Goal: Task Accomplishment & Management: Use online tool/utility

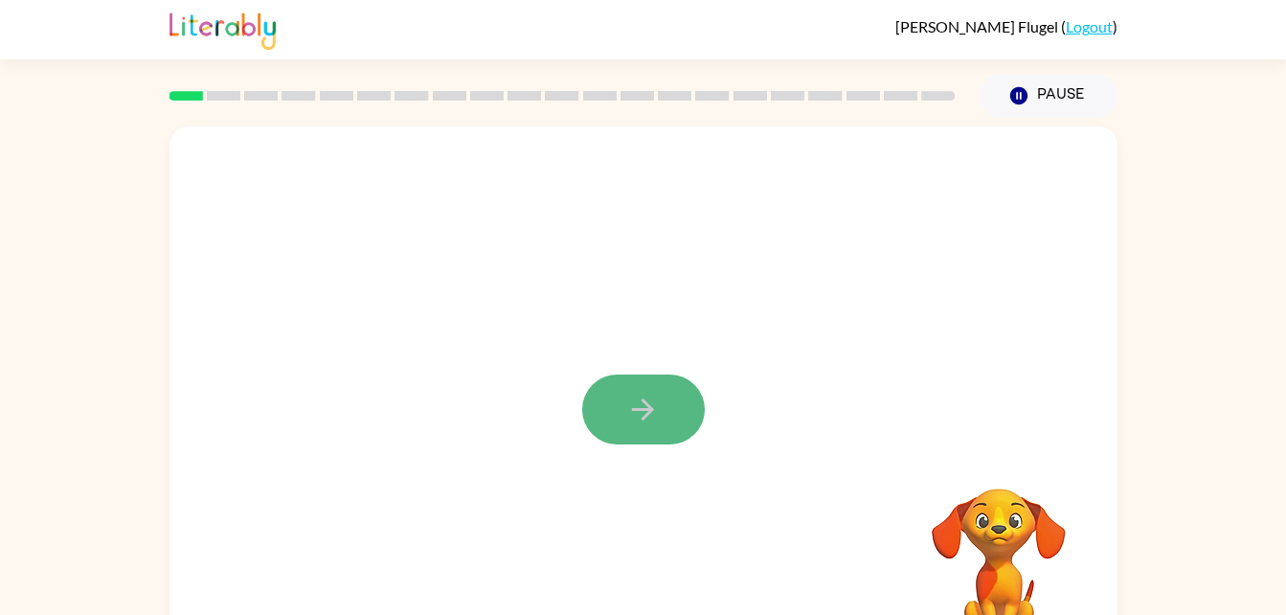
click at [590, 414] on button "button" at bounding box center [643, 409] width 123 height 70
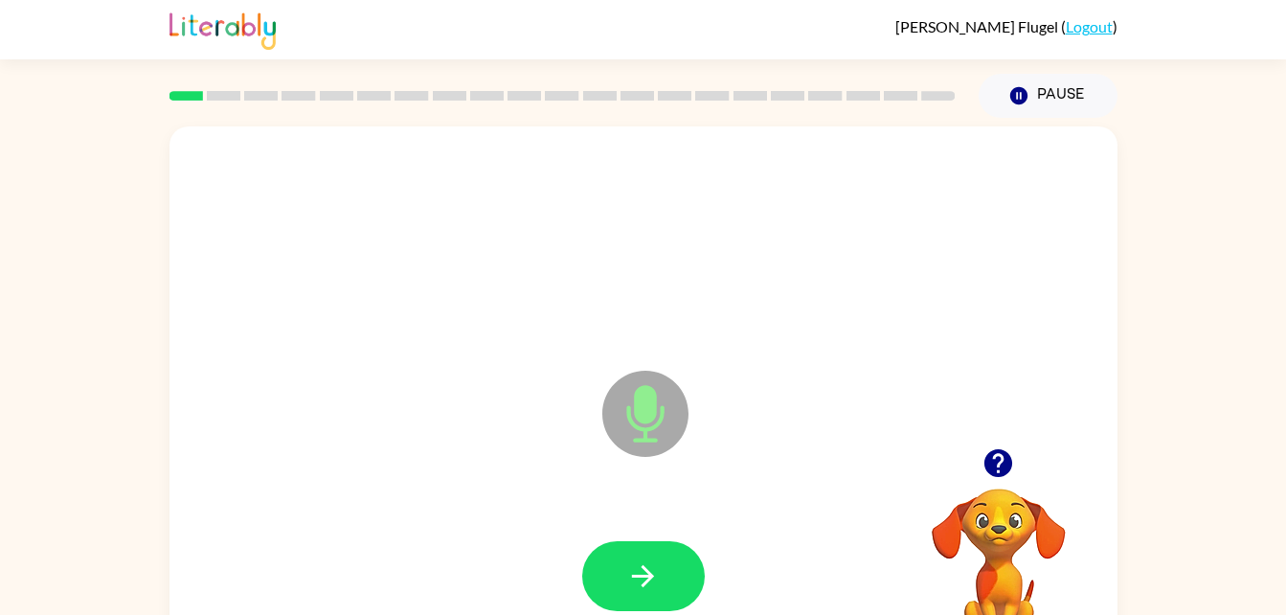
drag, startPoint x: 650, startPoint y: 438, endPoint x: 640, endPoint y: 446, distance: 13.6
click at [640, 446] on icon at bounding box center [645, 414] width 86 height 86
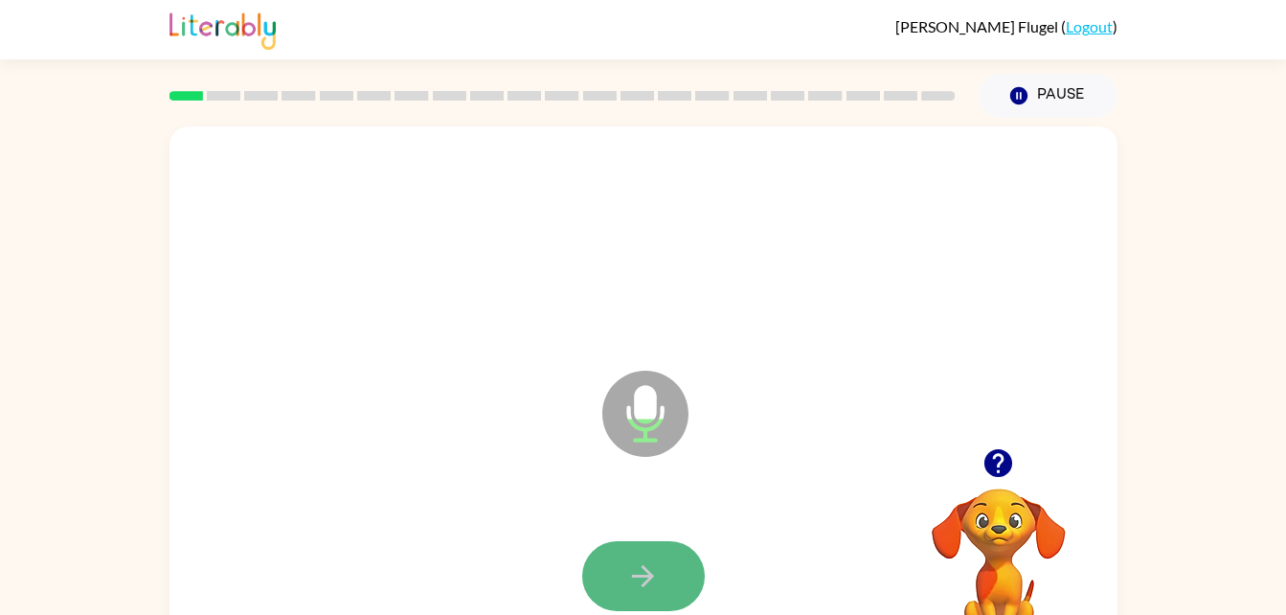
click at [631, 590] on icon "button" at bounding box center [643, 576] width 34 height 34
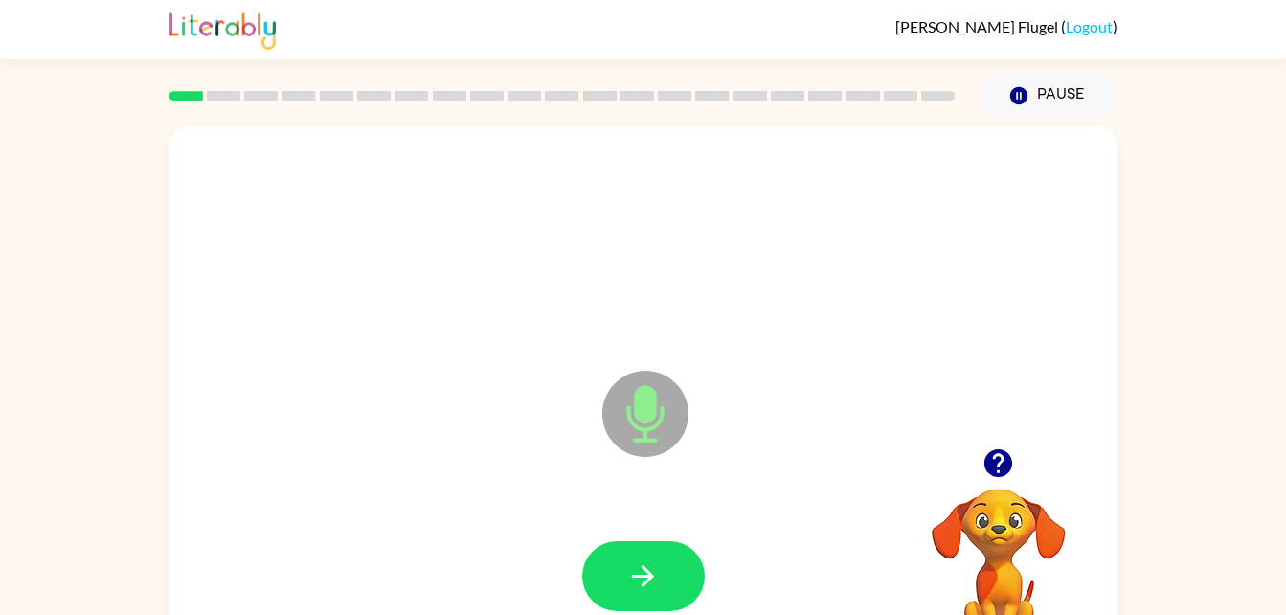
click at [639, 440] on icon "Microphone The Microphone is here when it is your turn to talk" at bounding box center [741, 438] width 287 height 144
click at [652, 560] on icon "button" at bounding box center [643, 576] width 34 height 34
click at [641, 404] on icon "Microphone The Microphone is here when it is your turn to talk" at bounding box center [741, 438] width 287 height 144
click at [638, 565] on icon "button" at bounding box center [643, 576] width 34 height 34
click at [657, 431] on icon at bounding box center [645, 414] width 86 height 86
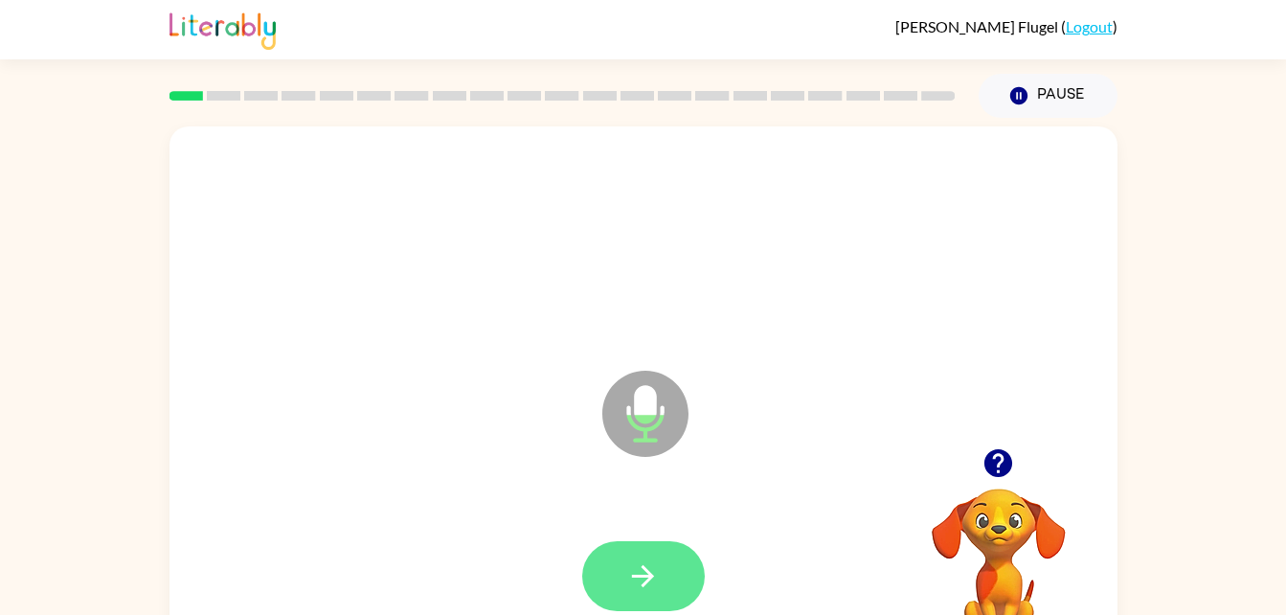
click at [638, 591] on icon "button" at bounding box center [643, 576] width 34 height 34
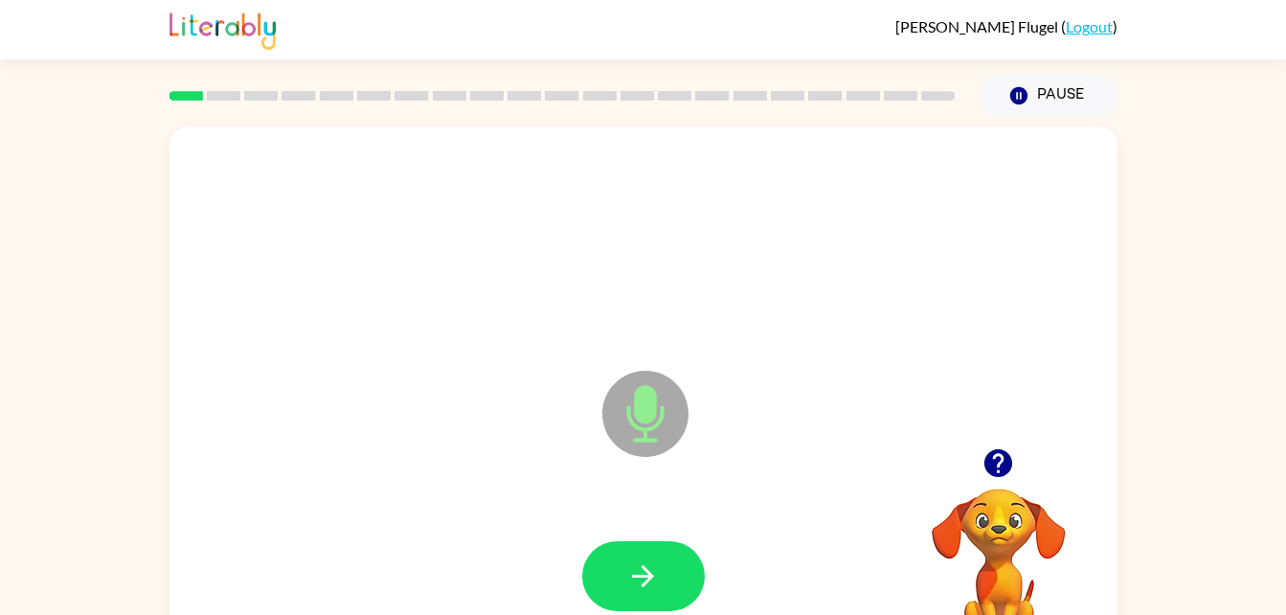
click at [647, 433] on icon at bounding box center [645, 414] width 86 height 86
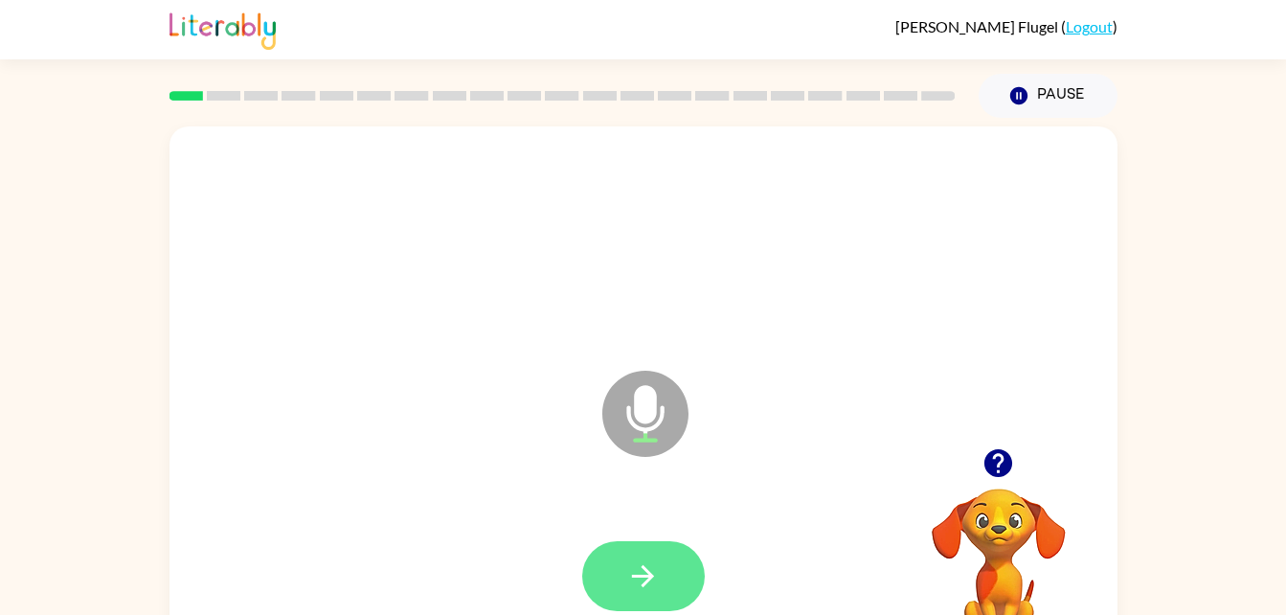
click at [645, 584] on icon "button" at bounding box center [643, 576] width 22 height 22
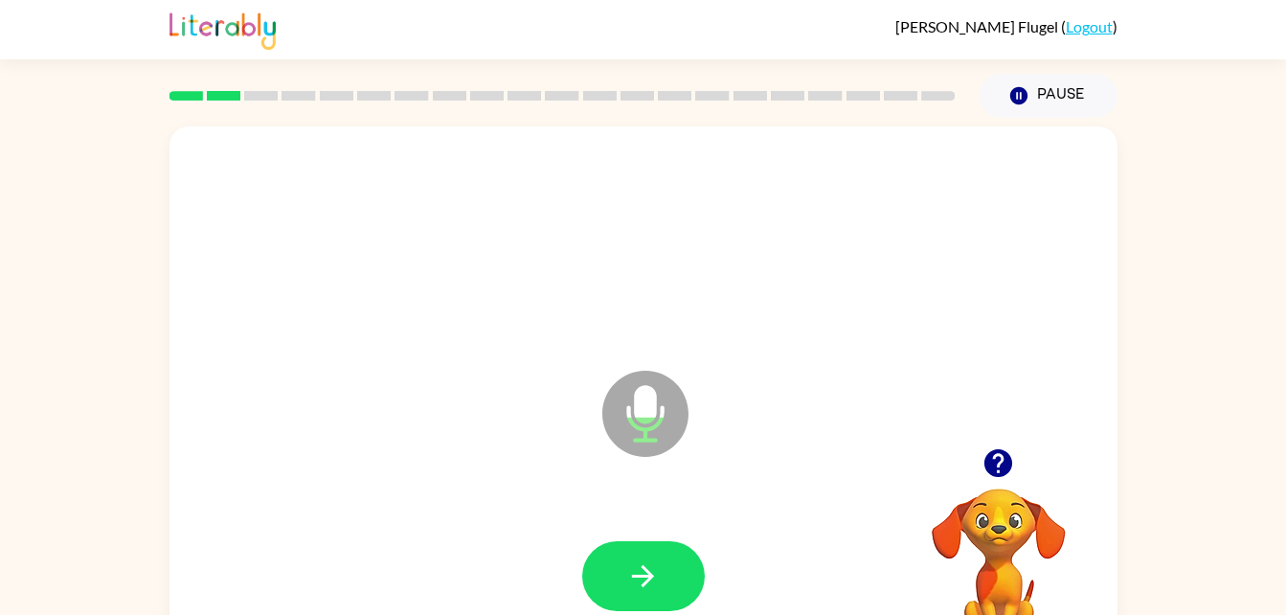
click at [639, 410] on icon "Microphone The Microphone is here when it is your turn to talk" at bounding box center [741, 438] width 287 height 144
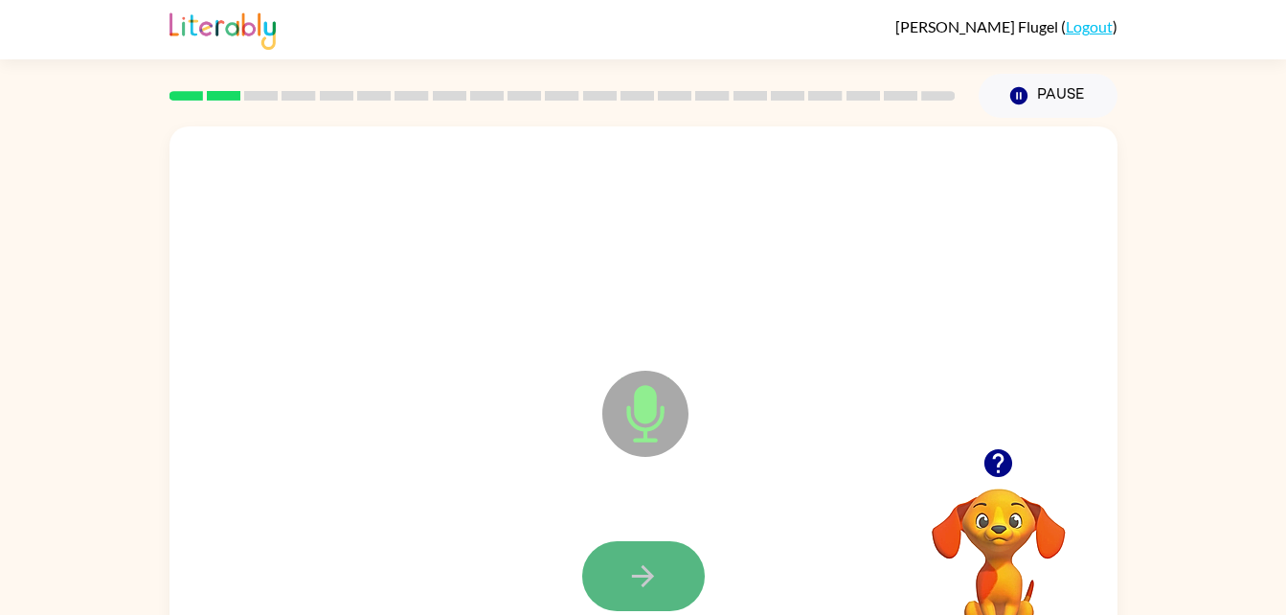
click at [671, 594] on button "button" at bounding box center [643, 576] width 123 height 70
click at [646, 399] on icon "Microphone The Microphone is here when it is your turn to talk" at bounding box center [741, 438] width 287 height 144
click at [689, 571] on button "button" at bounding box center [643, 576] width 123 height 70
click at [634, 403] on icon "Microphone The Microphone is here when it is your turn to talk" at bounding box center [741, 438] width 287 height 144
click at [677, 559] on button "button" at bounding box center [643, 576] width 123 height 70
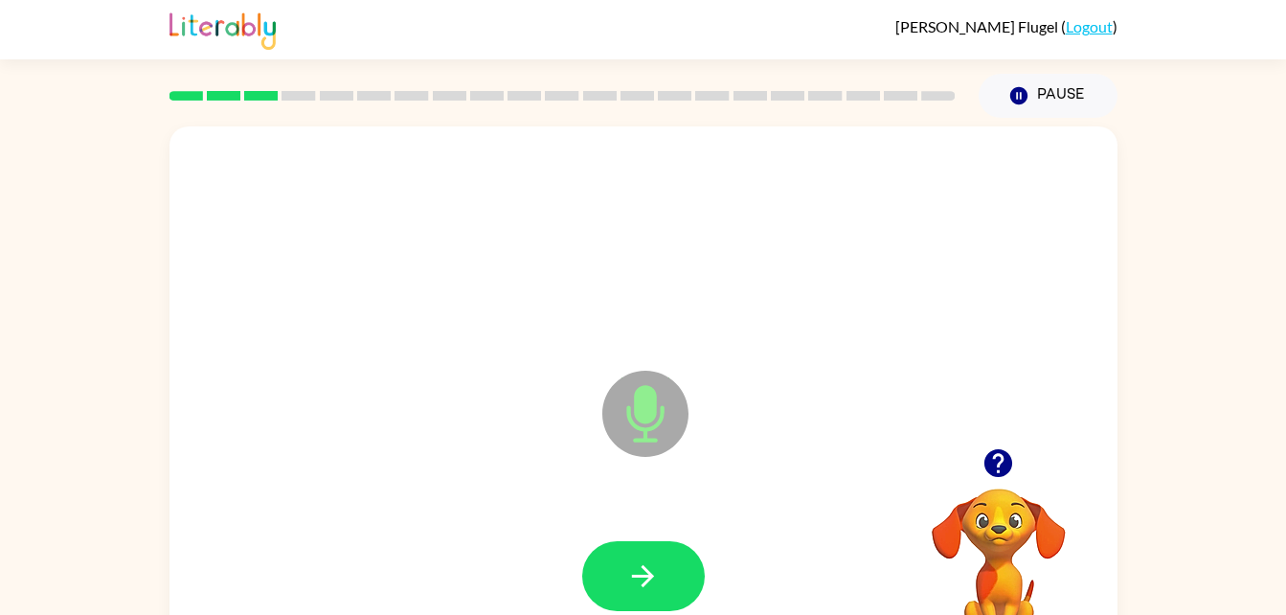
click at [627, 409] on icon "Microphone The Microphone is here when it is your turn to talk" at bounding box center [741, 438] width 287 height 144
click at [663, 586] on button "button" at bounding box center [643, 576] width 123 height 70
click at [635, 452] on icon at bounding box center [645, 414] width 86 height 86
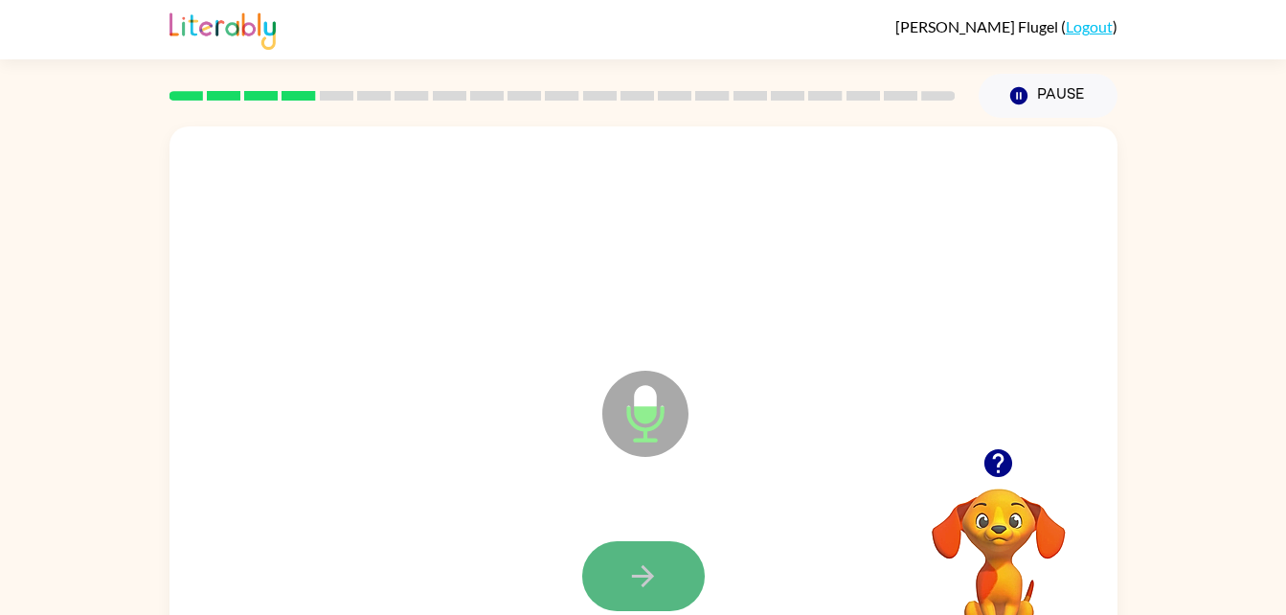
click at [656, 599] on button "button" at bounding box center [643, 576] width 123 height 70
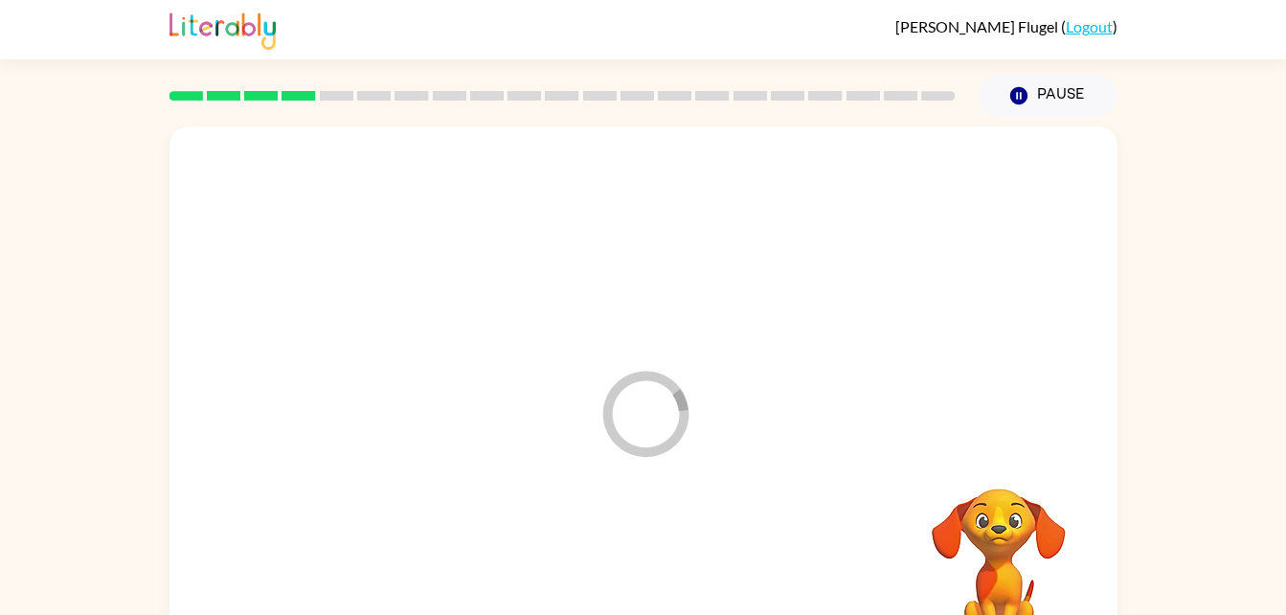
click at [656, 599] on div at bounding box center [644, 576] width 910 height 157
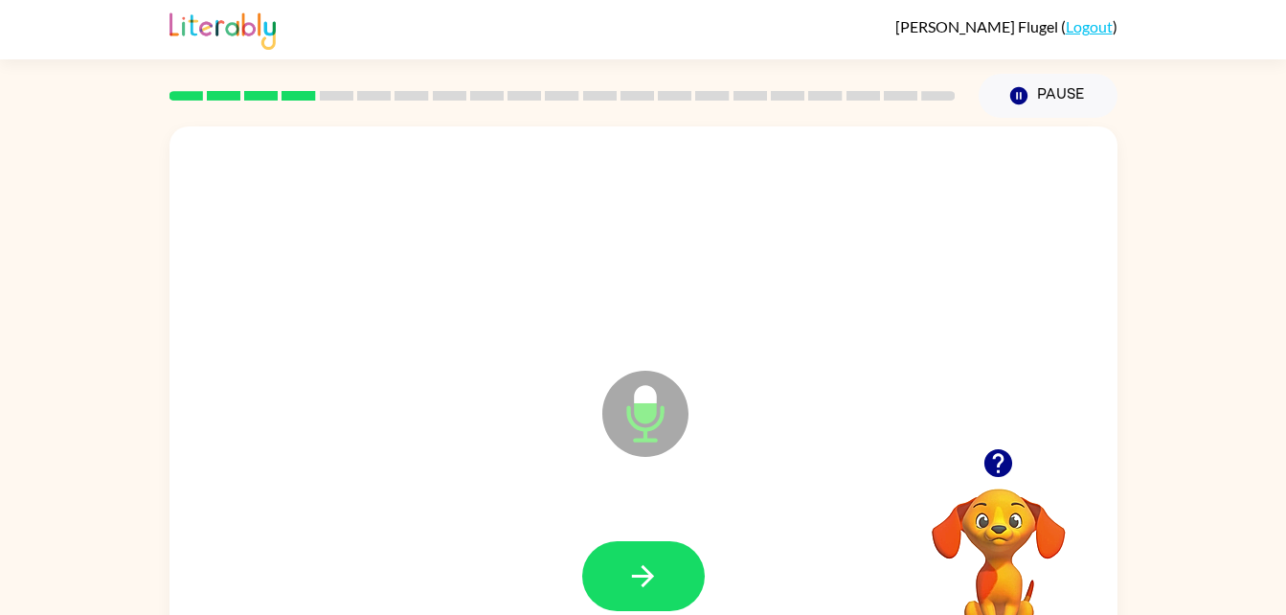
click at [646, 423] on icon "Microphone The Microphone is here when it is your turn to talk" at bounding box center [741, 438] width 287 height 144
click at [652, 428] on icon "Microphone The Microphone is here when it is your turn to talk" at bounding box center [741, 438] width 287 height 144
click at [617, 577] on button "button" at bounding box center [643, 576] width 123 height 70
click at [647, 422] on icon "Microphone The Microphone is here when it is your turn to talk" at bounding box center [741, 438] width 287 height 144
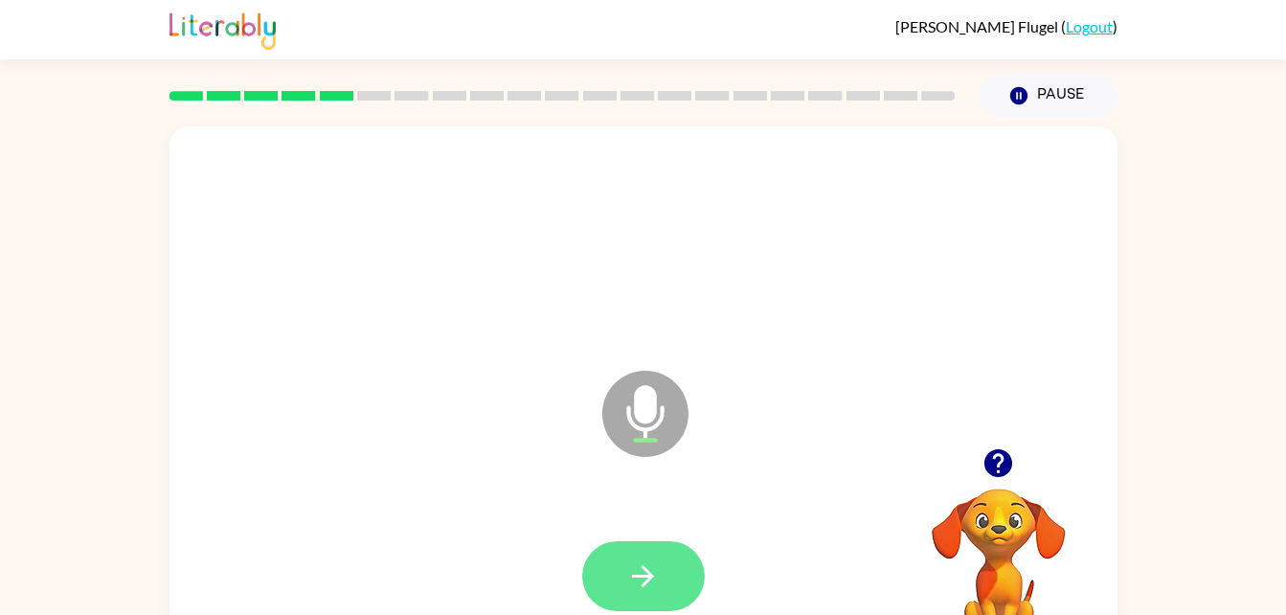
click at [628, 598] on button "button" at bounding box center [643, 576] width 123 height 70
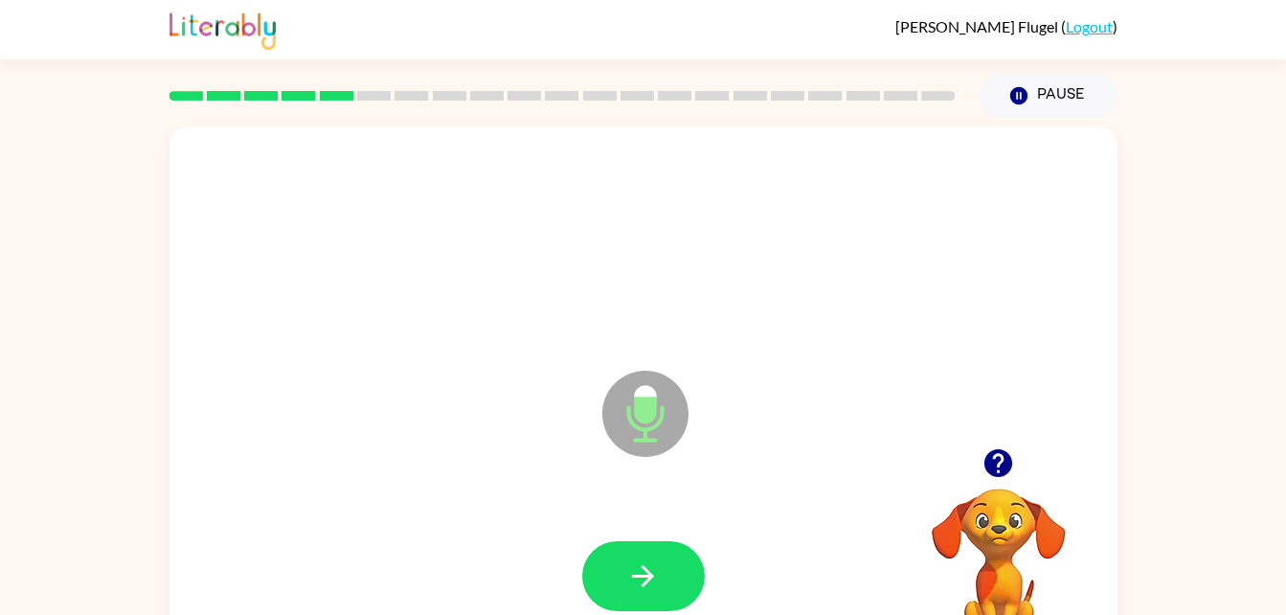
drag, startPoint x: 646, startPoint y: 393, endPoint x: 664, endPoint y: 426, distance: 37.7
click at [664, 426] on icon "Microphone The Microphone is here when it is your turn to talk" at bounding box center [741, 438] width 287 height 144
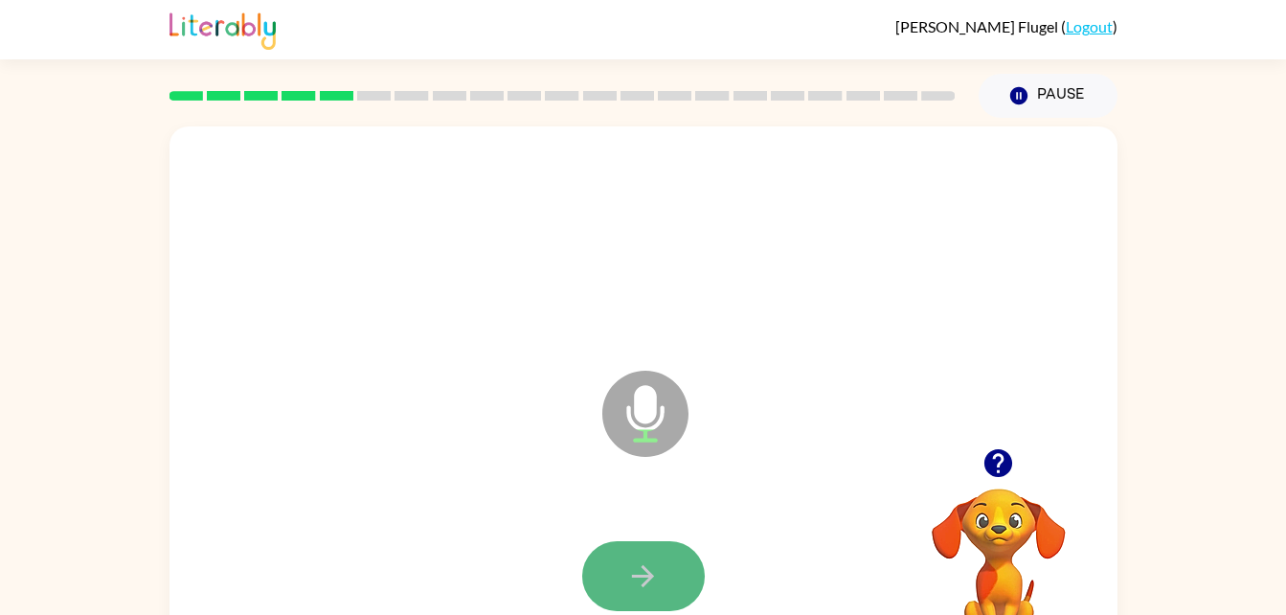
click at [649, 584] on icon "button" at bounding box center [643, 576] width 34 height 34
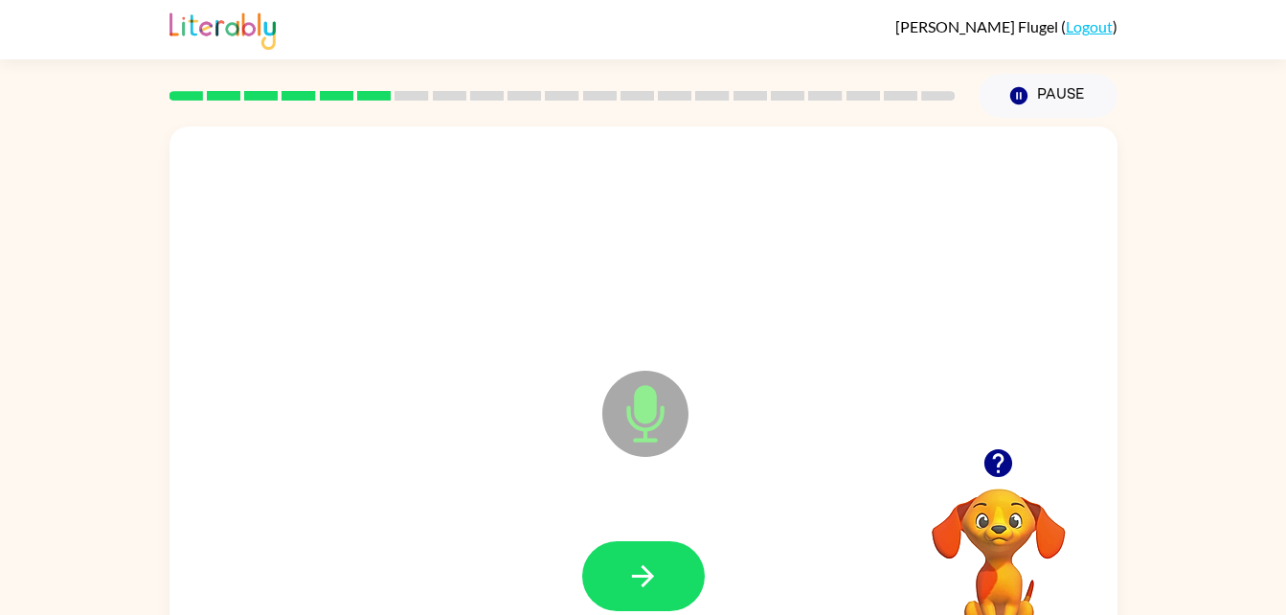
click at [647, 424] on icon at bounding box center [645, 414] width 86 height 86
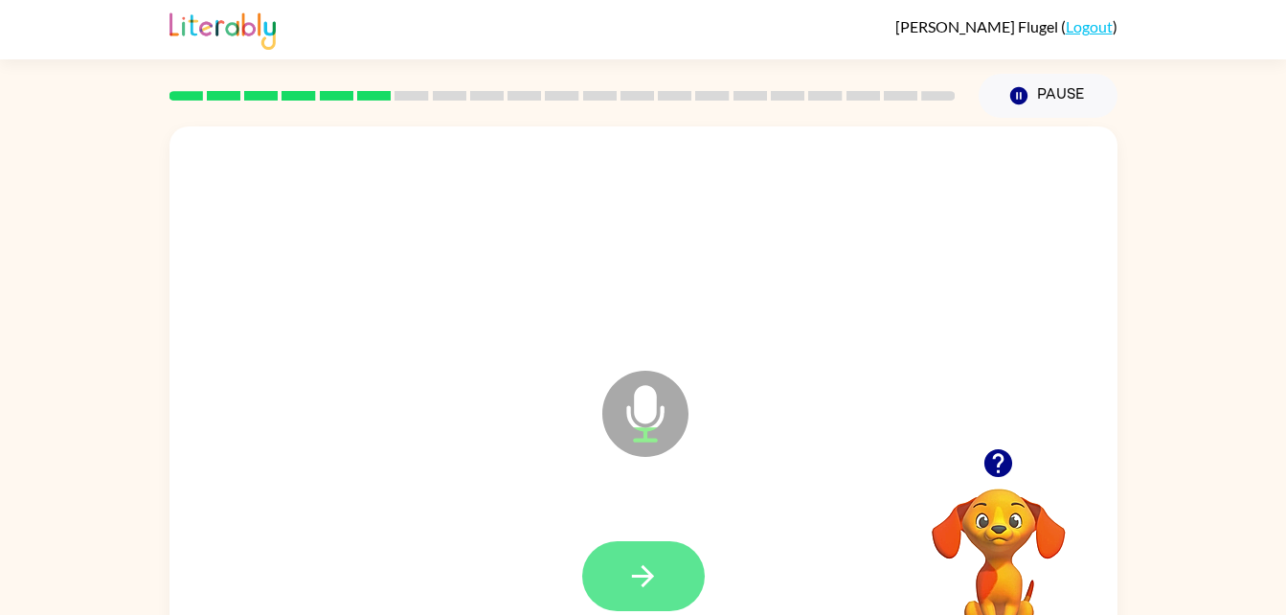
click at [634, 588] on icon "button" at bounding box center [643, 576] width 34 height 34
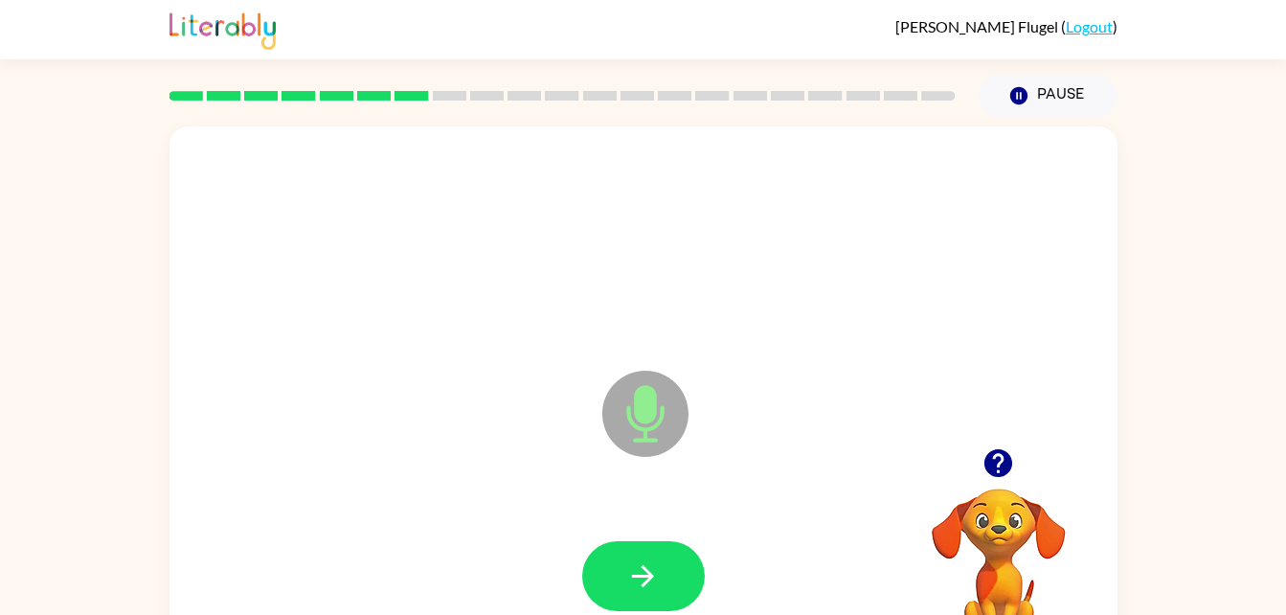
click at [669, 422] on icon at bounding box center [645, 414] width 86 height 86
click at [663, 569] on button "button" at bounding box center [643, 576] width 123 height 70
click at [995, 454] on icon "button" at bounding box center [999, 463] width 28 height 28
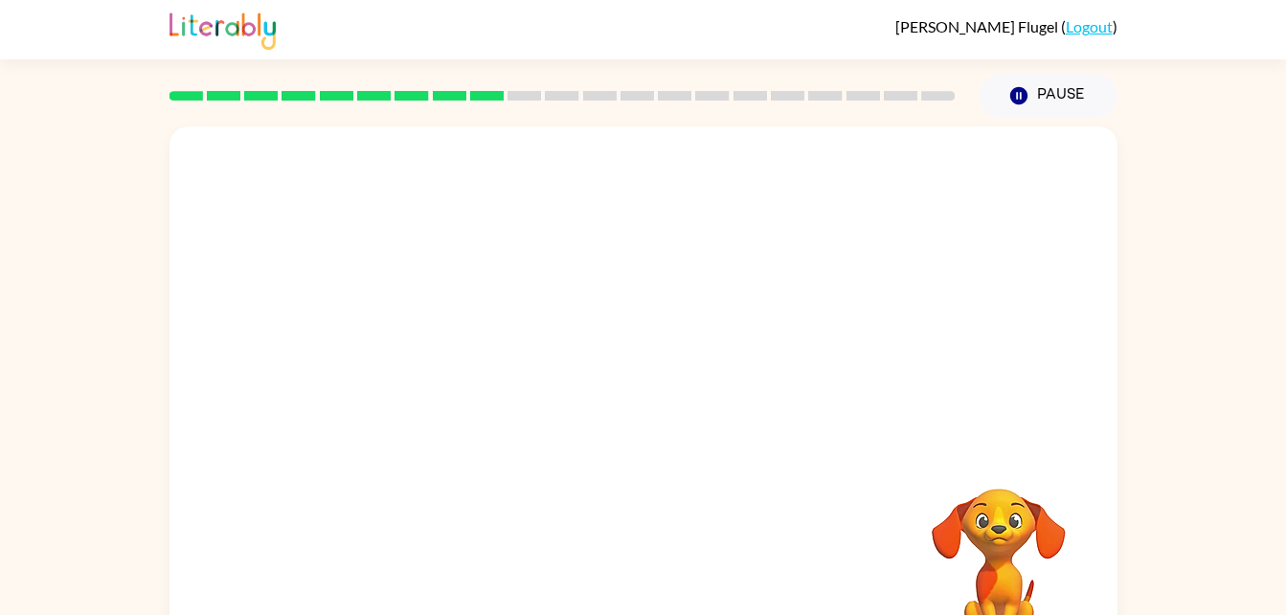
click at [1003, 483] on video "Your browser must support playing .mp4 files to use Literably. Please try using…" at bounding box center [999, 555] width 192 height 192
drag, startPoint x: 1061, startPoint y: 393, endPoint x: 612, endPoint y: 627, distance: 506.8
click at [612, 614] on html "Paxton Flugel ( Logout ) Pause Pause Your browser must support playing .mp4 fil…" at bounding box center [643, 336] width 1286 height 673
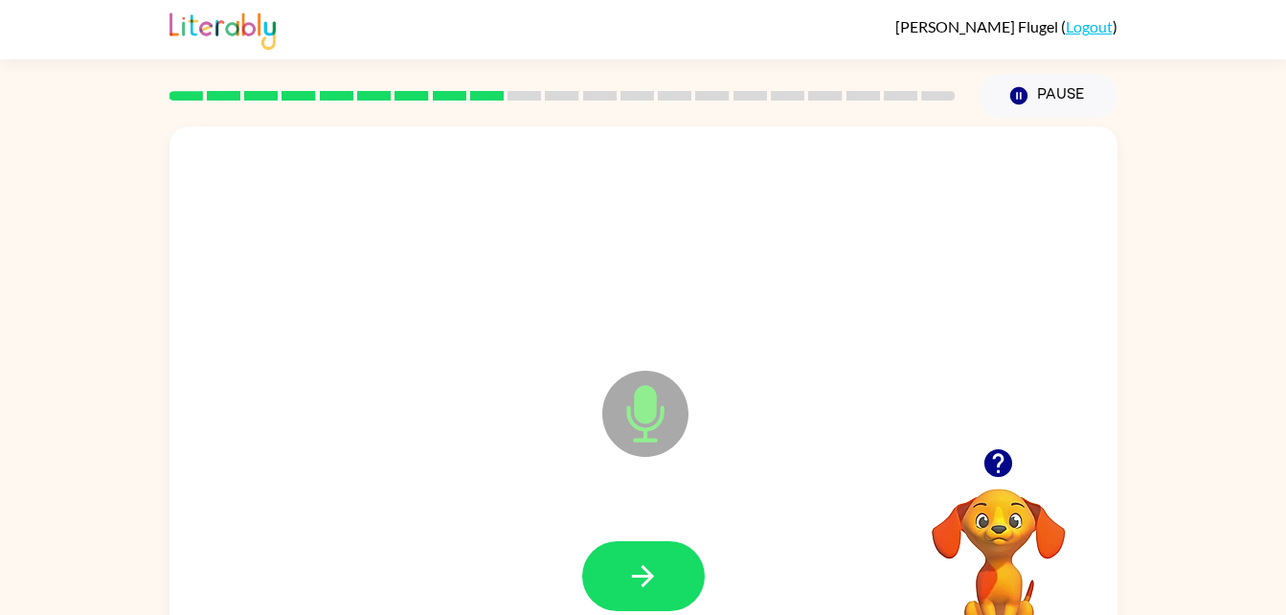
click at [676, 422] on icon at bounding box center [645, 414] width 86 height 86
click at [671, 583] on button "button" at bounding box center [643, 576] width 123 height 70
click at [641, 445] on icon at bounding box center [645, 414] width 86 height 86
drag, startPoint x: 636, startPoint y: 395, endPoint x: 636, endPoint y: 416, distance: 21.1
click at [636, 416] on icon "Microphone The Microphone is here when it is your turn to talk" at bounding box center [741, 438] width 287 height 144
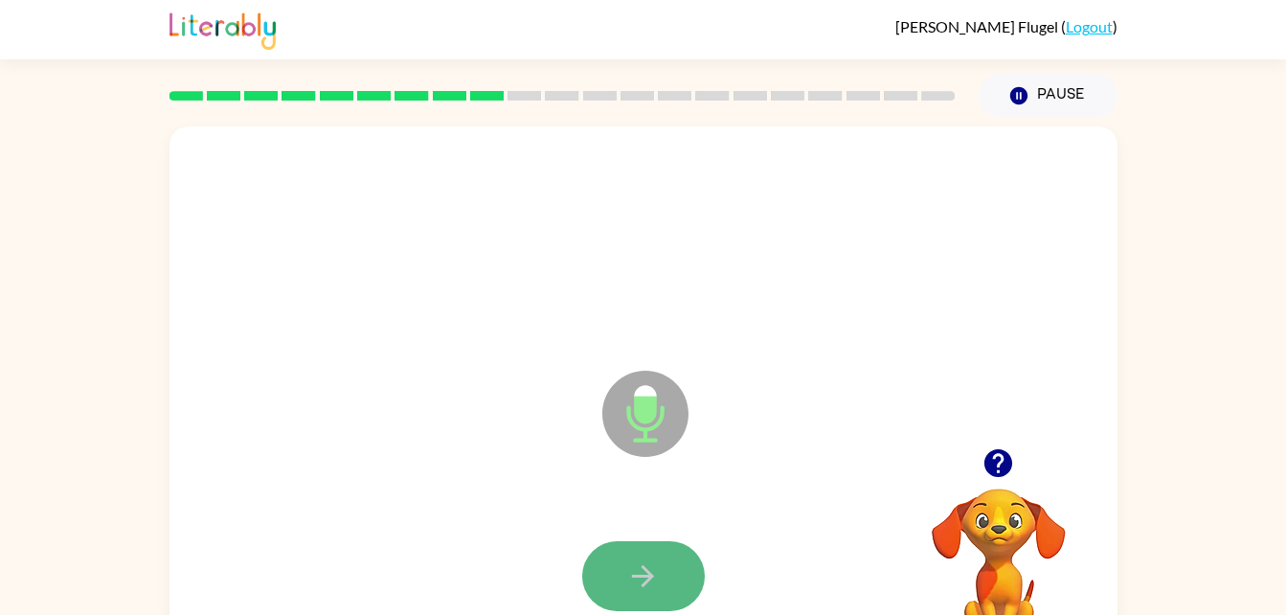
click at [665, 586] on button "button" at bounding box center [643, 576] width 123 height 70
drag, startPoint x: 652, startPoint y: 422, endPoint x: 645, endPoint y: 459, distance: 37.2
click at [652, 429] on icon "Microphone The Microphone is here when it is your turn to talk" at bounding box center [741, 438] width 287 height 144
click at [646, 553] on button "button" at bounding box center [643, 576] width 123 height 70
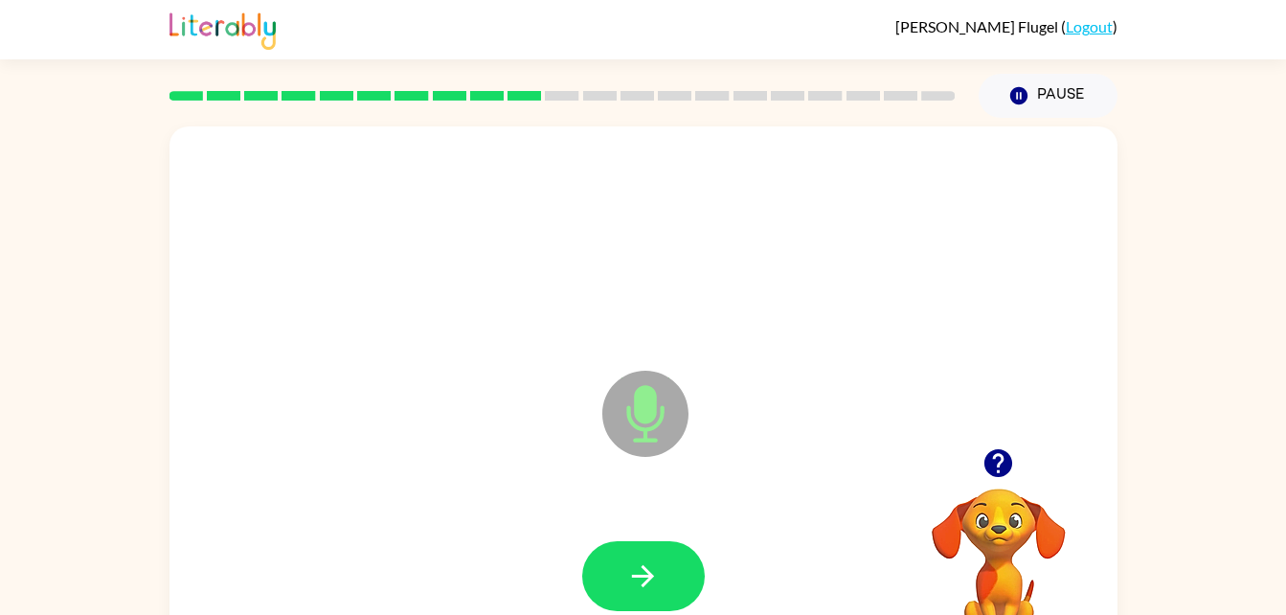
click at [637, 432] on icon "Microphone The Microphone is here when it is your turn to talk" at bounding box center [741, 438] width 287 height 144
click at [638, 578] on icon "button" at bounding box center [643, 576] width 34 height 34
click at [644, 414] on icon "Microphone The Microphone is here when it is your turn to talk" at bounding box center [741, 438] width 287 height 144
click at [611, 574] on button "button" at bounding box center [643, 576] width 123 height 70
click at [644, 401] on icon "Microphone The Microphone is here when it is your turn to talk" at bounding box center [741, 438] width 287 height 144
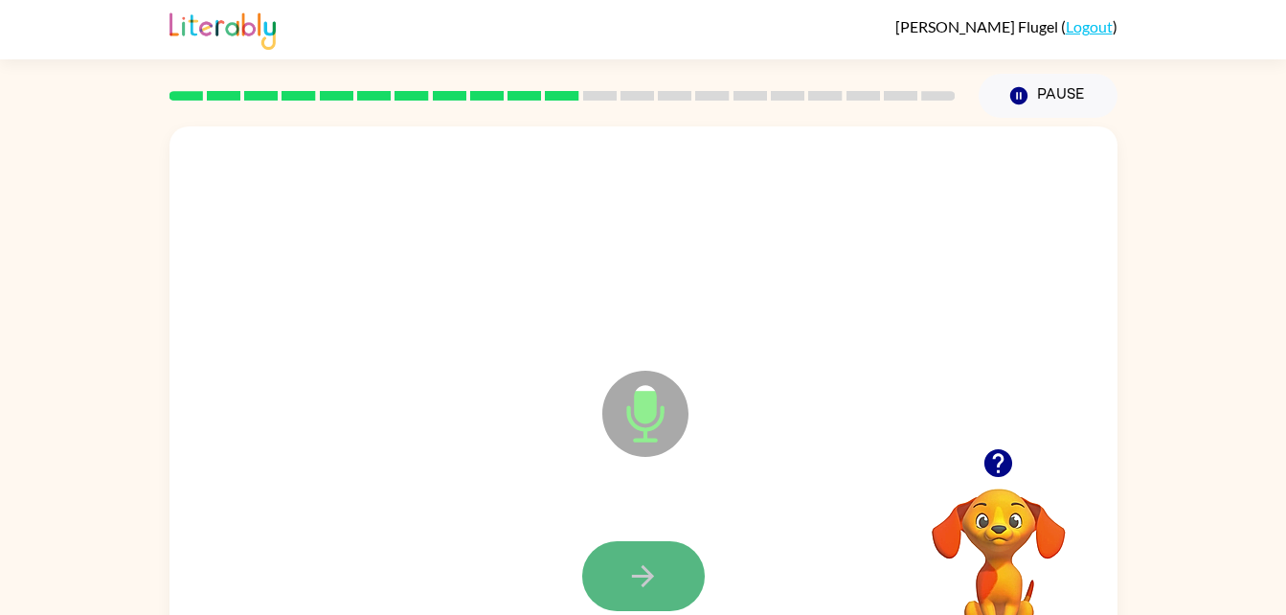
click at [667, 593] on button "button" at bounding box center [643, 576] width 123 height 70
click at [645, 438] on icon "Microphone The Microphone is here when it is your turn to talk" at bounding box center [741, 438] width 287 height 144
click at [597, 575] on button "button" at bounding box center [643, 576] width 123 height 70
click at [640, 420] on icon "Microphone The Microphone is here when it is your turn to talk" at bounding box center [741, 438] width 287 height 144
click at [659, 601] on button "button" at bounding box center [643, 576] width 123 height 70
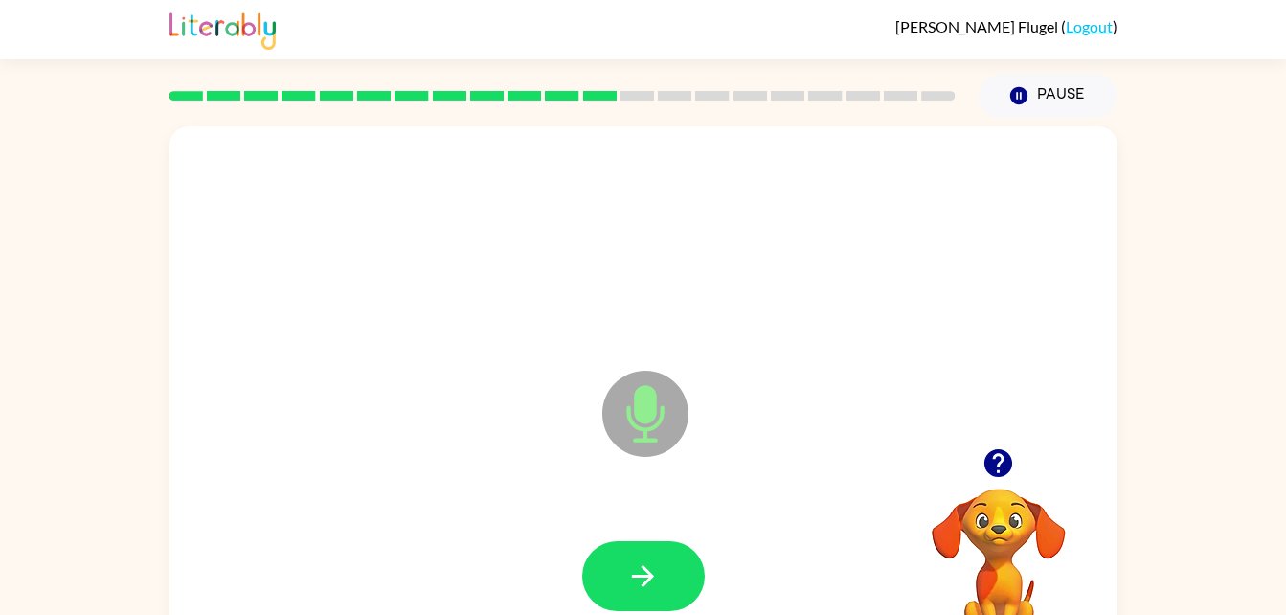
click at [641, 445] on icon at bounding box center [645, 414] width 86 height 86
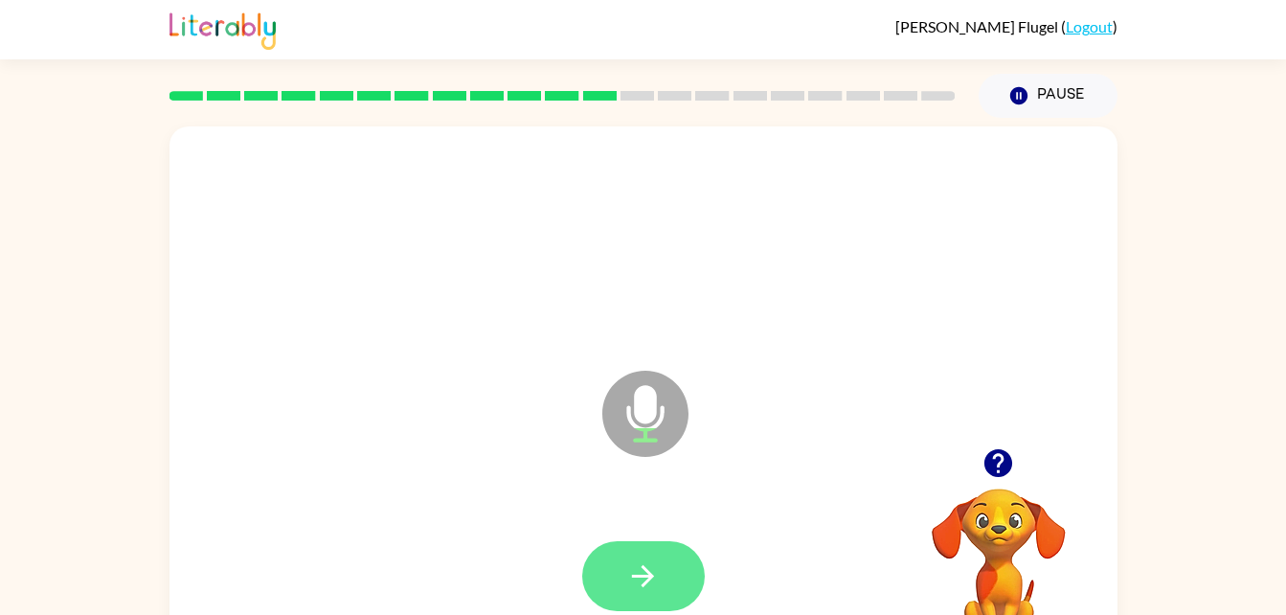
click at [659, 564] on icon "button" at bounding box center [643, 576] width 34 height 34
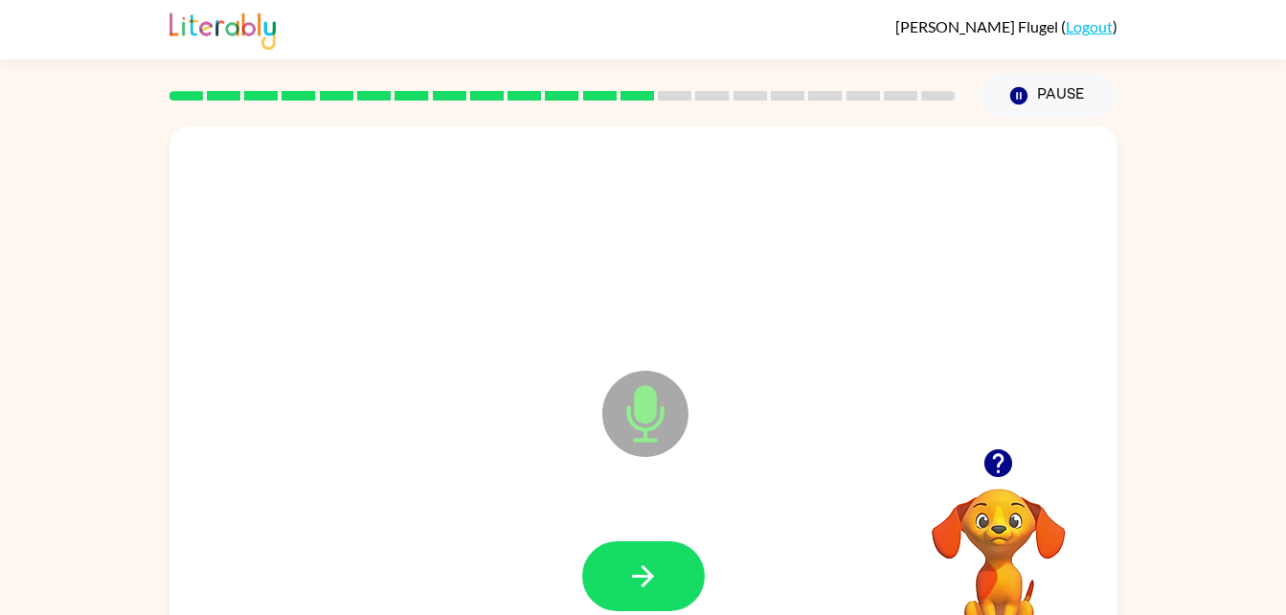
click at [664, 419] on icon at bounding box center [645, 414] width 86 height 86
click at [612, 572] on button "button" at bounding box center [643, 576] width 123 height 70
click at [633, 407] on icon at bounding box center [645, 414] width 86 height 86
click at [645, 559] on icon "button" at bounding box center [643, 576] width 34 height 34
click at [645, 452] on icon at bounding box center [645, 414] width 86 height 86
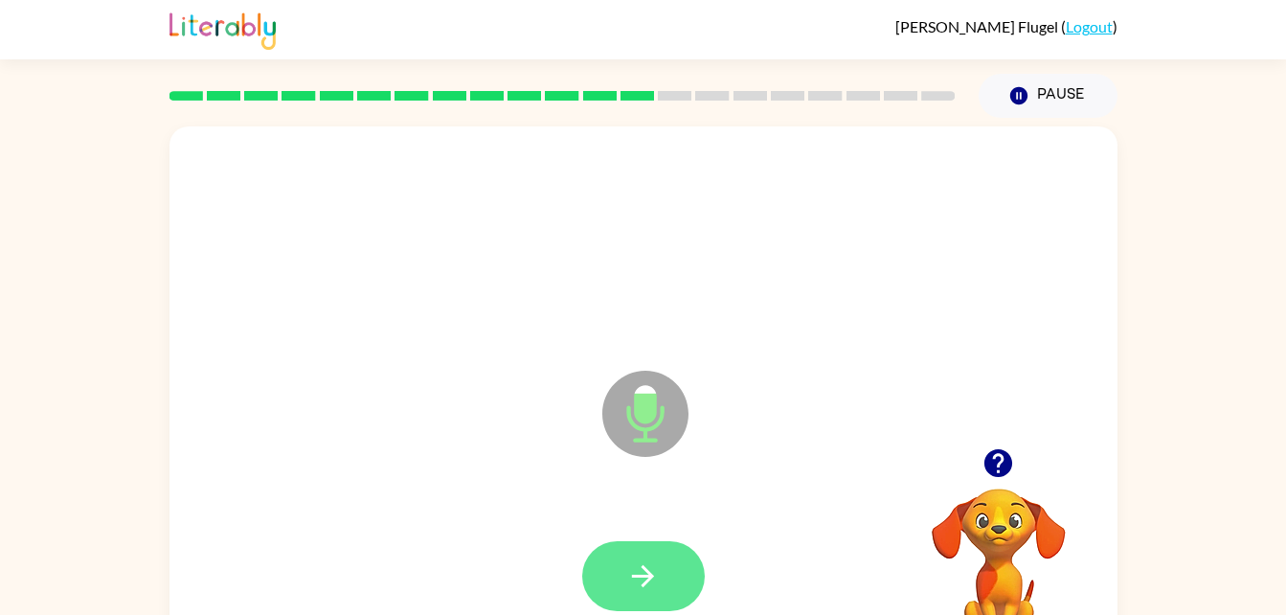
click at [640, 568] on icon "button" at bounding box center [643, 576] width 34 height 34
click at [630, 404] on icon at bounding box center [645, 414] width 86 height 86
click at [642, 559] on icon "button" at bounding box center [643, 576] width 34 height 34
click at [641, 419] on icon "Microphone The Microphone is here when it is your turn to talk" at bounding box center [741, 438] width 287 height 144
click at [638, 557] on button "button" at bounding box center [643, 576] width 123 height 70
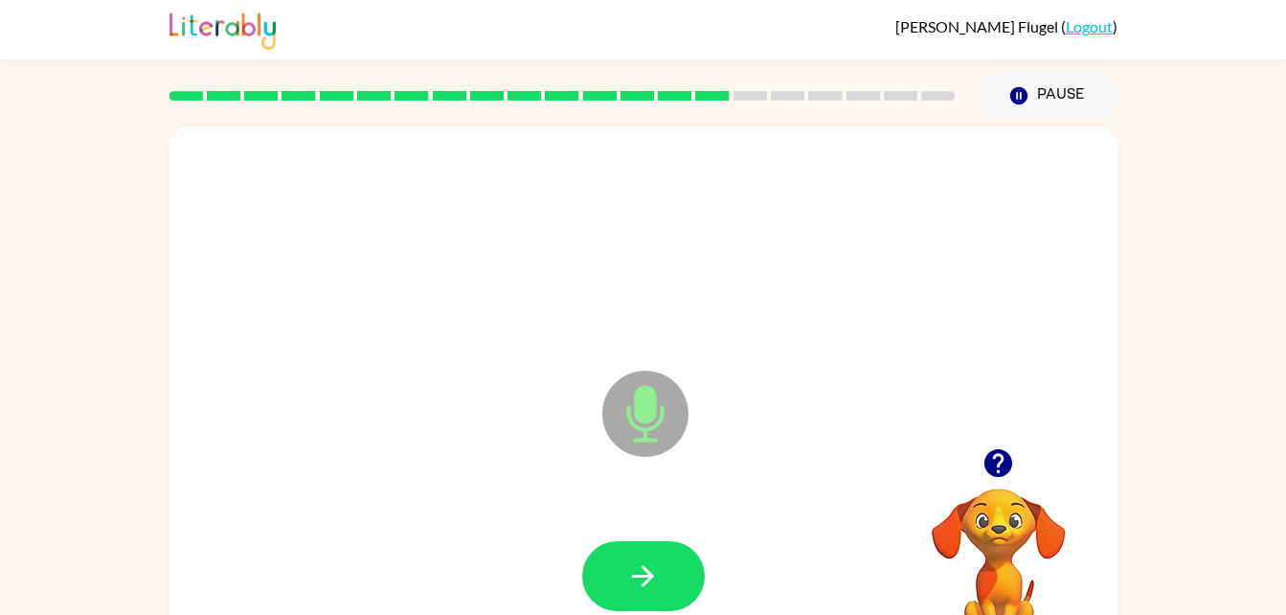
click at [654, 446] on icon at bounding box center [645, 414] width 86 height 86
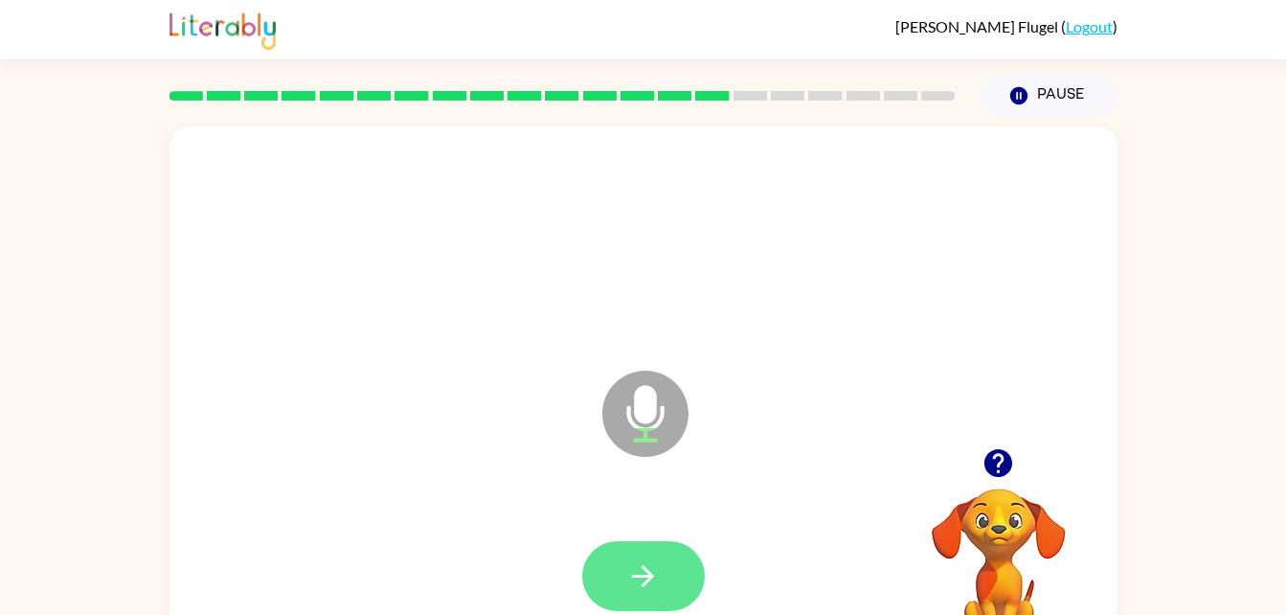
click at [666, 595] on button "button" at bounding box center [643, 576] width 123 height 70
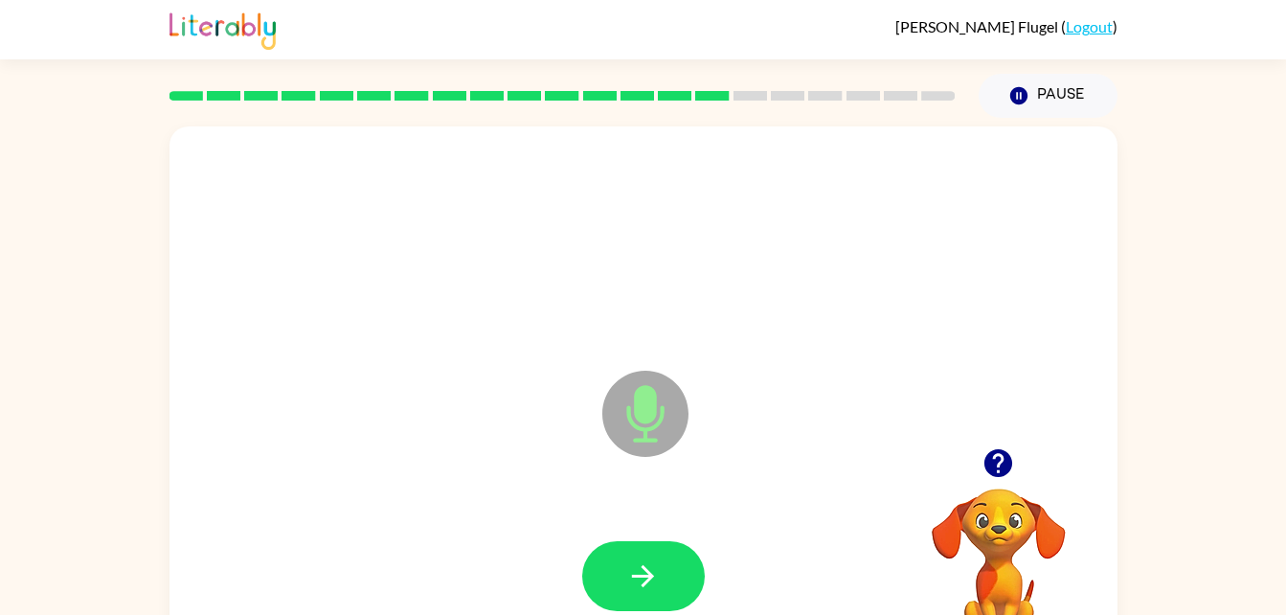
click at [634, 424] on icon "Microphone The Microphone is here when it is your turn to talk" at bounding box center [741, 438] width 287 height 144
click at [634, 588] on icon "button" at bounding box center [643, 576] width 34 height 34
click at [652, 427] on icon "Microphone The Microphone is here when it is your turn to talk" at bounding box center [741, 438] width 287 height 144
click at [664, 576] on button "button" at bounding box center [643, 576] width 123 height 70
click at [629, 435] on icon at bounding box center [645, 414] width 86 height 86
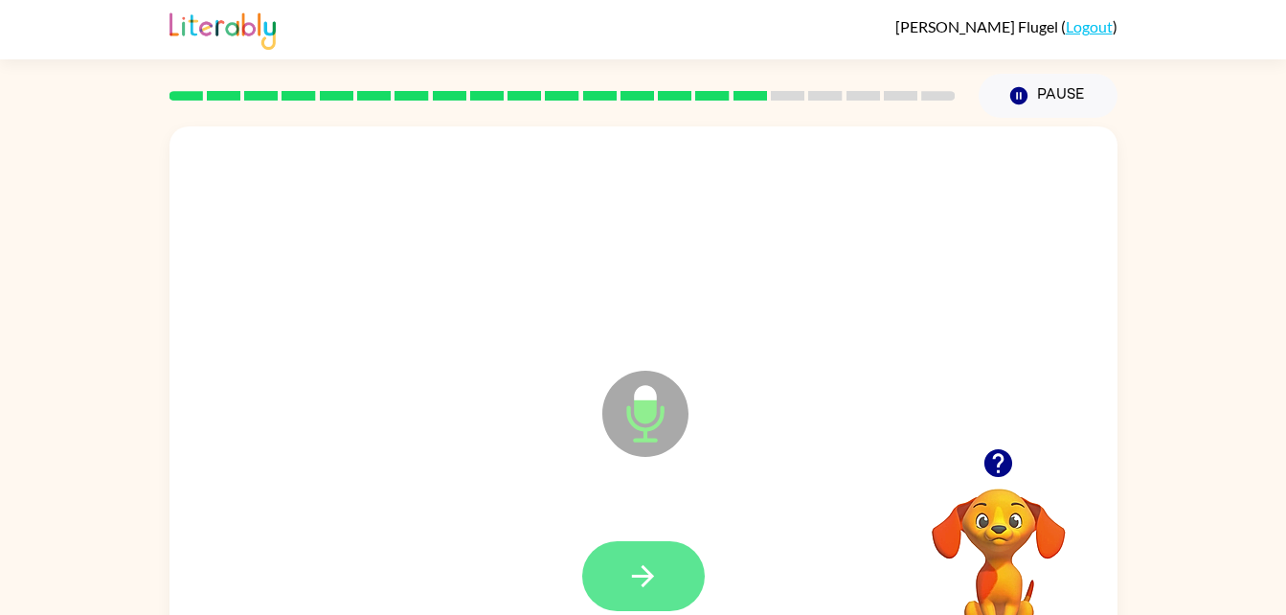
click at [643, 580] on icon "button" at bounding box center [643, 576] width 34 height 34
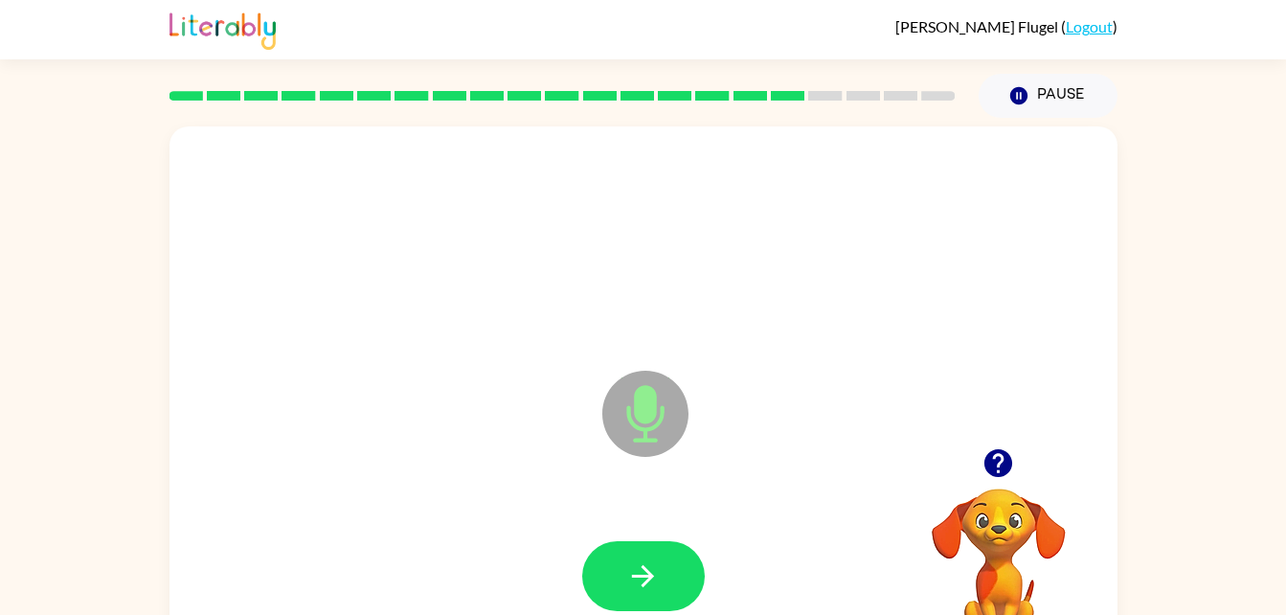
click at [663, 418] on icon "Microphone The Microphone is here when it is your turn to talk" at bounding box center [741, 438] width 287 height 144
click at [632, 553] on button "button" at bounding box center [643, 576] width 123 height 70
click at [654, 426] on icon "Microphone The Microphone is here when it is your turn to talk" at bounding box center [741, 438] width 287 height 144
click at [648, 571] on icon "button" at bounding box center [643, 576] width 22 height 22
click at [627, 444] on icon at bounding box center [645, 414] width 86 height 86
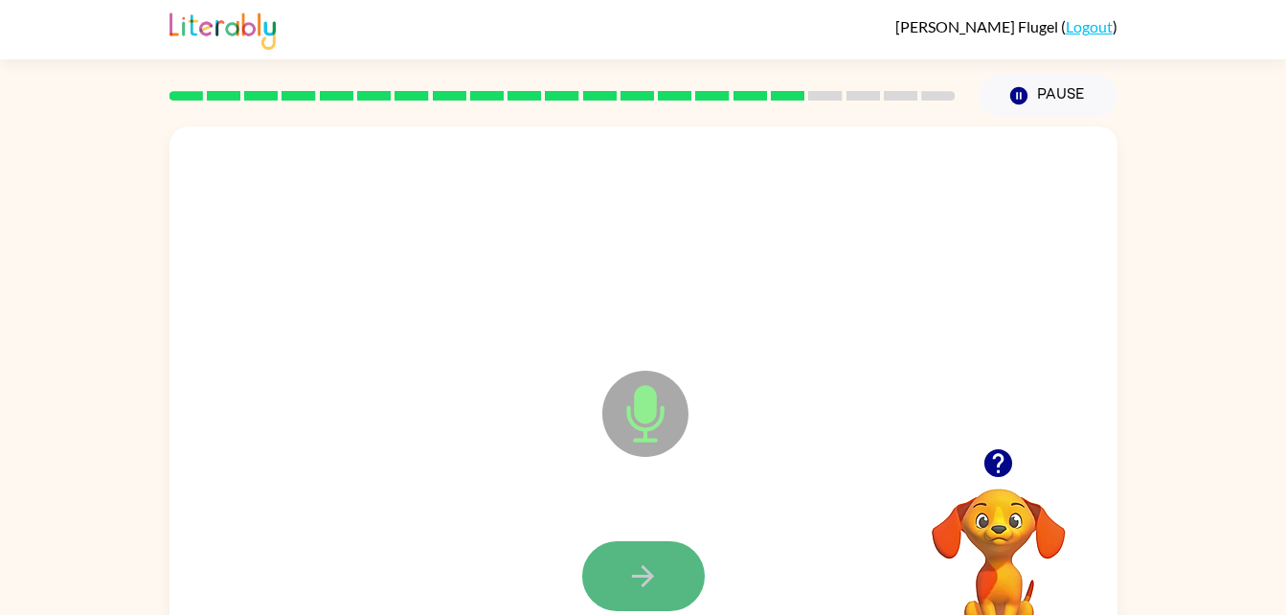
click at [668, 590] on button "button" at bounding box center [643, 576] width 123 height 70
drag, startPoint x: 625, startPoint y: 419, endPoint x: 640, endPoint y: 588, distance: 170.1
click at [640, 588] on icon "button" at bounding box center [643, 576] width 34 height 34
click at [645, 445] on icon at bounding box center [645, 414] width 86 height 86
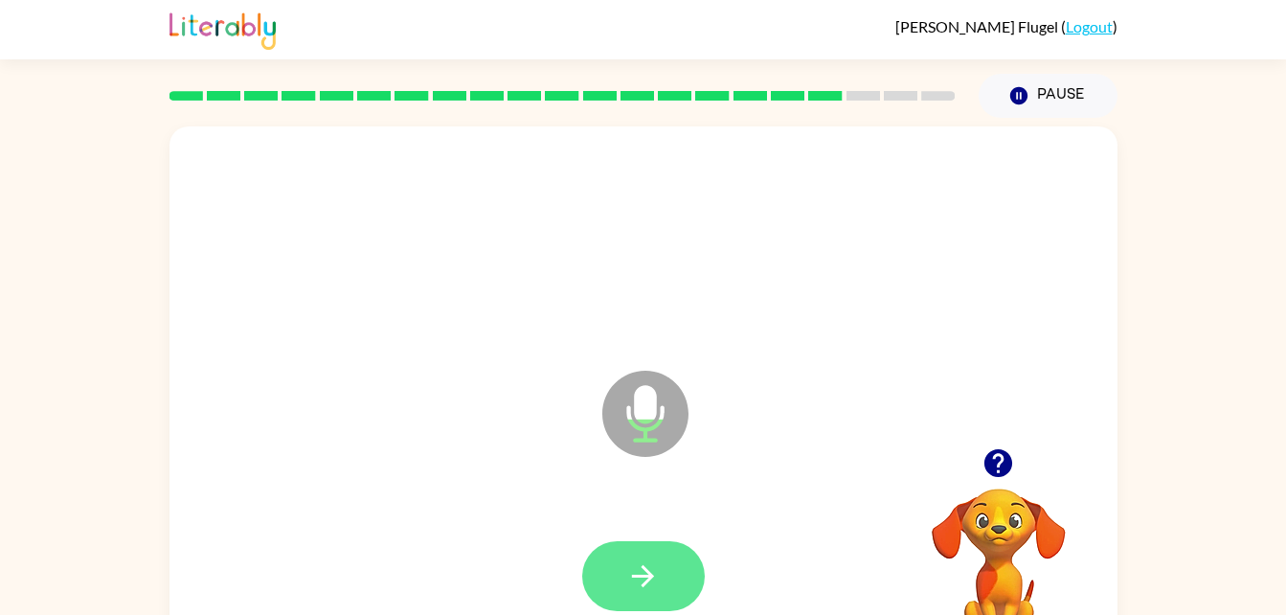
click at [652, 562] on icon "button" at bounding box center [643, 576] width 34 height 34
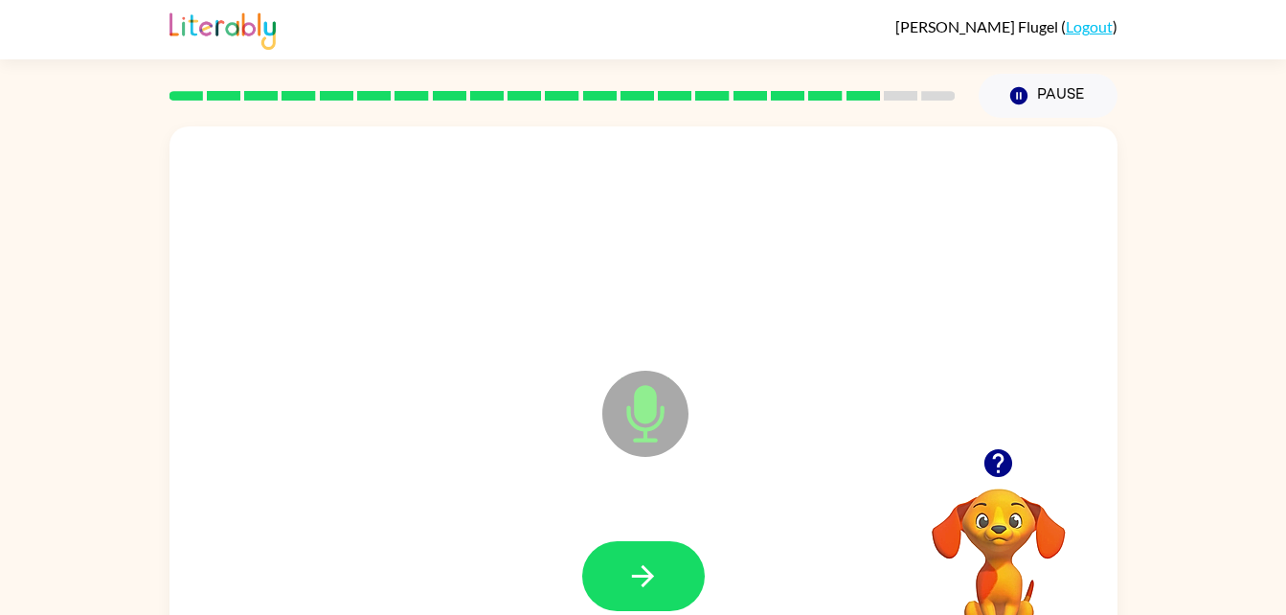
click at [631, 445] on icon at bounding box center [645, 414] width 86 height 86
click at [425, 531] on div at bounding box center [644, 576] width 910 height 157
click at [622, 576] on button "button" at bounding box center [643, 576] width 123 height 70
click at [646, 428] on icon "Microphone The Microphone is here when it is your turn to talk" at bounding box center [741, 438] width 287 height 144
click at [655, 581] on icon "button" at bounding box center [643, 576] width 34 height 34
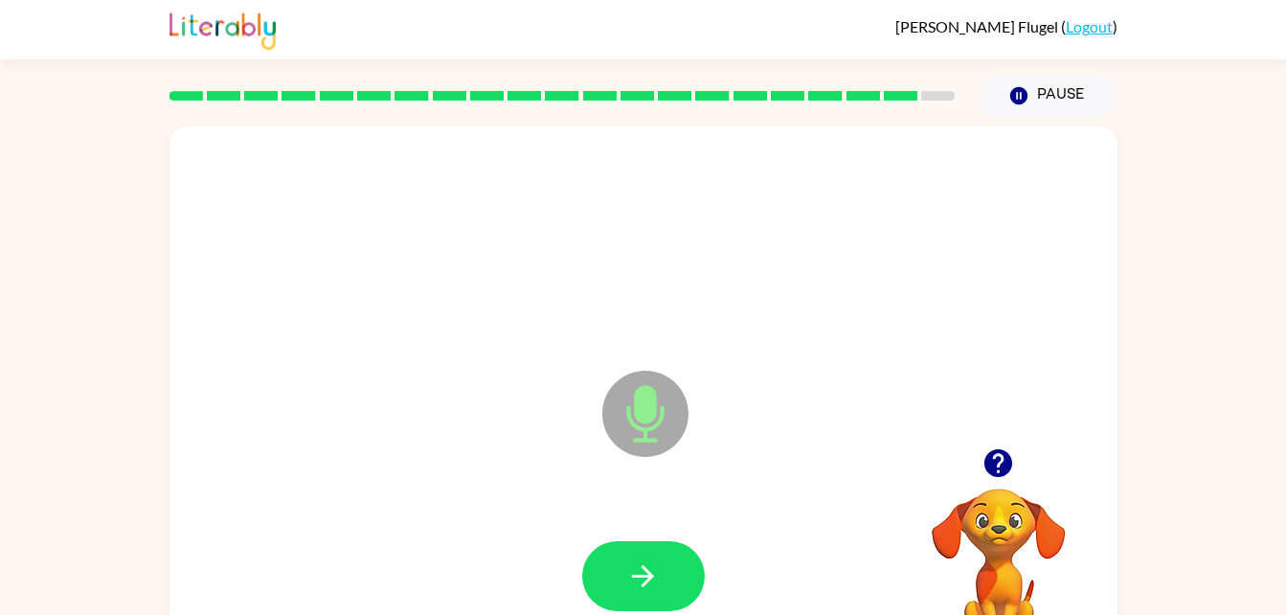
click at [655, 425] on icon "Microphone The Microphone is here when it is your turn to talk" at bounding box center [741, 438] width 287 height 144
click at [656, 561] on icon "button" at bounding box center [643, 576] width 34 height 34
click at [648, 395] on icon "Microphone The Microphone is here when it is your turn to talk" at bounding box center [741, 438] width 287 height 144
click at [642, 578] on icon "button" at bounding box center [643, 576] width 34 height 34
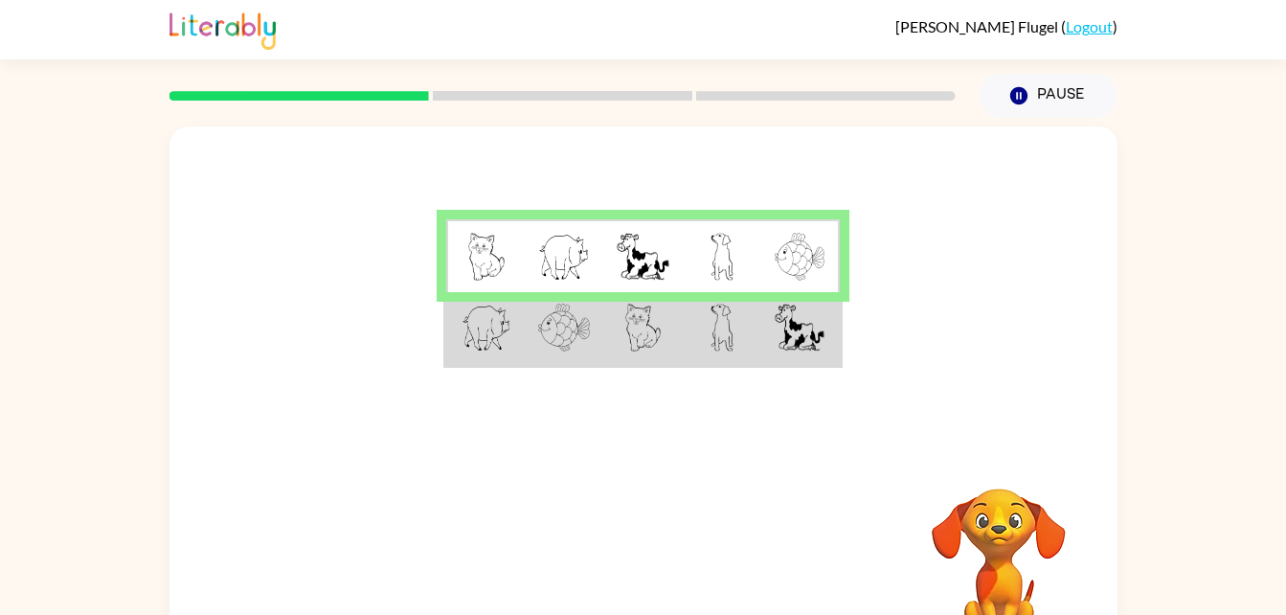
click at [592, 325] on td at bounding box center [564, 329] width 79 height 74
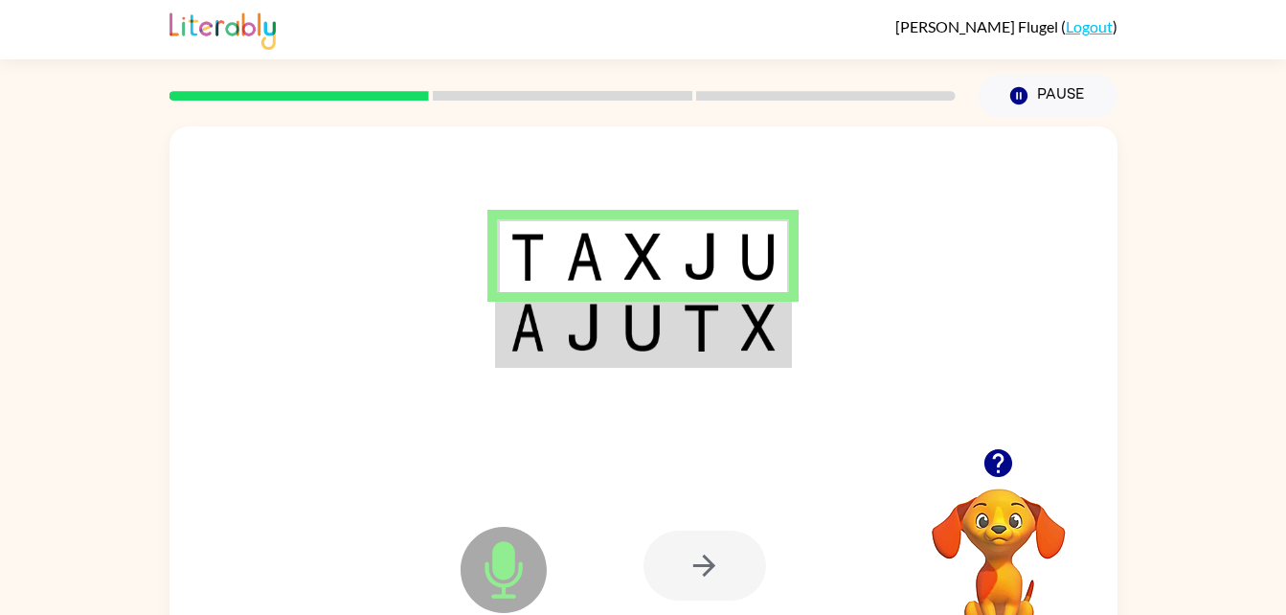
drag, startPoint x: 475, startPoint y: 567, endPoint x: 498, endPoint y: 556, distance: 25.3
click at [498, 556] on icon "Microphone The Microphone is here when it is your turn to talk" at bounding box center [599, 594] width 287 height 144
drag, startPoint x: 486, startPoint y: 588, endPoint x: 555, endPoint y: 408, distance: 192.8
click at [490, 562] on icon at bounding box center [504, 570] width 86 height 86
click at [569, 317] on img at bounding box center [584, 328] width 36 height 48
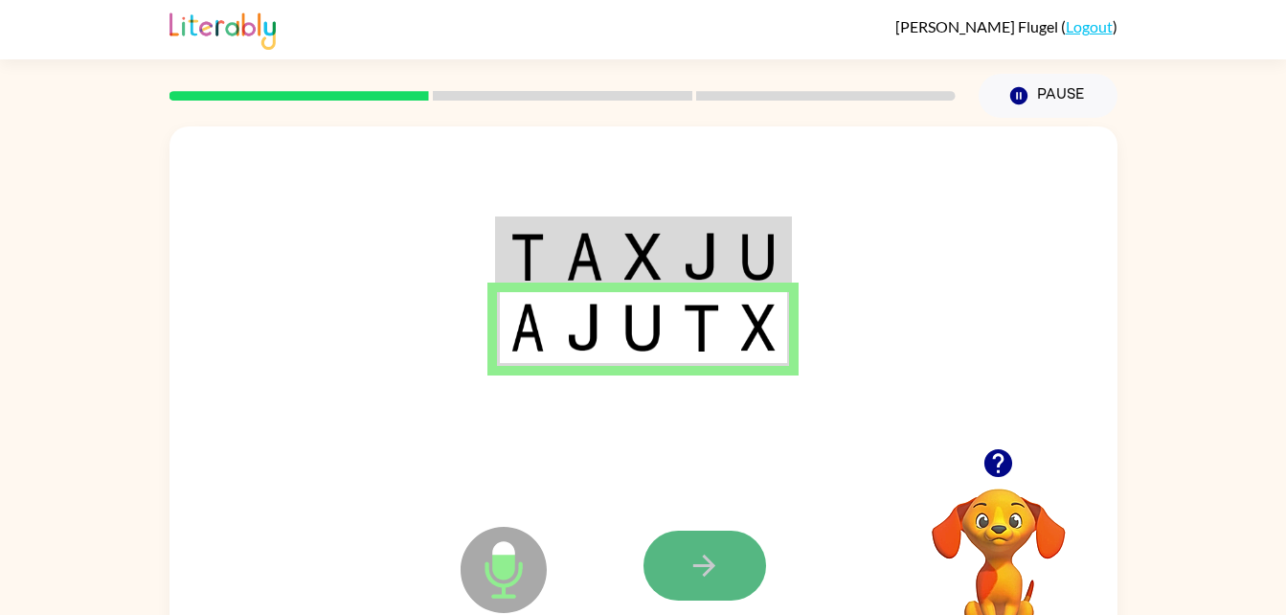
click at [706, 564] on icon "button" at bounding box center [705, 566] width 34 height 34
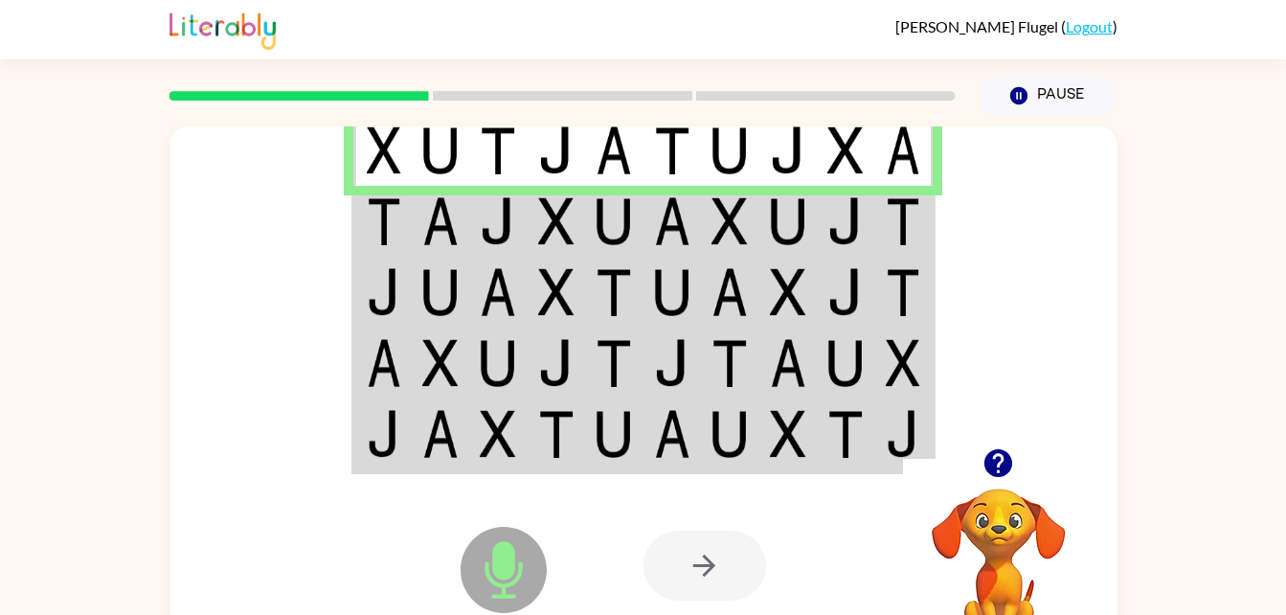
drag, startPoint x: 487, startPoint y: 561, endPoint x: 493, endPoint y: 571, distance: 11.2
click at [493, 571] on icon "Microphone The Microphone is here when it is your turn to talk" at bounding box center [599, 594] width 287 height 144
click at [617, 231] on img at bounding box center [614, 221] width 36 height 48
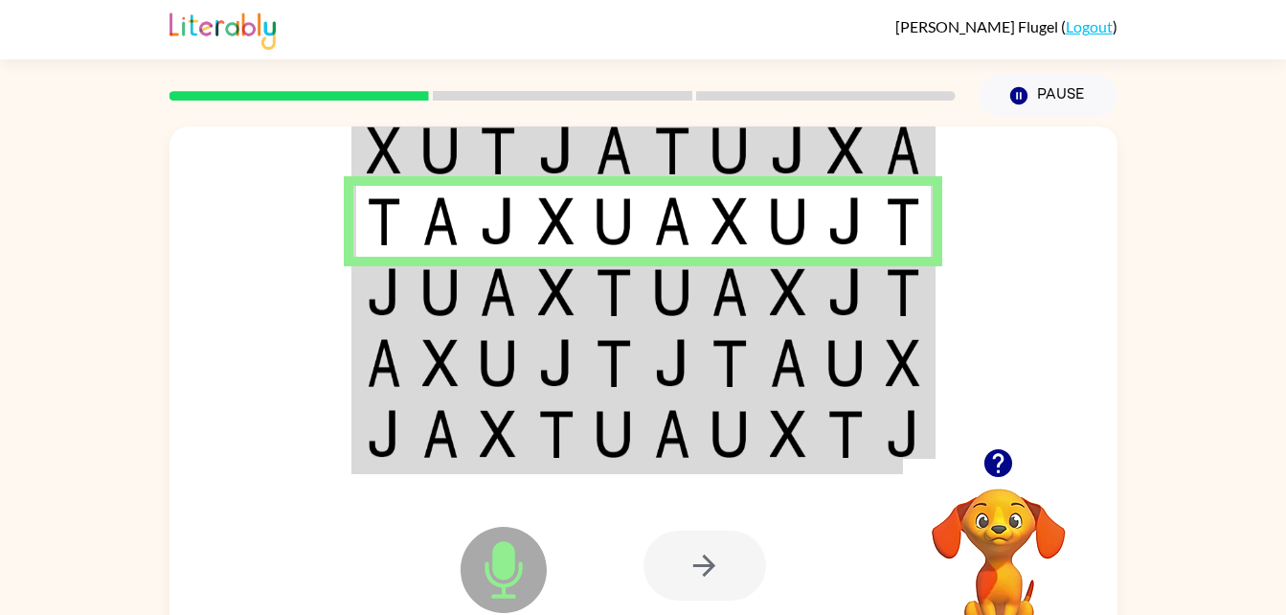
click at [504, 572] on icon "Microphone The Microphone is here when it is your turn to talk" at bounding box center [599, 594] width 287 height 144
drag, startPoint x: 392, startPoint y: 308, endPoint x: 392, endPoint y: 319, distance: 10.5
drag, startPoint x: 392, startPoint y: 319, endPoint x: 360, endPoint y: 281, distance: 49.7
click at [360, 281] on td at bounding box center [382, 292] width 58 height 71
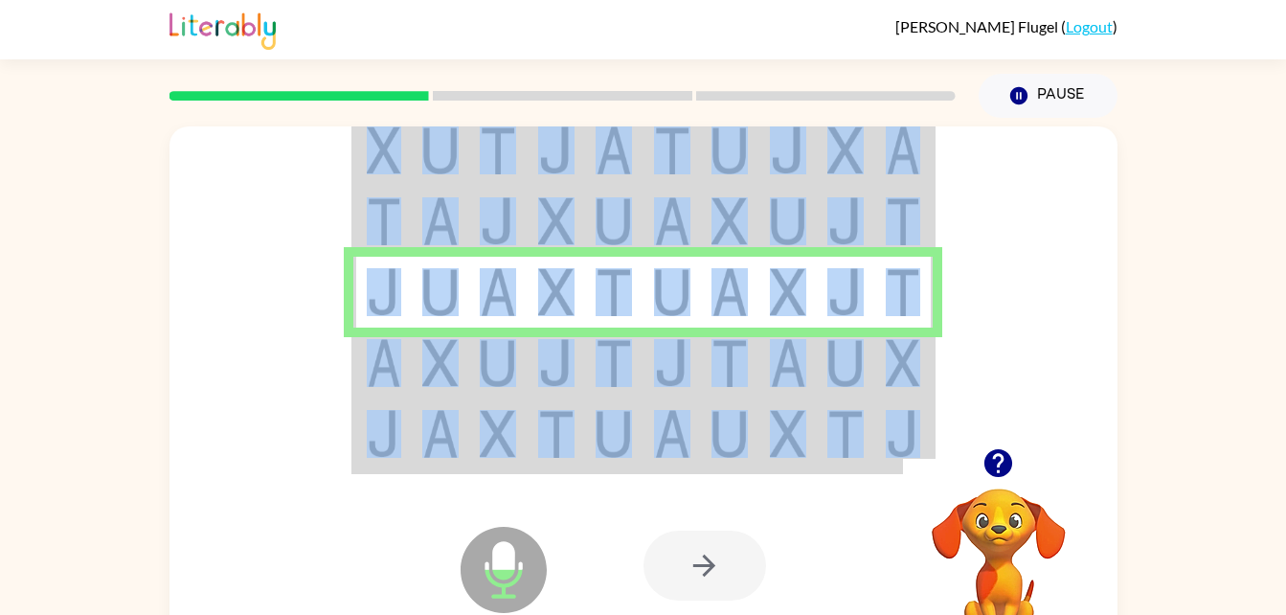
click at [360, 281] on td at bounding box center [382, 292] width 58 height 71
click at [617, 502] on div "Microphone The Microphone is here when it is your turn to talk Your browser mus…" at bounding box center [644, 565] width 948 height 215
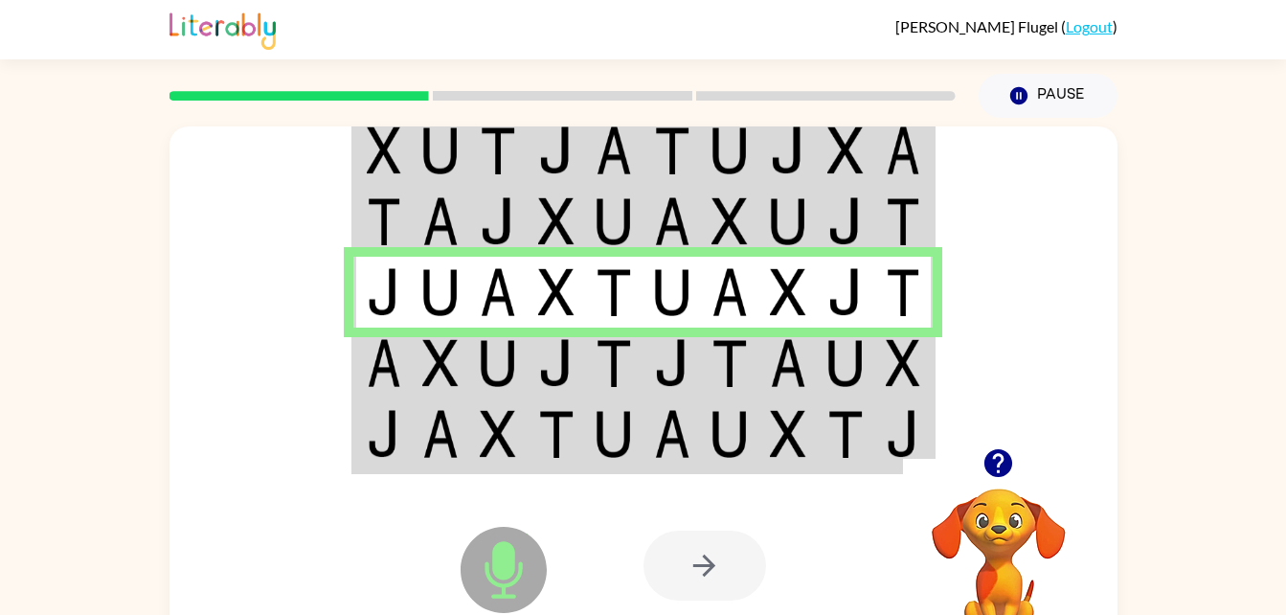
click at [518, 540] on icon at bounding box center [504, 570] width 86 height 86
click at [494, 363] on img at bounding box center [498, 363] width 36 height 48
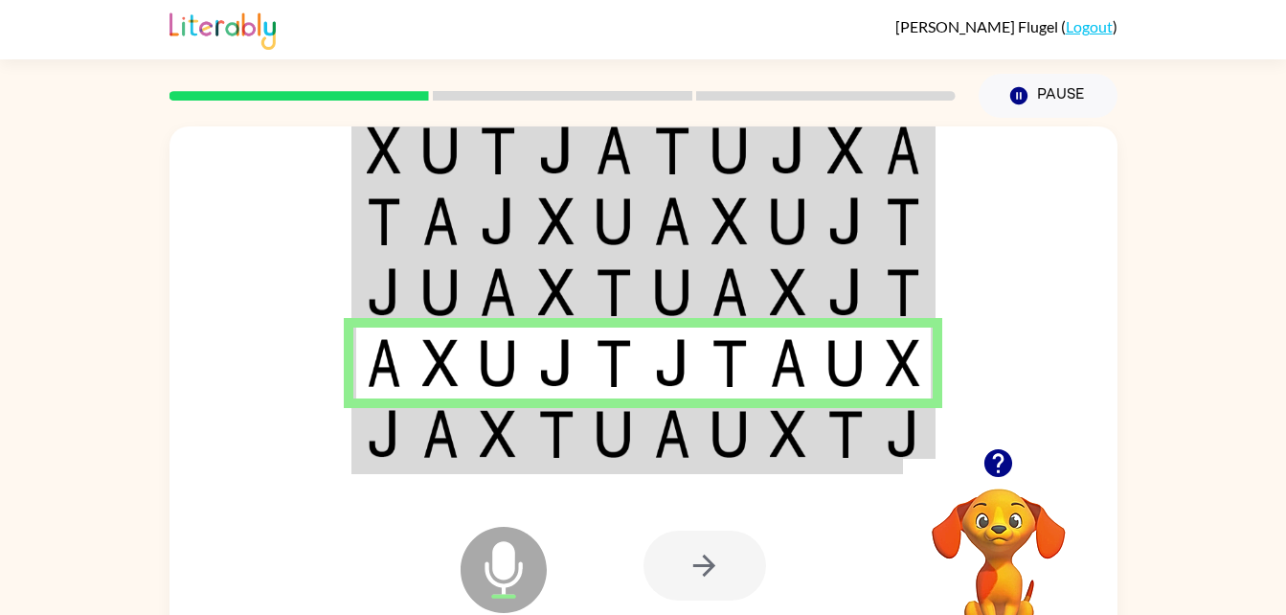
drag, startPoint x: 492, startPoint y: 535, endPoint x: 493, endPoint y: 545, distance: 9.6
click at [493, 545] on icon at bounding box center [504, 570] width 86 height 86
drag, startPoint x: 493, startPoint y: 545, endPoint x: 482, endPoint y: 481, distance: 65.2
click at [456, 522] on div "Microphone The Microphone is here when it is your turn to talk" at bounding box center [456, 522] width 0 height 0
click at [476, 461] on div "Microphone The Microphone is here when it is your turn to talk" at bounding box center [456, 521] width 191 height 127
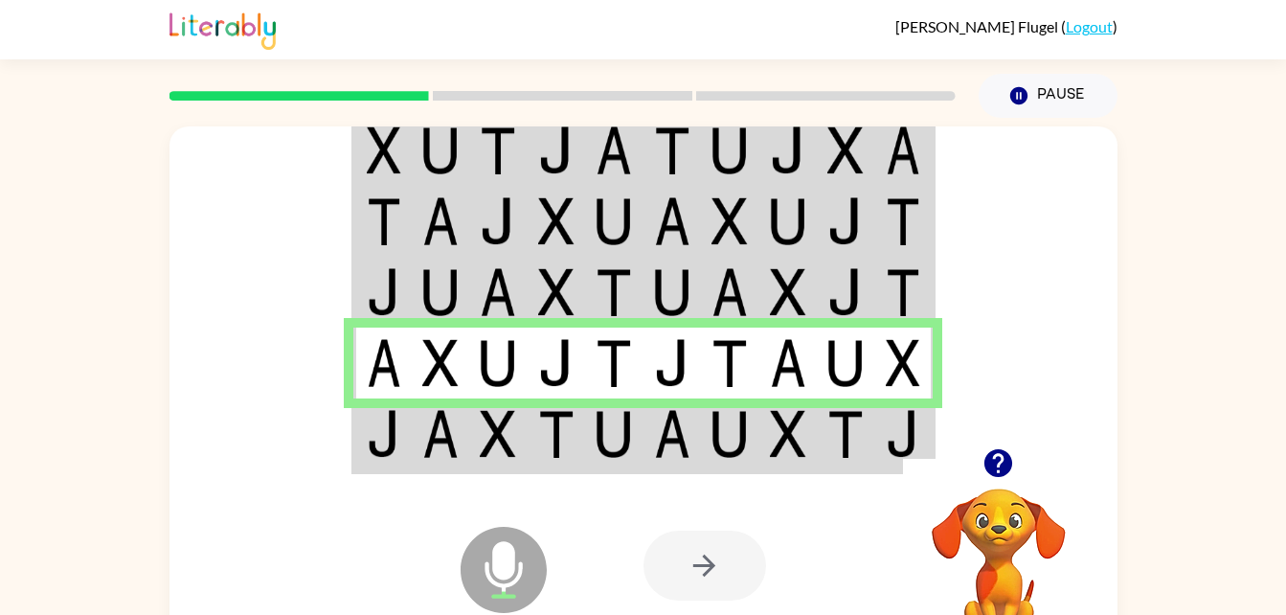
click at [441, 449] on img at bounding box center [440, 434] width 36 height 48
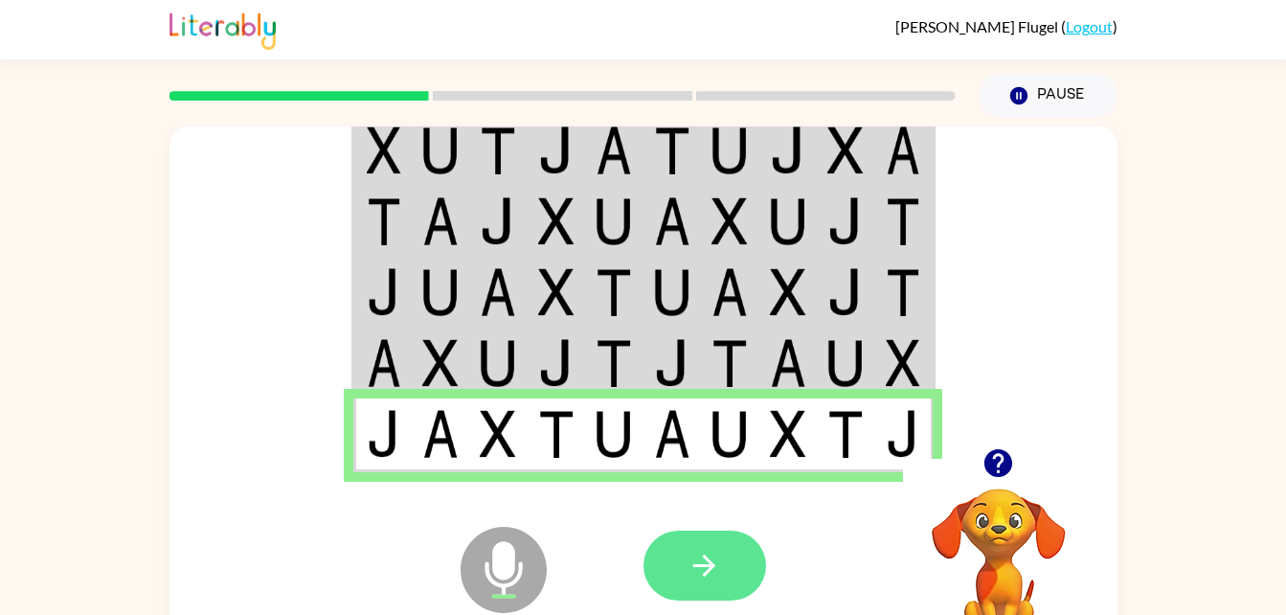
click at [737, 555] on button "button" at bounding box center [705, 566] width 123 height 70
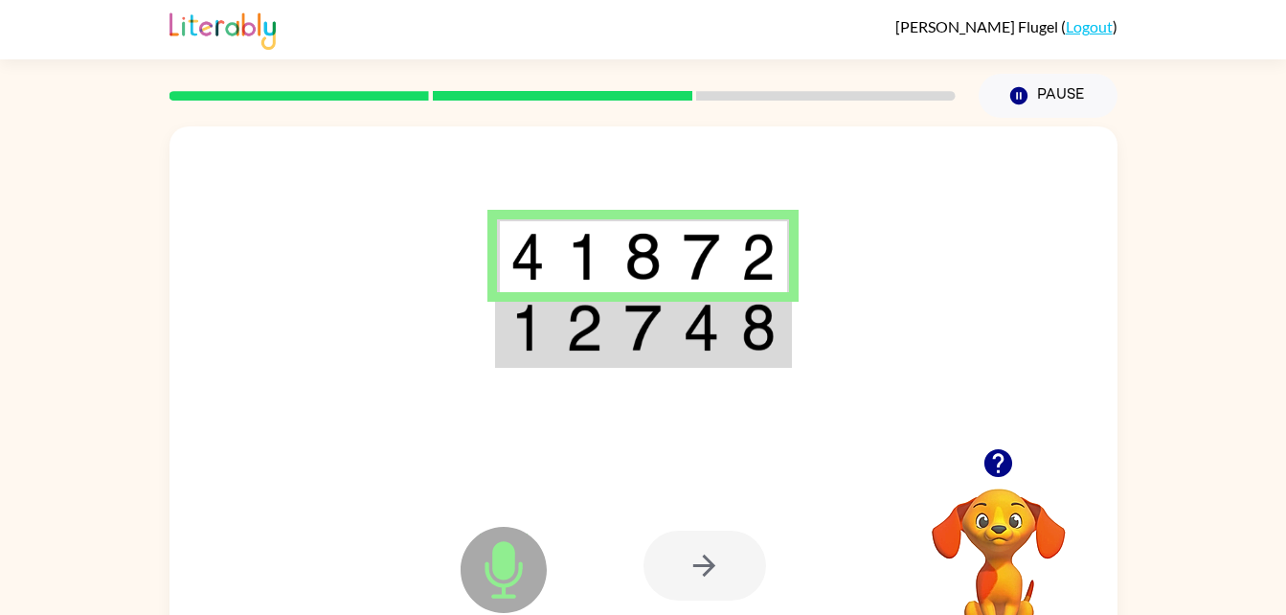
click at [494, 576] on icon at bounding box center [504, 570] width 86 height 86
click at [552, 335] on td at bounding box center [526, 329] width 58 height 74
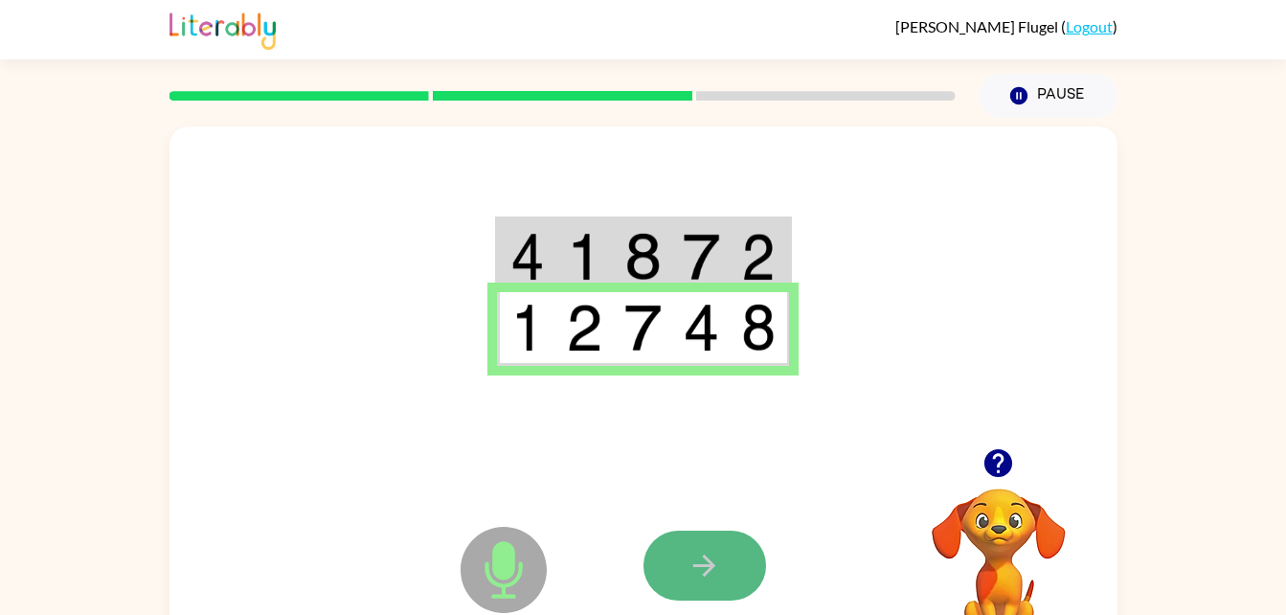
click at [728, 578] on button "button" at bounding box center [705, 566] width 123 height 70
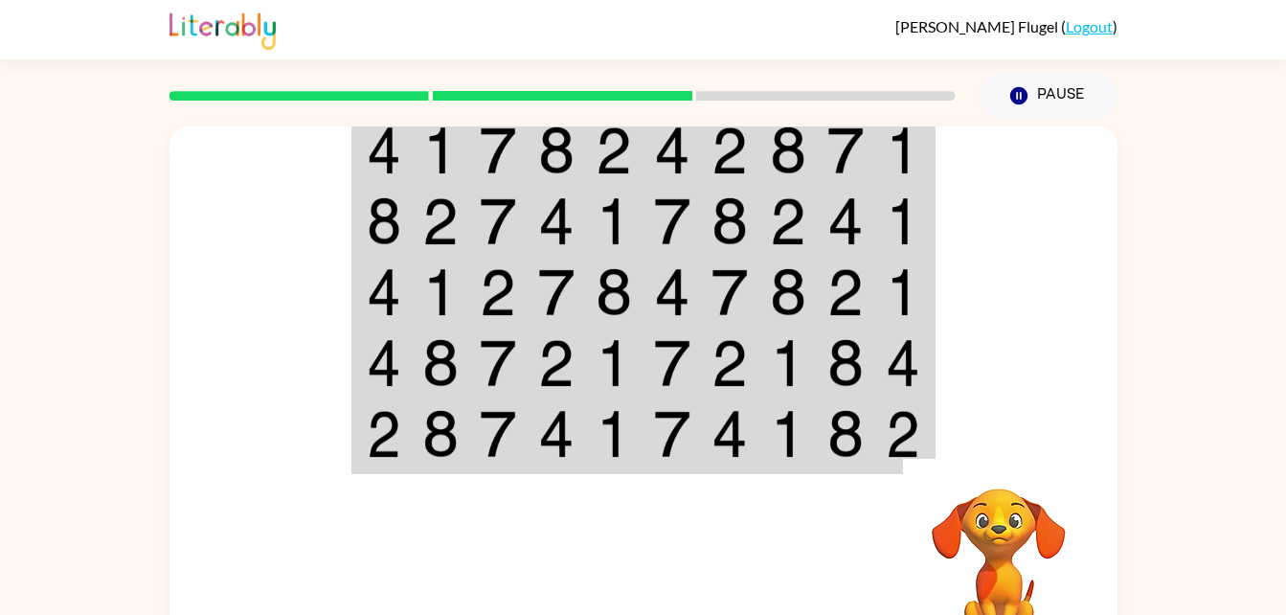
click at [1026, 534] on video "Your browser must support playing .mp4 files to use Literably. Please try using…" at bounding box center [999, 555] width 192 height 192
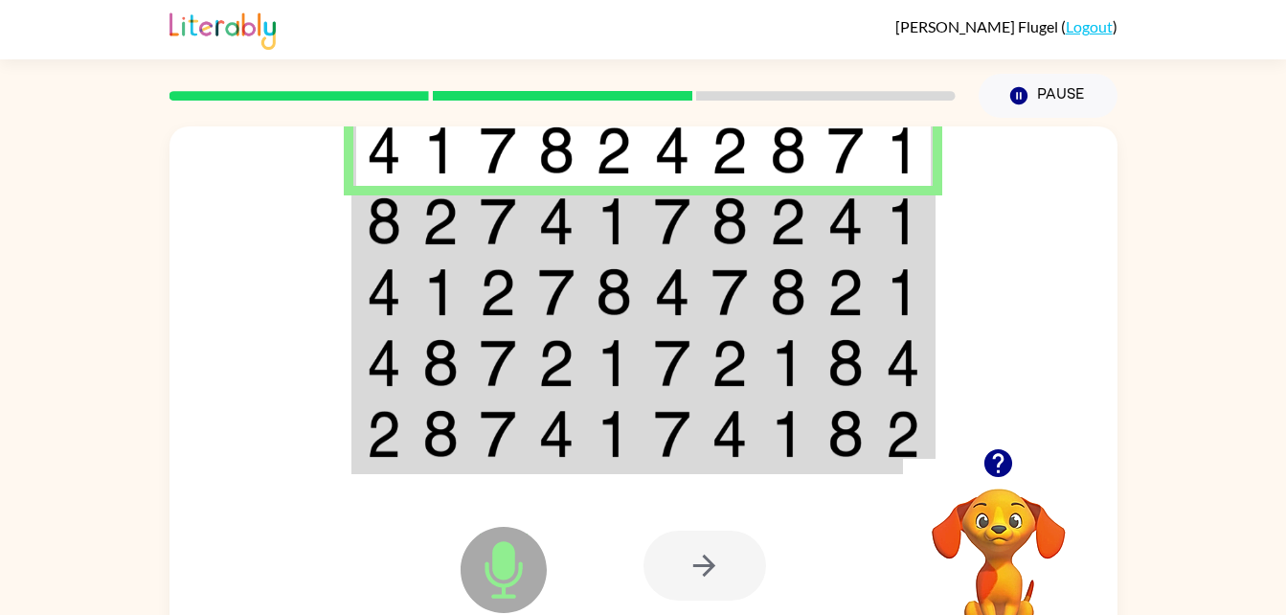
click at [496, 572] on icon "Microphone The Microphone is here when it is your turn to talk" at bounding box center [599, 594] width 287 height 144
click at [473, 215] on td at bounding box center [498, 221] width 58 height 71
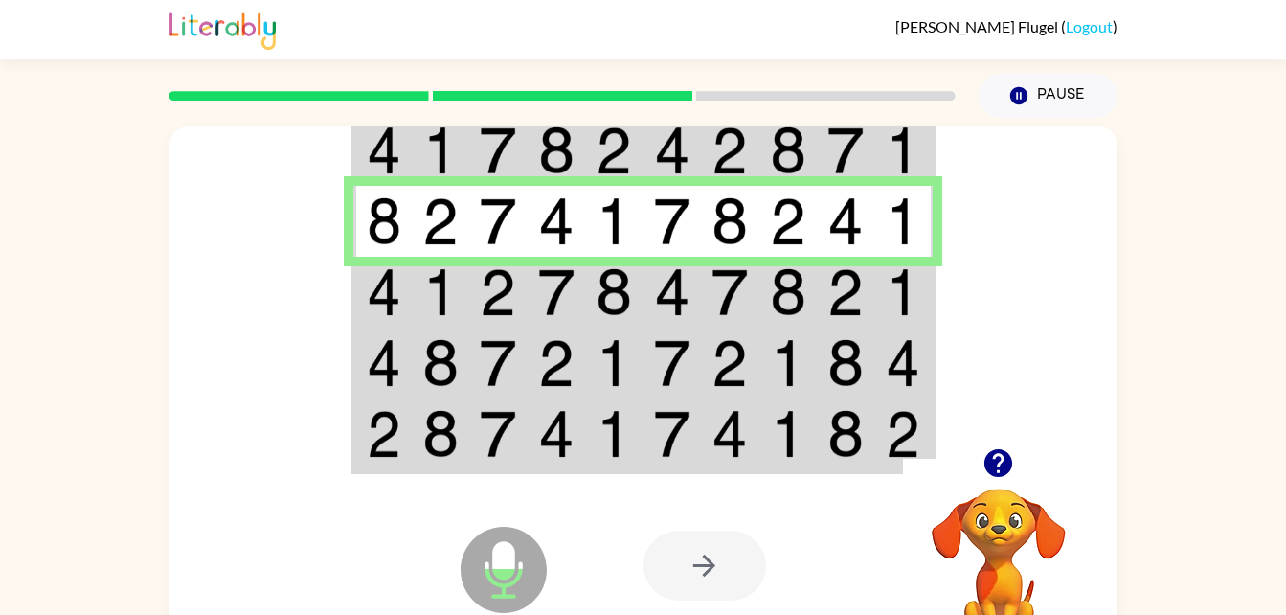
click at [492, 569] on icon at bounding box center [504, 570] width 86 height 86
drag, startPoint x: 462, startPoint y: 289, endPoint x: 465, endPoint y: 300, distance: 11.2
click at [465, 300] on td at bounding box center [441, 292] width 58 height 71
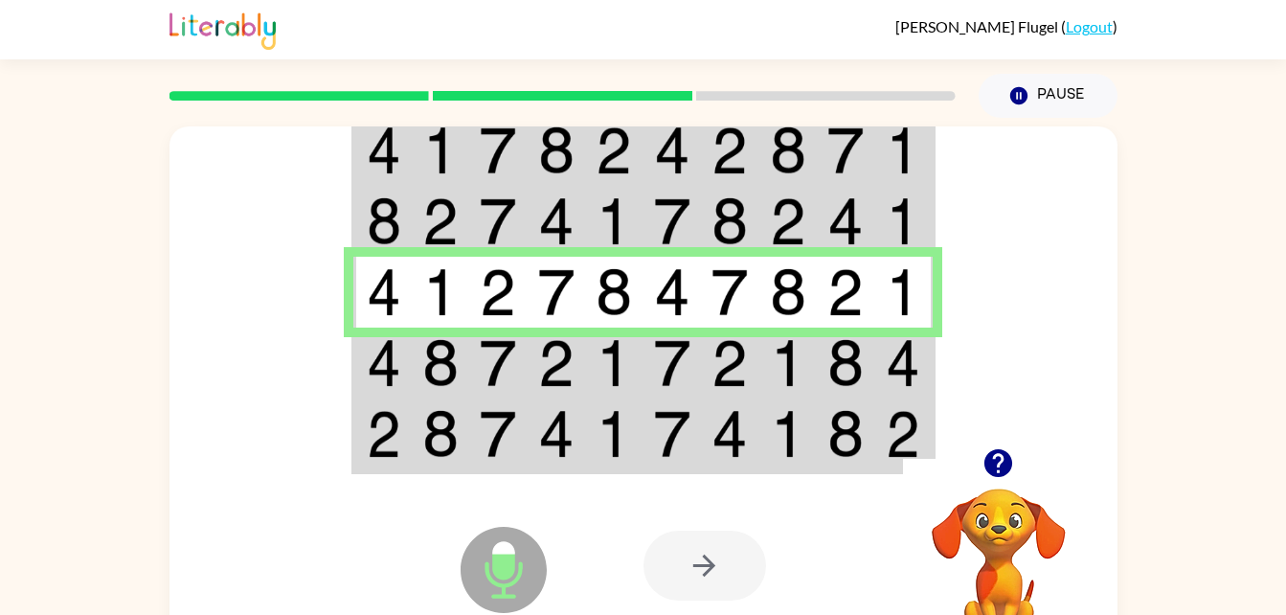
drag, startPoint x: 518, startPoint y: 510, endPoint x: 515, endPoint y: 523, distance: 13.7
click at [456, 522] on div "Microphone The Microphone is here when it is your turn to talk" at bounding box center [456, 522] width 0 height 0
drag, startPoint x: 515, startPoint y: 523, endPoint x: 527, endPoint y: 510, distance: 17.7
click at [456, 522] on div "Microphone The Microphone is here when it is your turn to talk" at bounding box center [456, 522] width 0 height 0
click at [499, 348] on img at bounding box center [498, 363] width 36 height 48
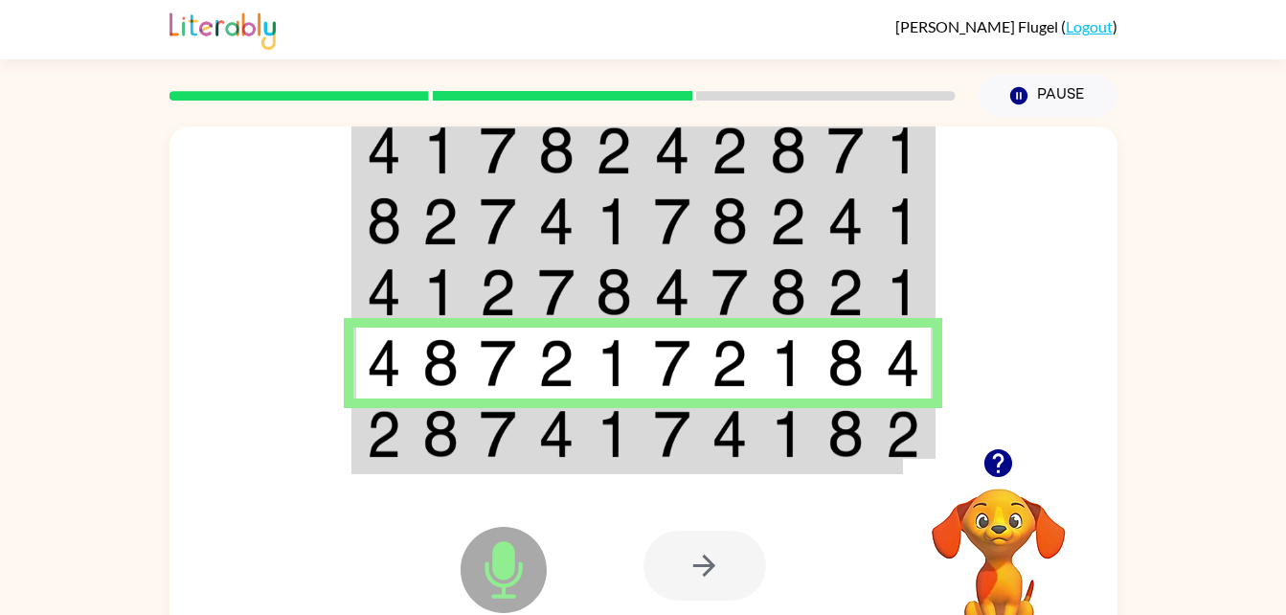
click at [495, 571] on icon "Microphone The Microphone is here when it is your turn to talk" at bounding box center [599, 594] width 287 height 144
click at [606, 420] on img at bounding box center [614, 434] width 36 height 48
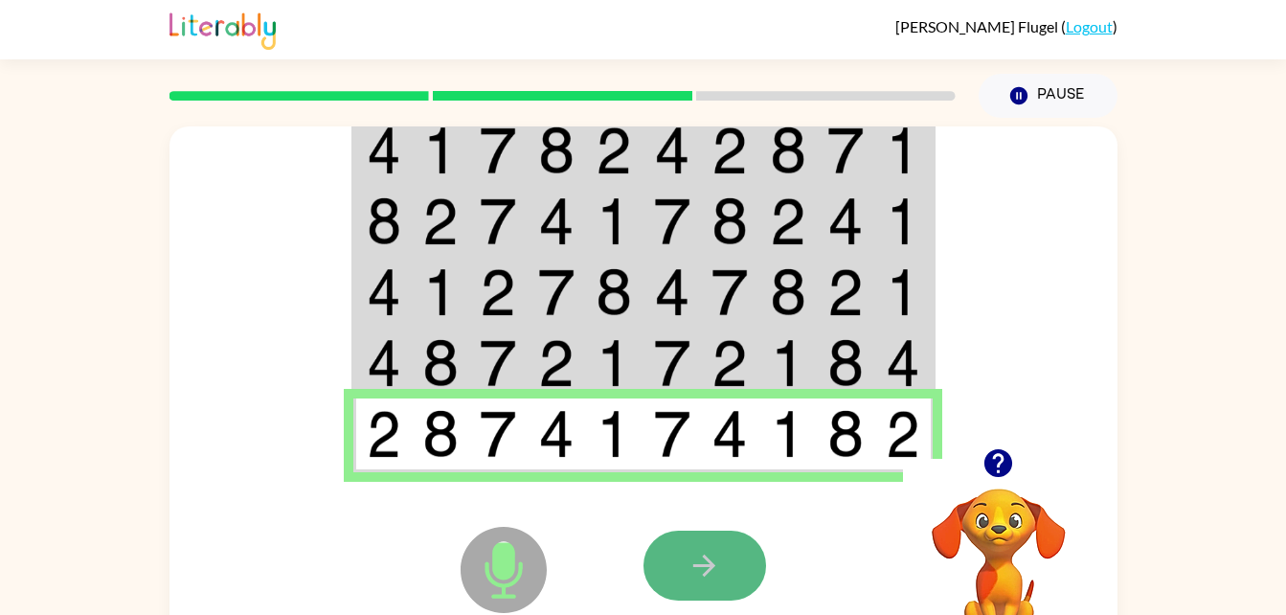
click at [667, 559] on button "button" at bounding box center [705, 566] width 123 height 70
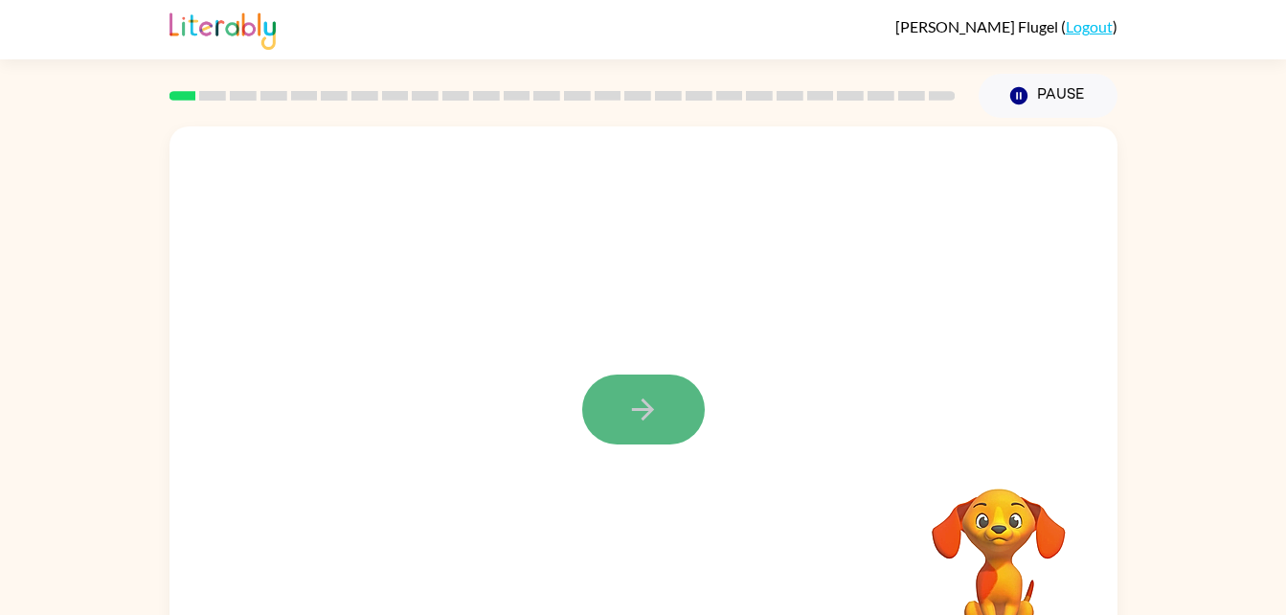
click at [663, 401] on button "button" at bounding box center [643, 409] width 123 height 70
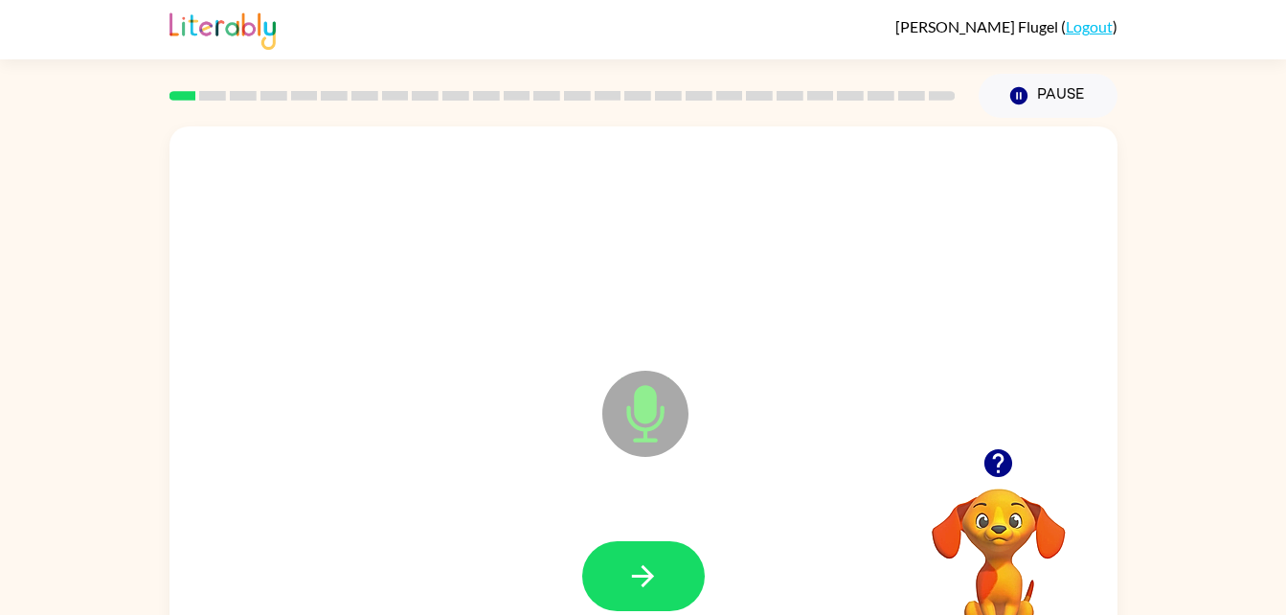
click at [660, 423] on icon "Microphone The Microphone is here when it is your turn to talk" at bounding box center [741, 438] width 287 height 144
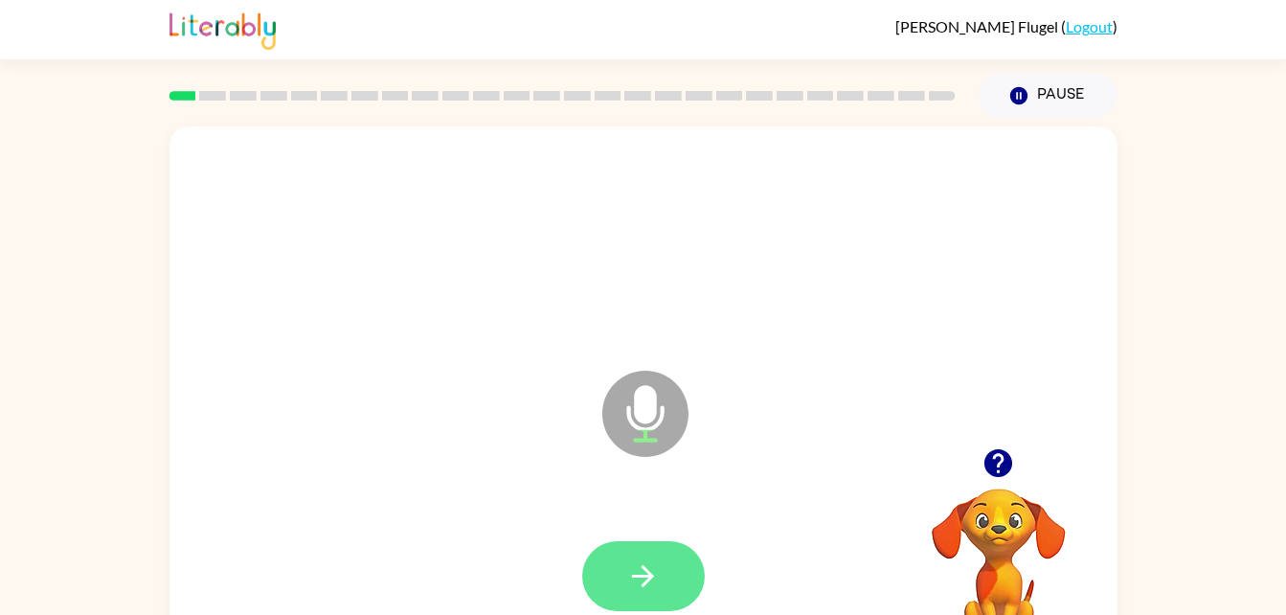
click at [643, 559] on icon "button" at bounding box center [643, 576] width 34 height 34
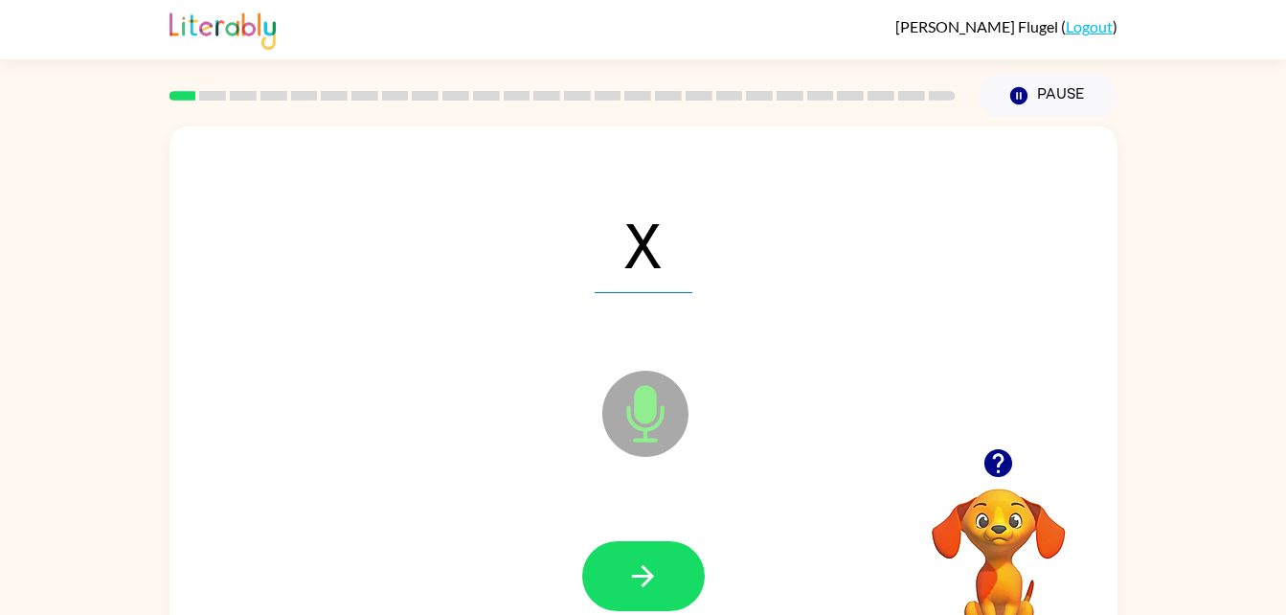
click at [632, 406] on icon at bounding box center [645, 414] width 86 height 86
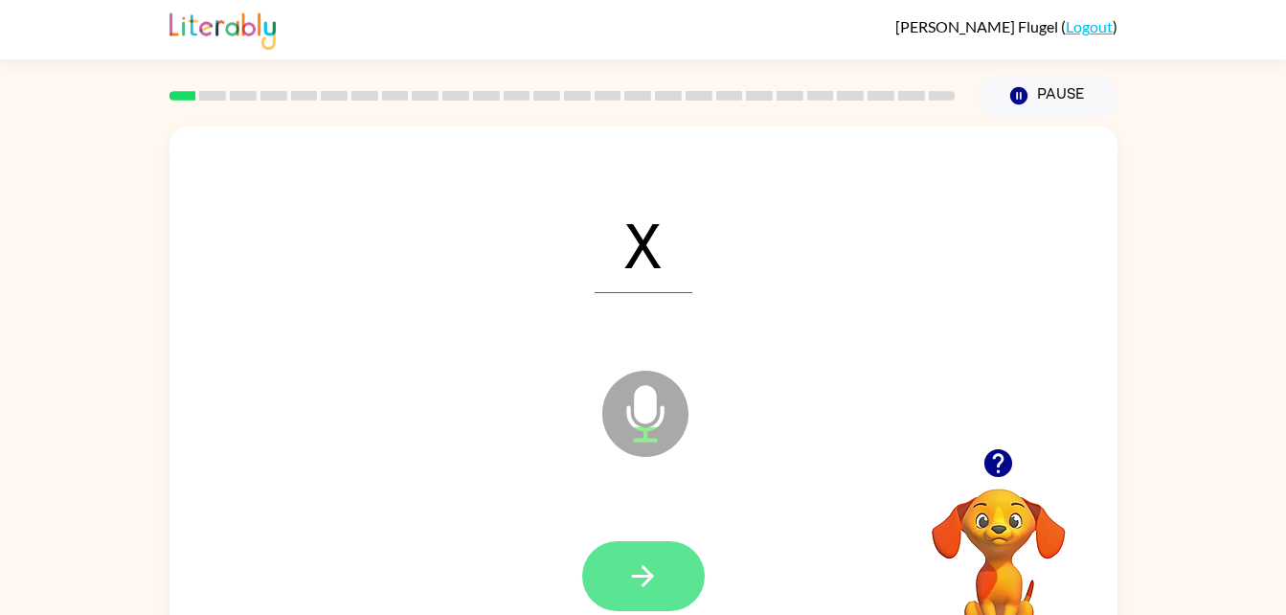
click at [654, 577] on icon "button" at bounding box center [643, 576] width 34 height 34
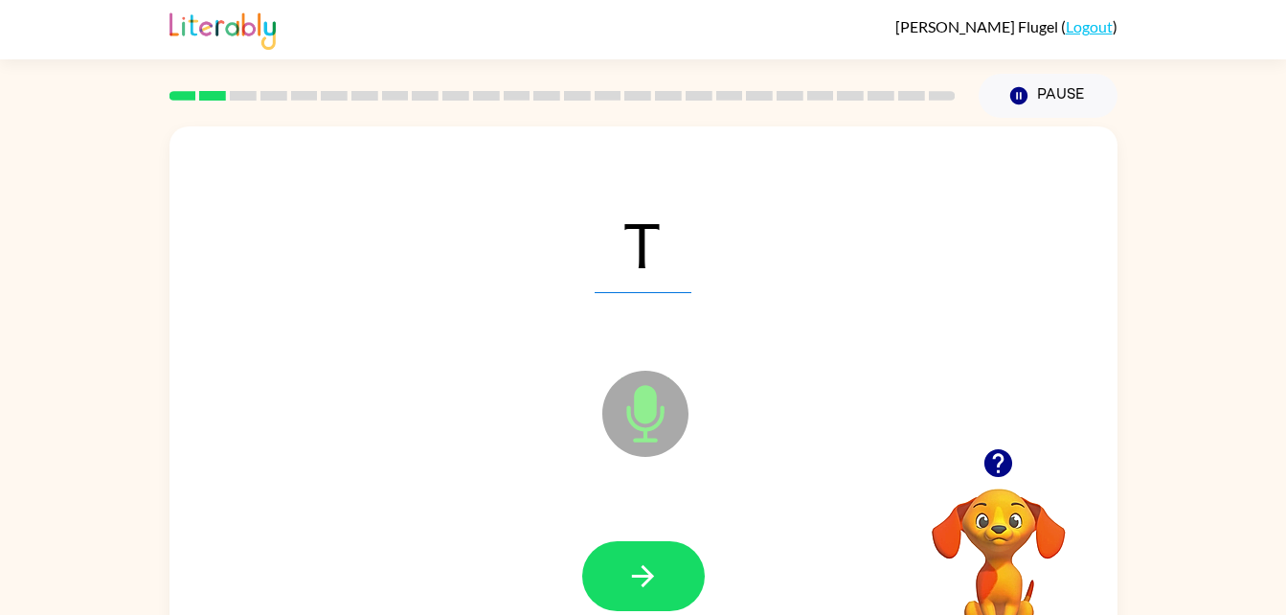
click at [653, 422] on icon at bounding box center [645, 414] width 86 height 86
click at [636, 601] on button "button" at bounding box center [643, 576] width 123 height 70
click at [653, 422] on icon at bounding box center [645, 414] width 86 height 86
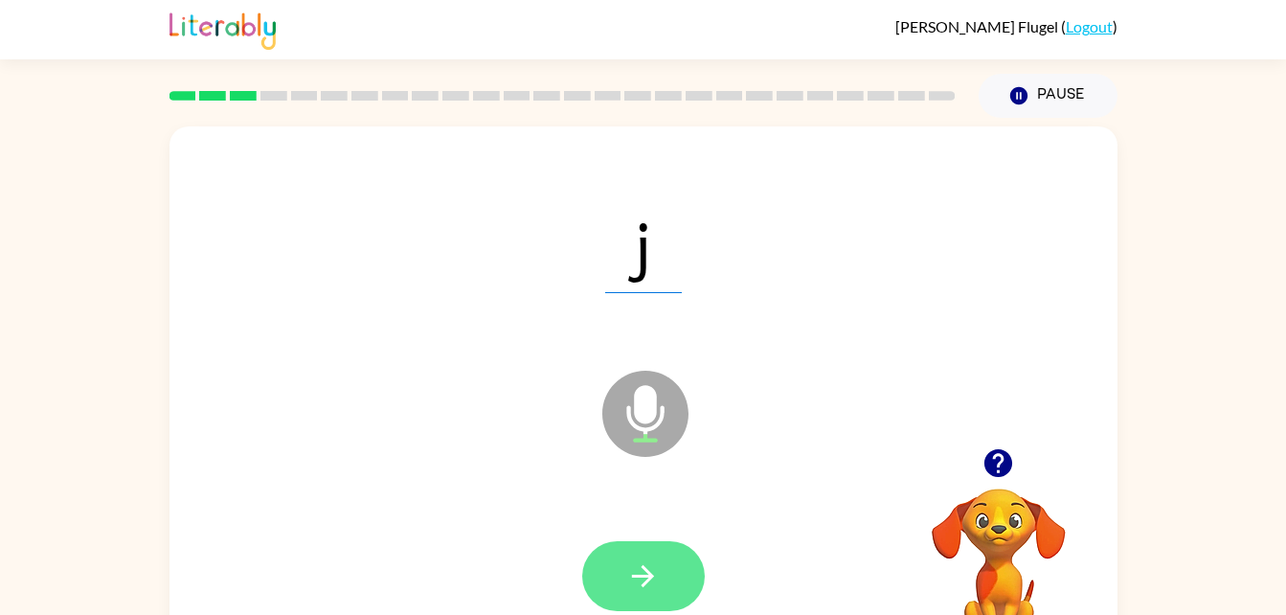
click at [627, 552] on button "button" at bounding box center [643, 576] width 123 height 70
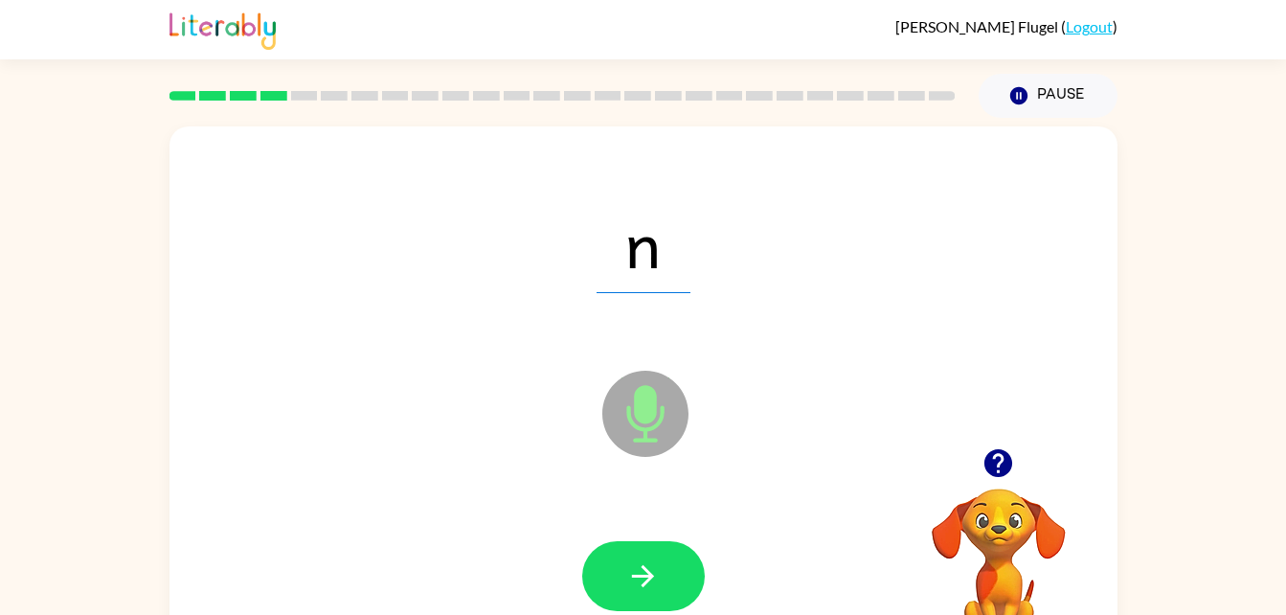
click at [655, 407] on icon "Microphone The Microphone is here when it is your turn to talk" at bounding box center [741, 438] width 287 height 144
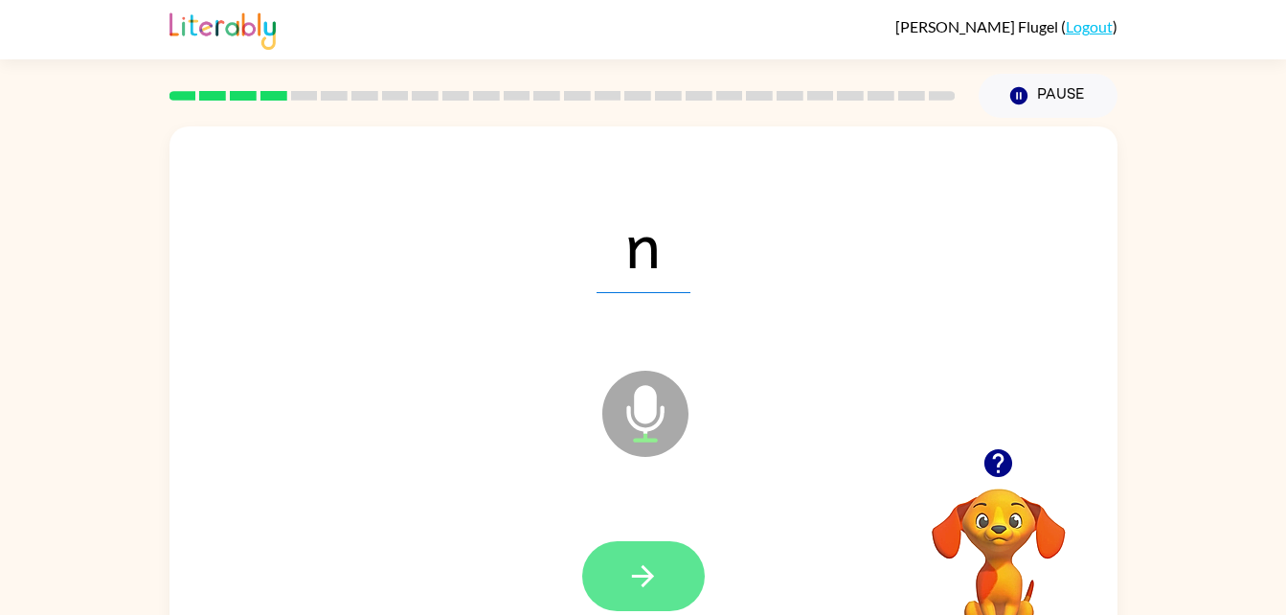
click at [655, 588] on icon "button" at bounding box center [643, 576] width 34 height 34
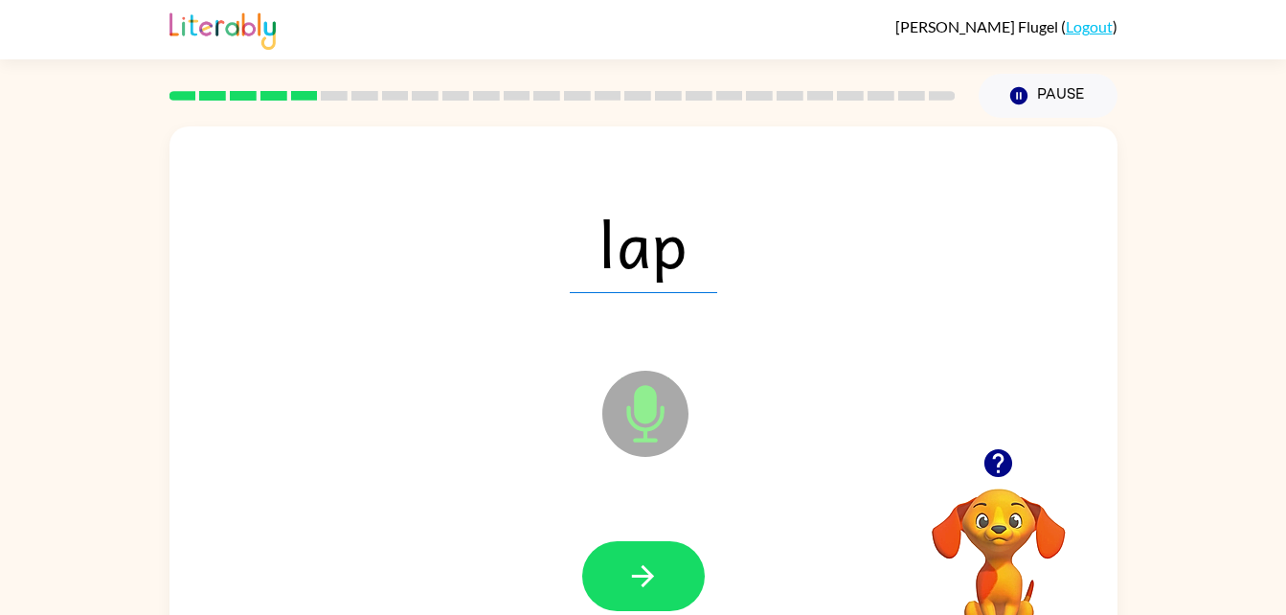
click at [649, 432] on icon at bounding box center [645, 414] width 86 height 86
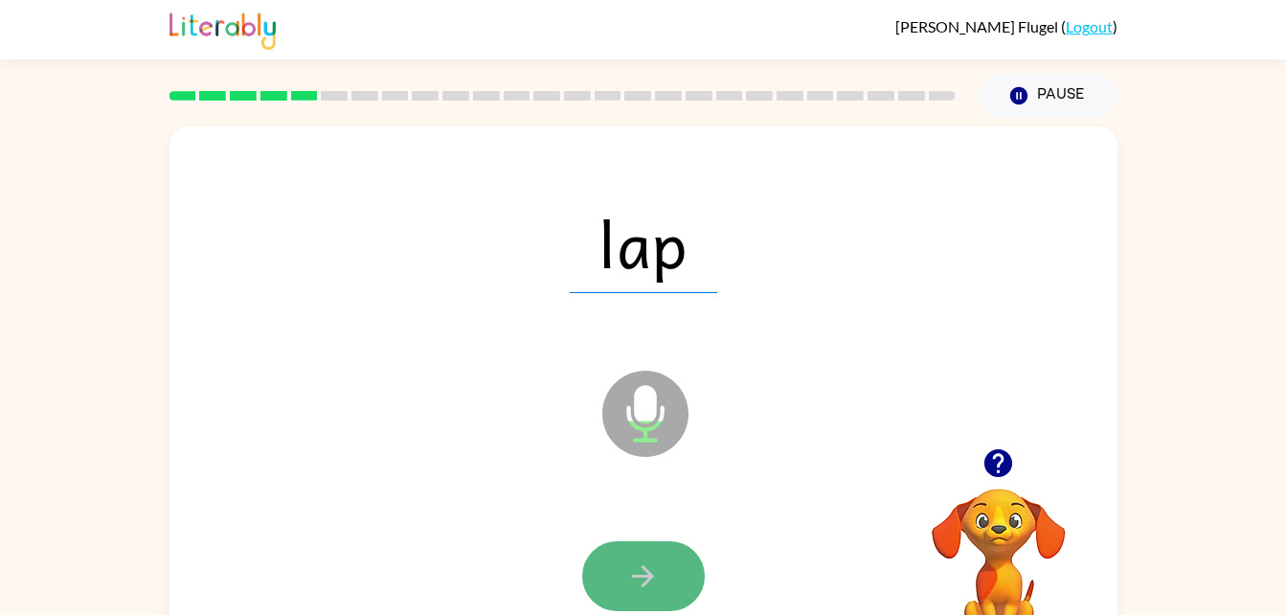
click at [652, 560] on icon "button" at bounding box center [643, 576] width 34 height 34
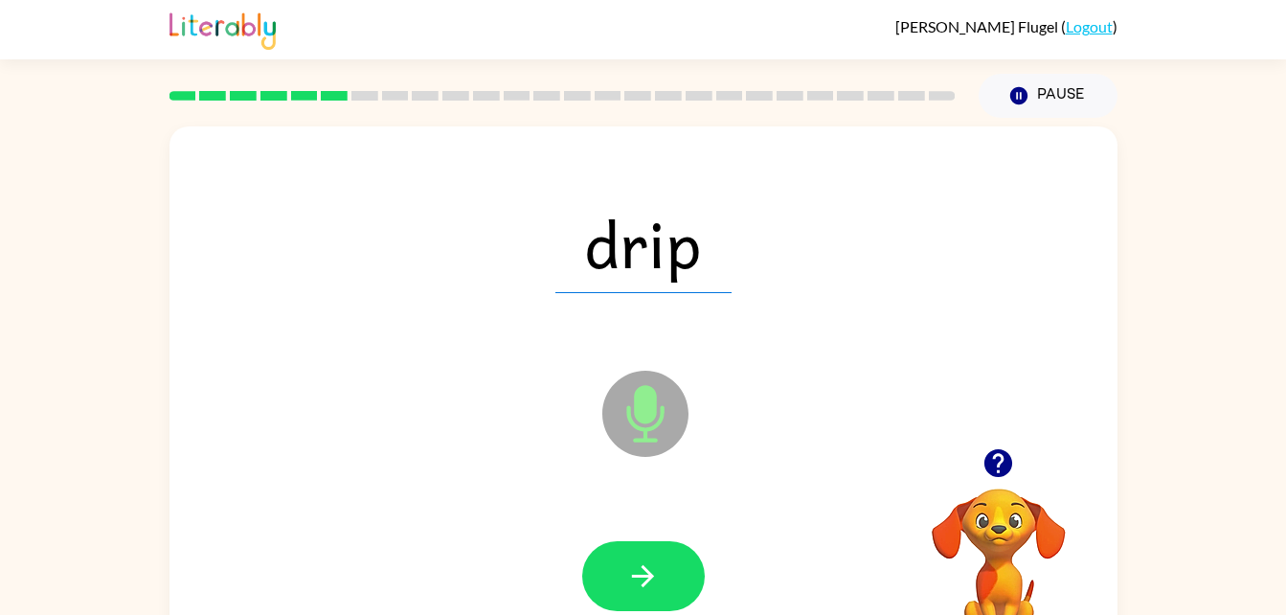
click at [646, 445] on icon at bounding box center [645, 414] width 86 height 86
click at [642, 573] on icon "button" at bounding box center [643, 576] width 34 height 34
click at [648, 433] on icon at bounding box center [645, 414] width 86 height 86
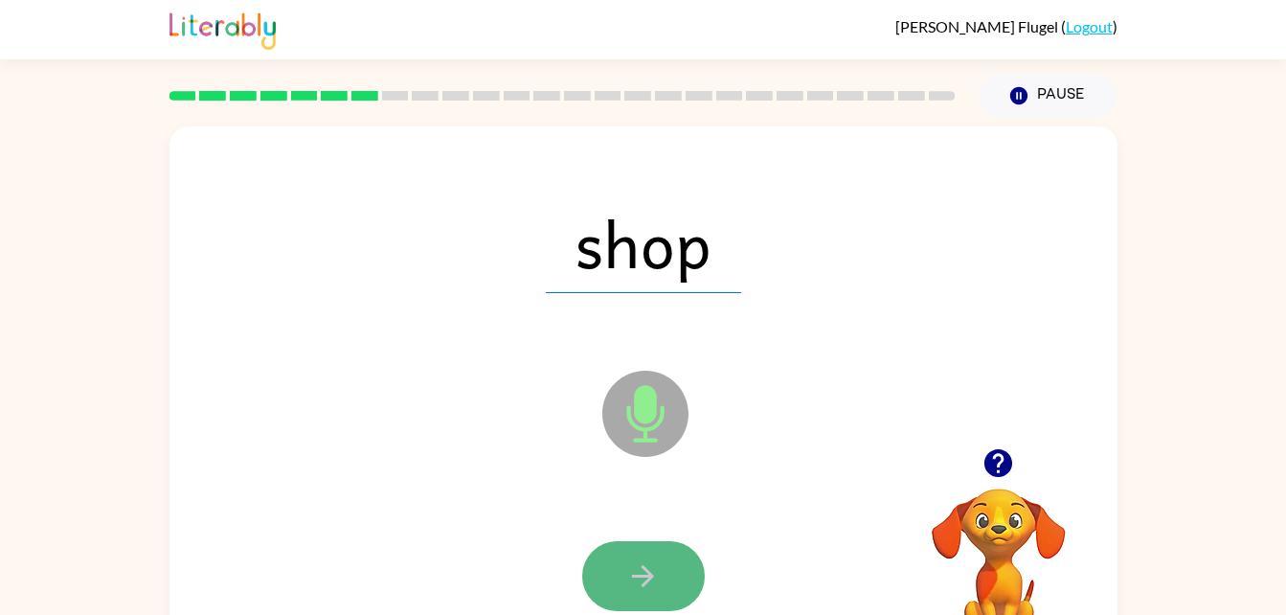
click at [645, 569] on icon "button" at bounding box center [643, 576] width 22 height 22
click at [651, 547] on button "button" at bounding box center [643, 576] width 123 height 70
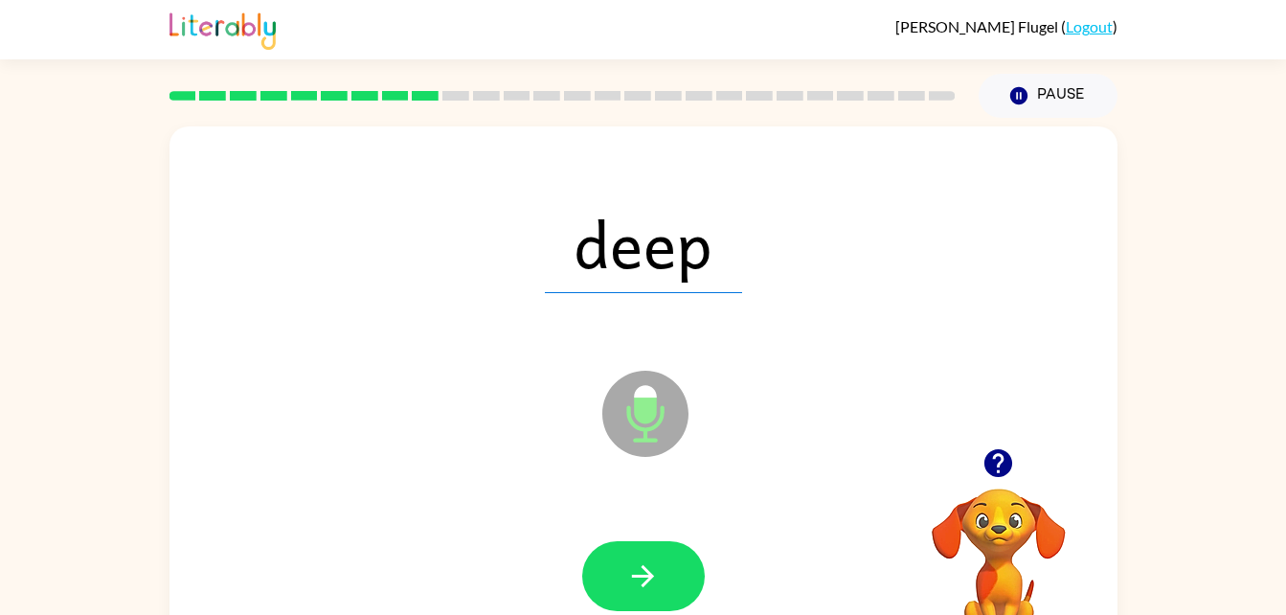
click at [661, 438] on icon at bounding box center [645, 414] width 86 height 86
click at [629, 552] on button "button" at bounding box center [643, 576] width 123 height 70
click at [675, 400] on icon at bounding box center [645, 414] width 86 height 86
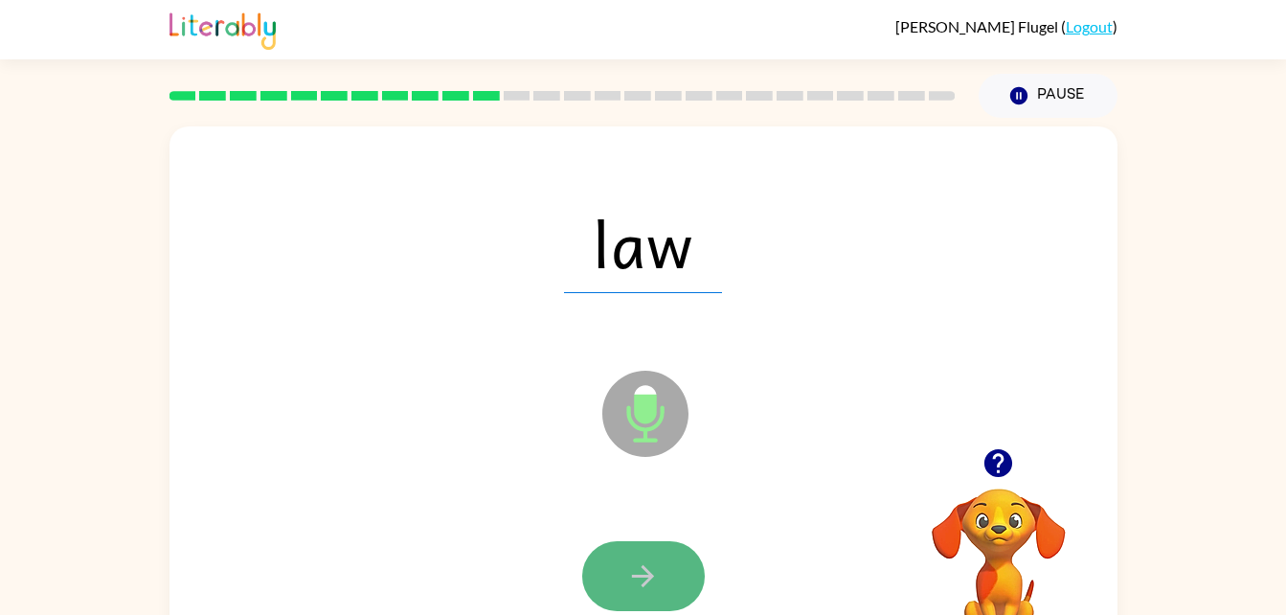
click at [664, 572] on button "button" at bounding box center [643, 576] width 123 height 70
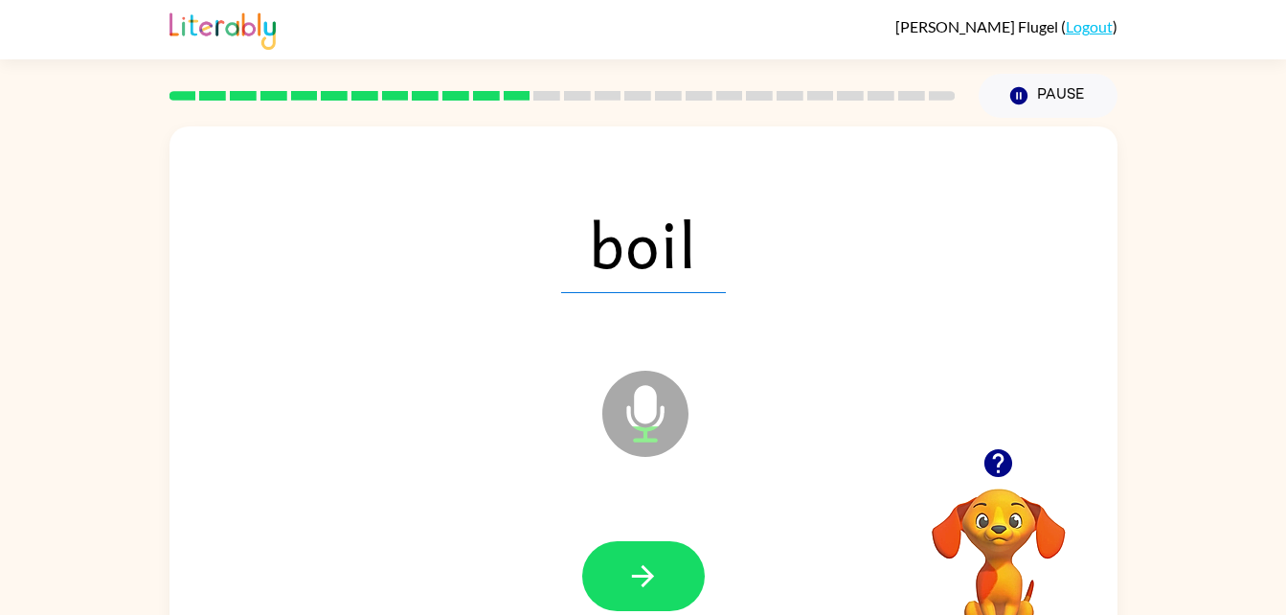
click at [654, 449] on icon at bounding box center [645, 414] width 86 height 86
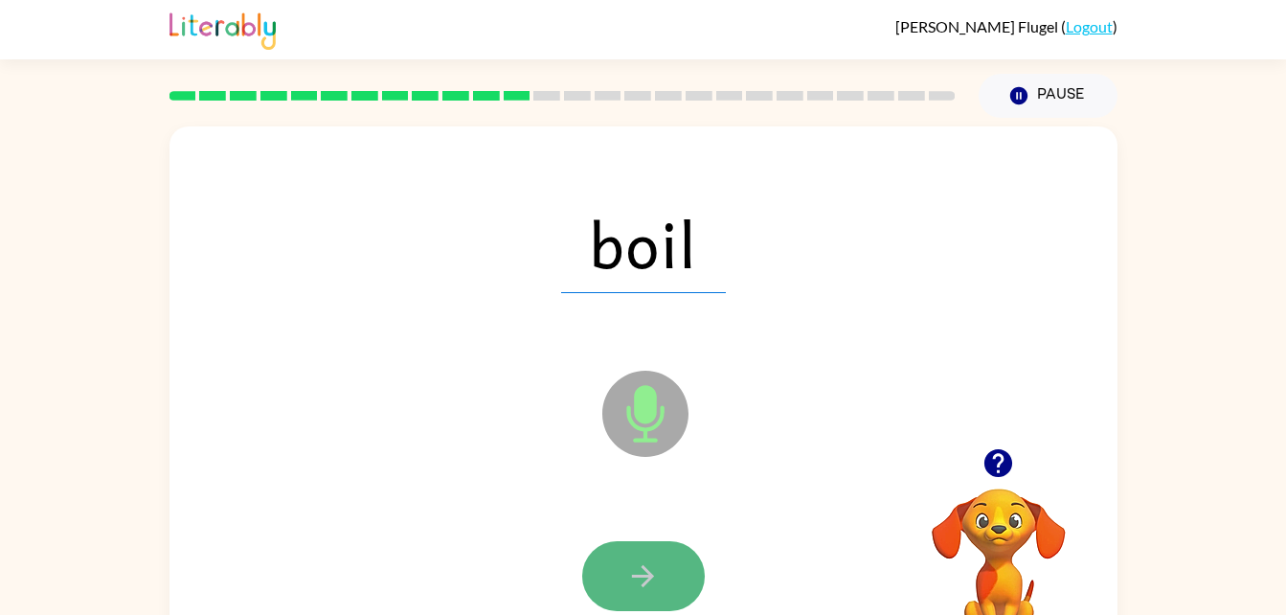
click at [652, 555] on button "button" at bounding box center [643, 576] width 123 height 70
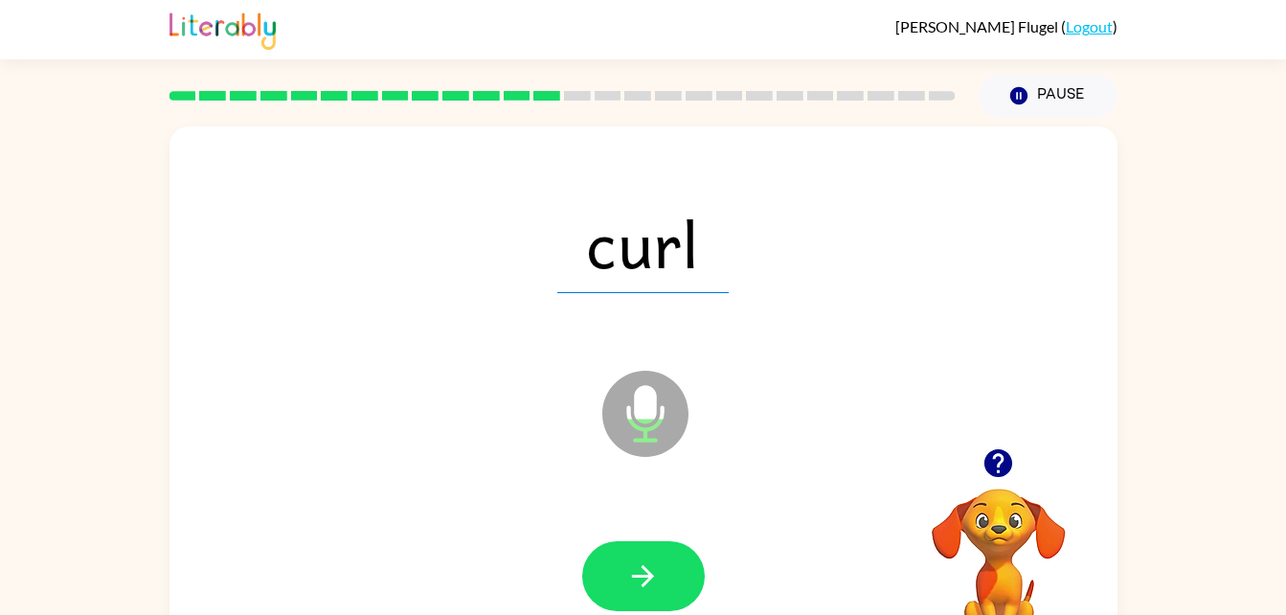
drag, startPoint x: 677, startPoint y: 432, endPoint x: 687, endPoint y: 439, distance: 11.7
click at [687, 439] on icon "Microphone The Microphone is here when it is your turn to talk" at bounding box center [741, 438] width 287 height 144
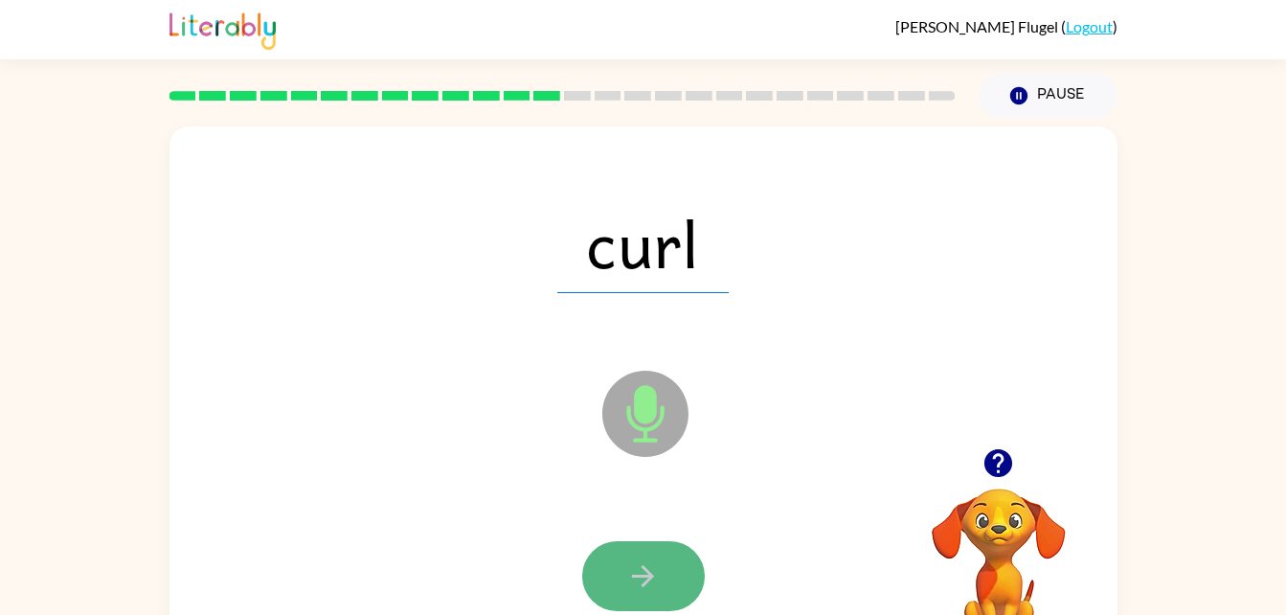
click at [610, 569] on button "button" at bounding box center [643, 576] width 123 height 70
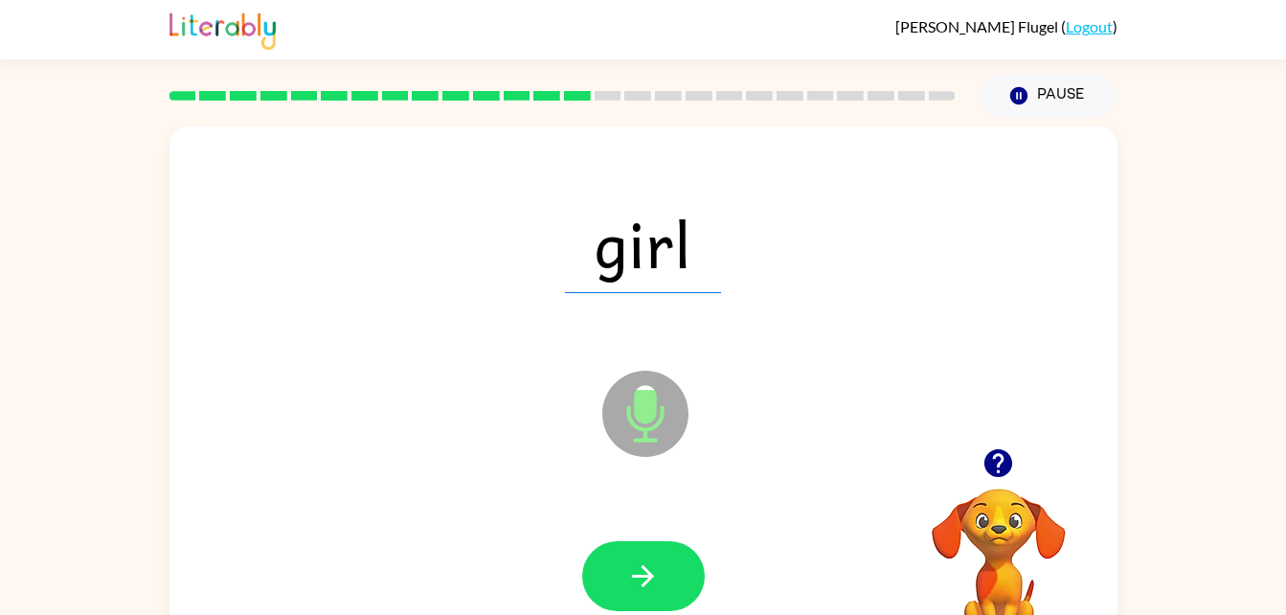
click at [636, 433] on icon at bounding box center [645, 414] width 86 height 86
click at [667, 598] on button "button" at bounding box center [643, 576] width 123 height 70
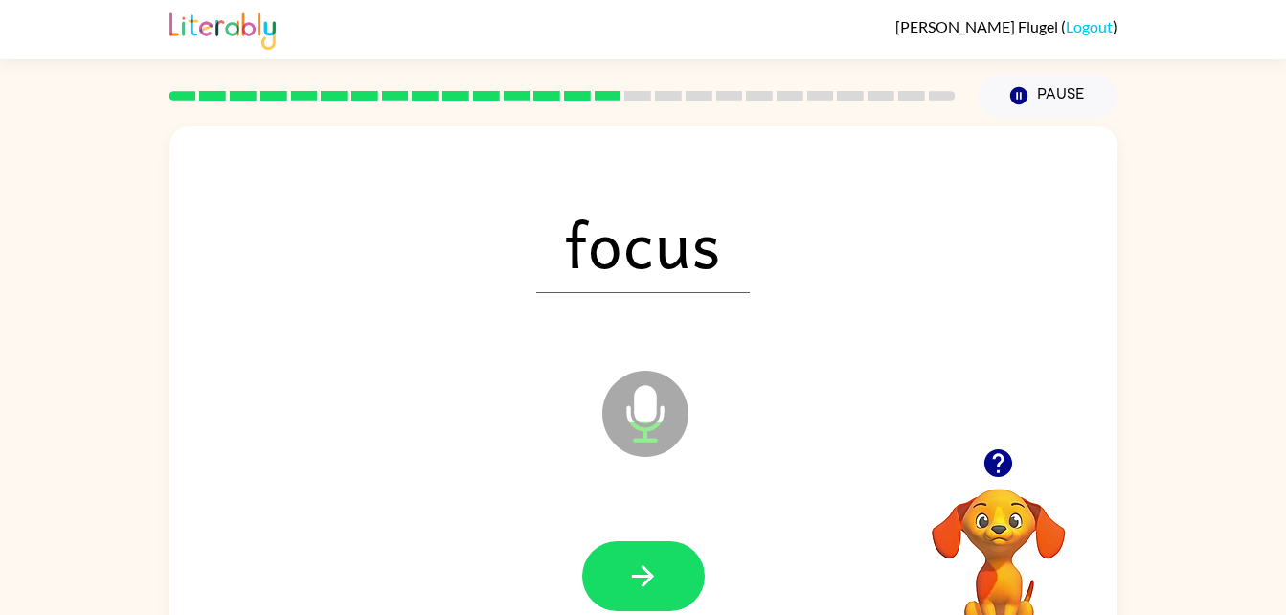
click at [646, 438] on icon "Microphone The Microphone is here when it is your turn to talk" at bounding box center [741, 438] width 287 height 144
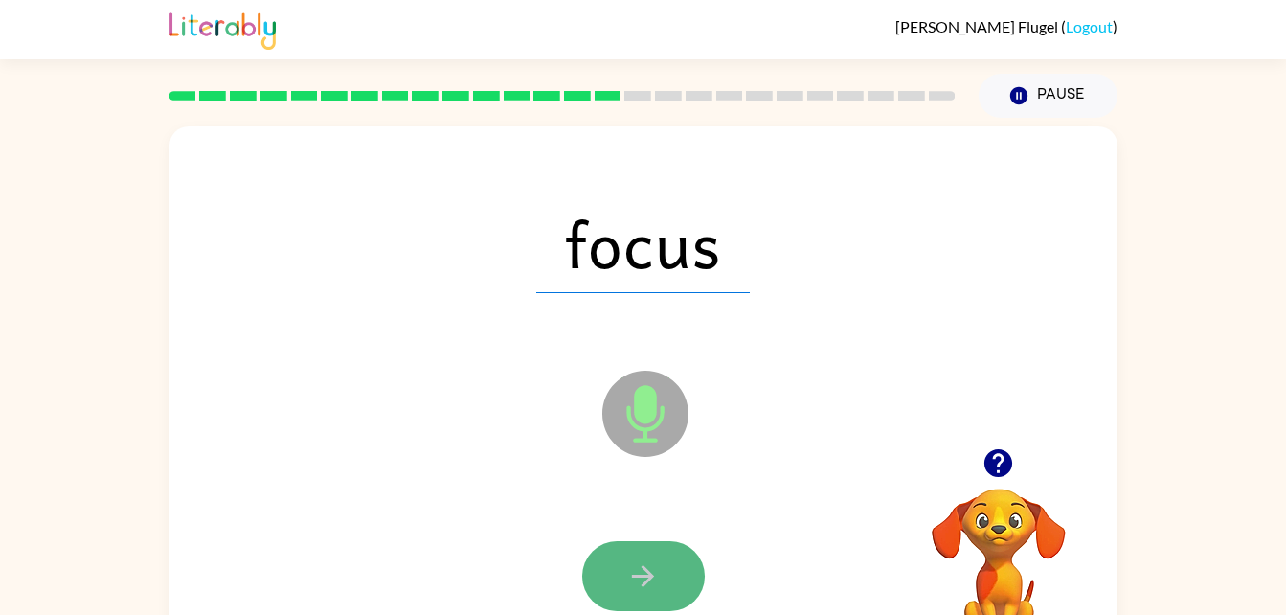
click at [635, 588] on icon "button" at bounding box center [643, 576] width 34 height 34
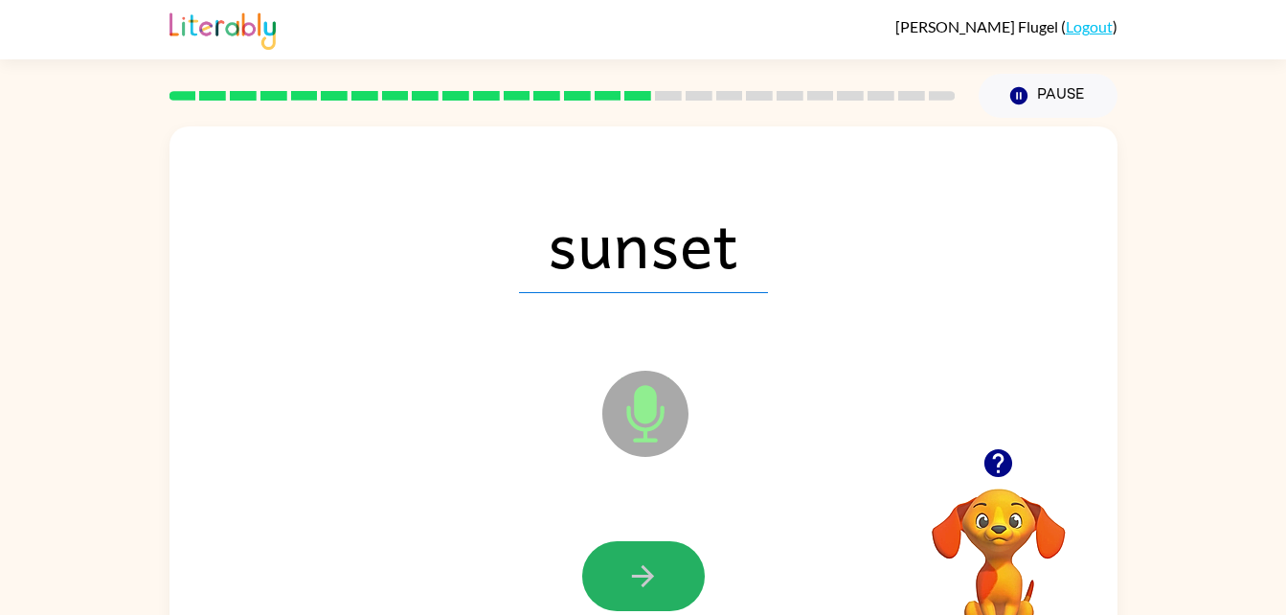
click at [635, 588] on icon "button" at bounding box center [643, 576] width 34 height 34
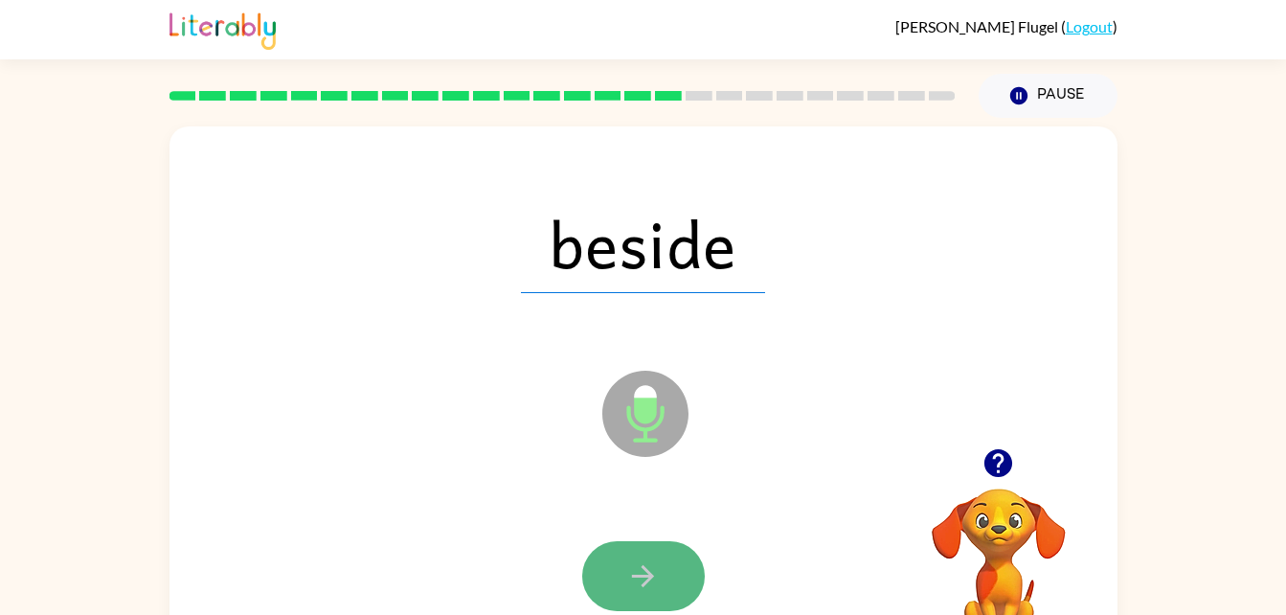
click at [637, 575] on icon "button" at bounding box center [643, 576] width 22 height 22
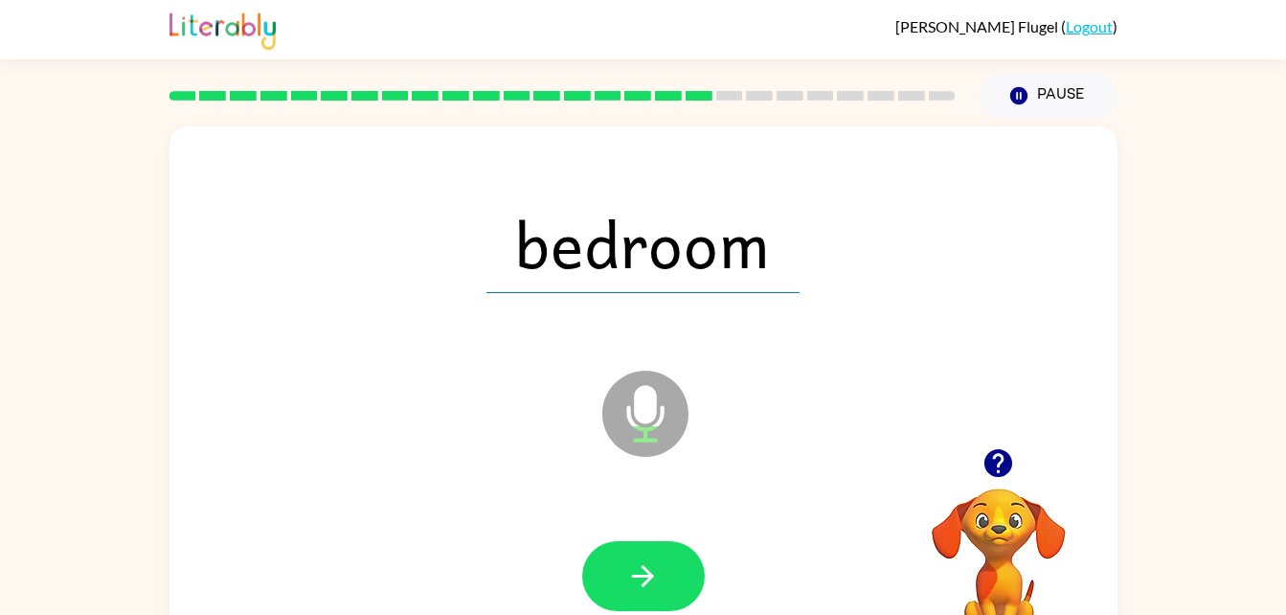
click at [637, 575] on icon "button" at bounding box center [643, 576] width 22 height 22
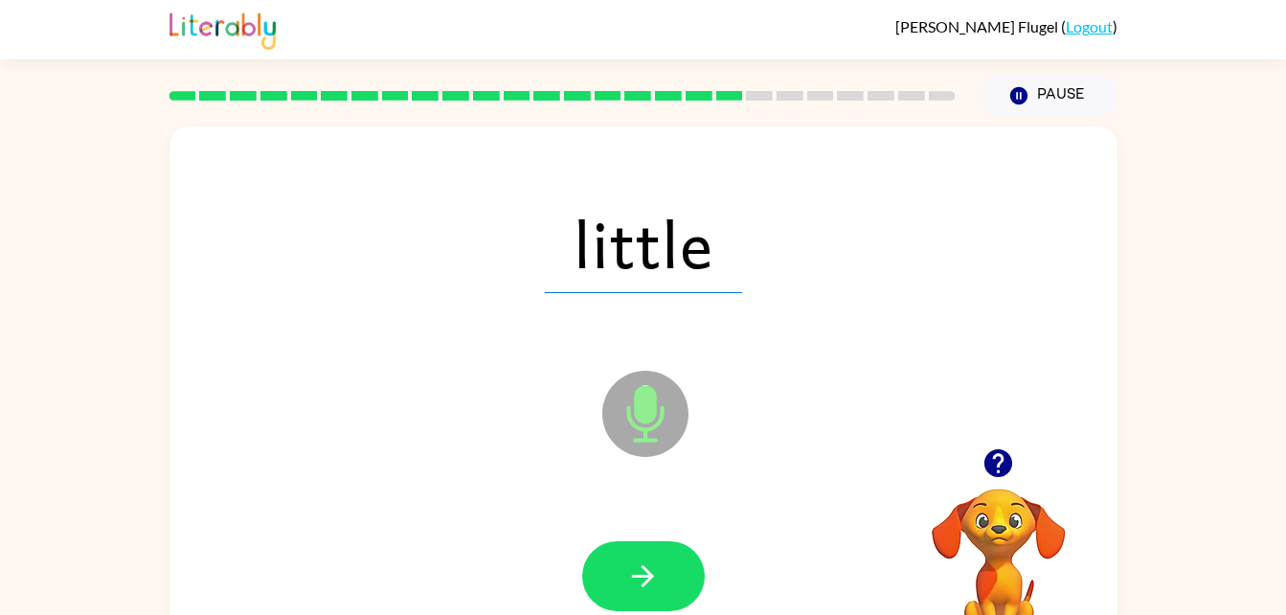
drag, startPoint x: 649, startPoint y: 443, endPoint x: 649, endPoint y: 429, distance: 14.4
click at [649, 429] on icon "Microphone The Microphone is here when it is your turn to talk" at bounding box center [741, 438] width 287 height 144
click at [665, 576] on button "button" at bounding box center [643, 576] width 123 height 70
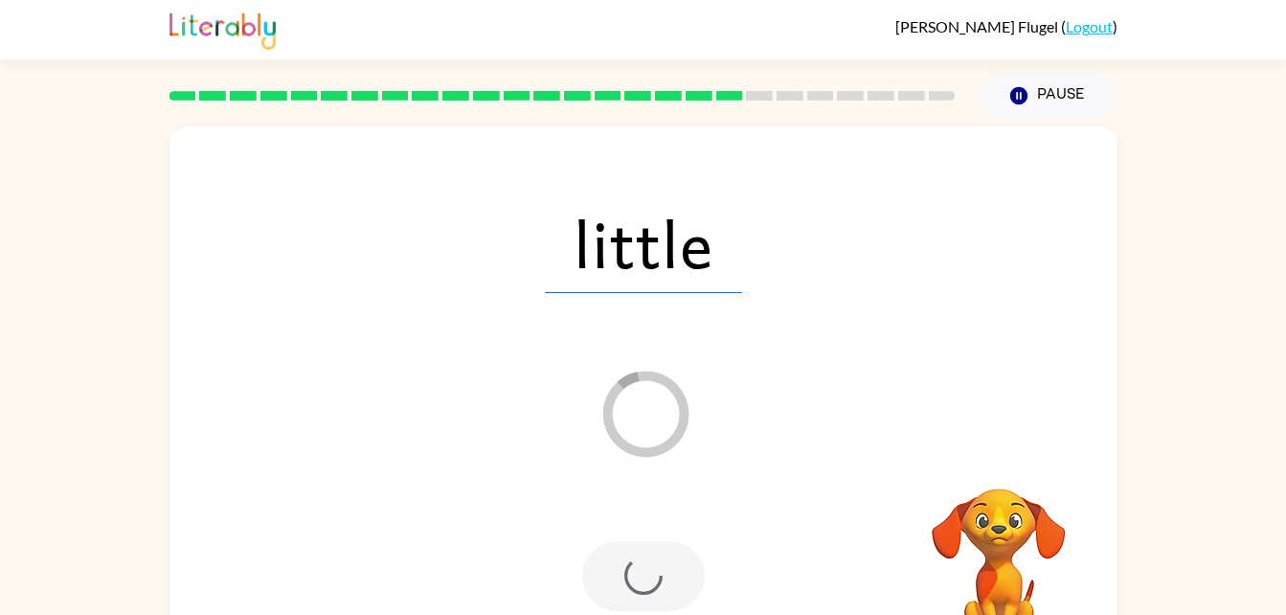
click at [648, 432] on icon "Loader Your response is being sent to our graders" at bounding box center [645, 413] width 115 height 115
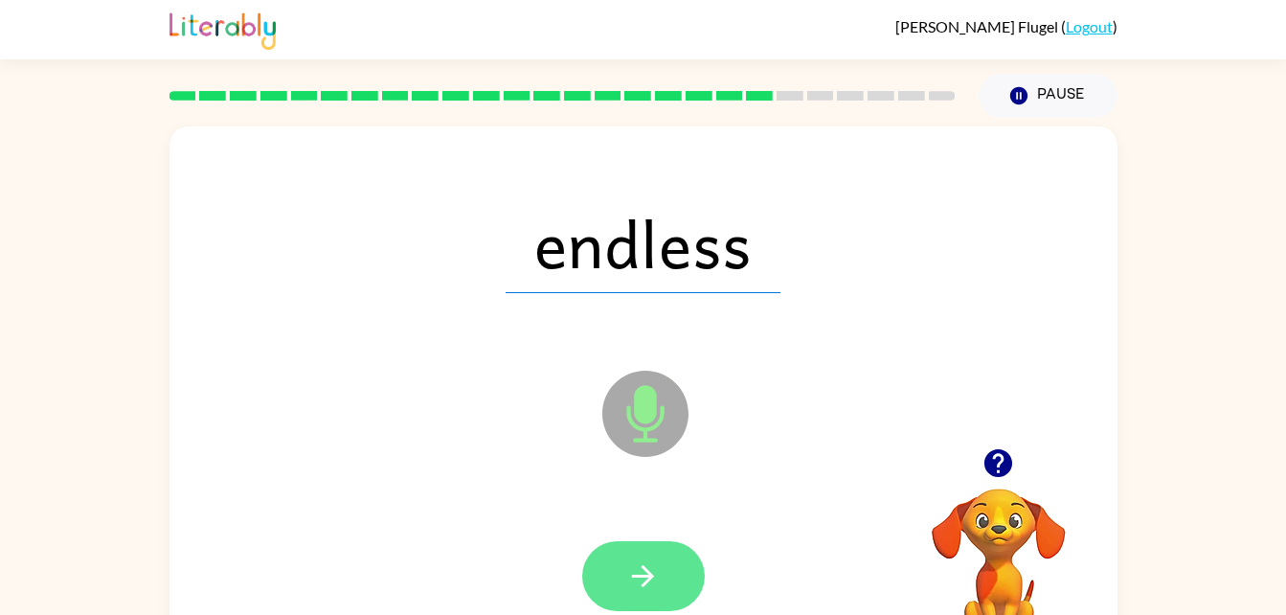
click at [620, 562] on button "button" at bounding box center [643, 576] width 123 height 70
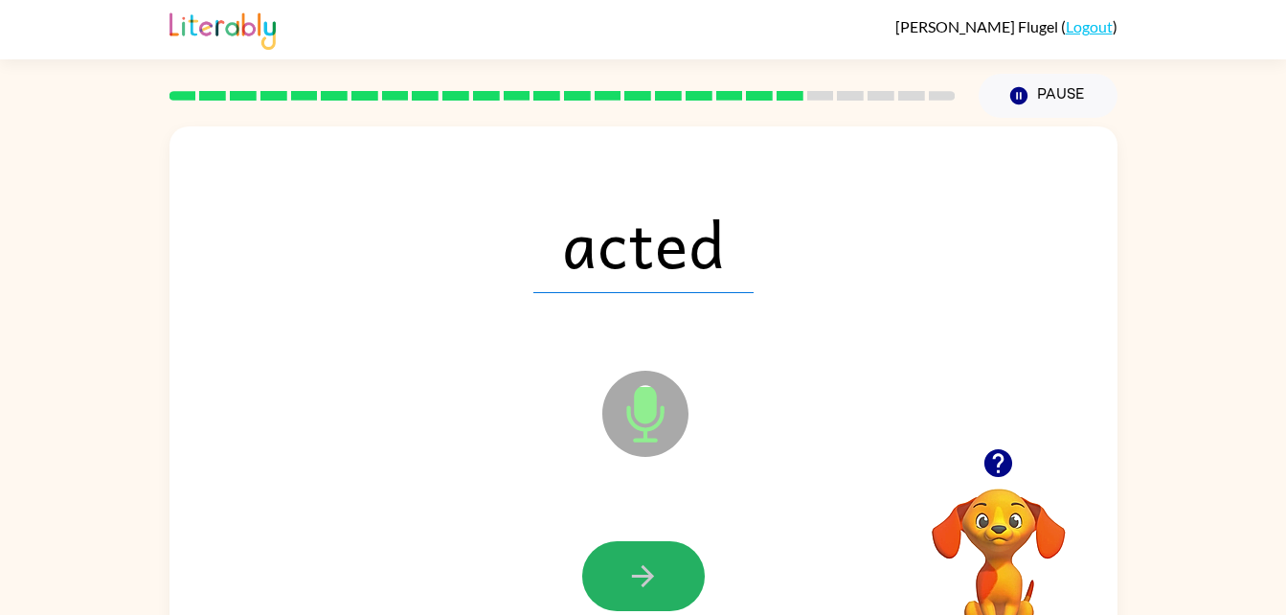
click at [620, 562] on button "button" at bounding box center [643, 576] width 123 height 70
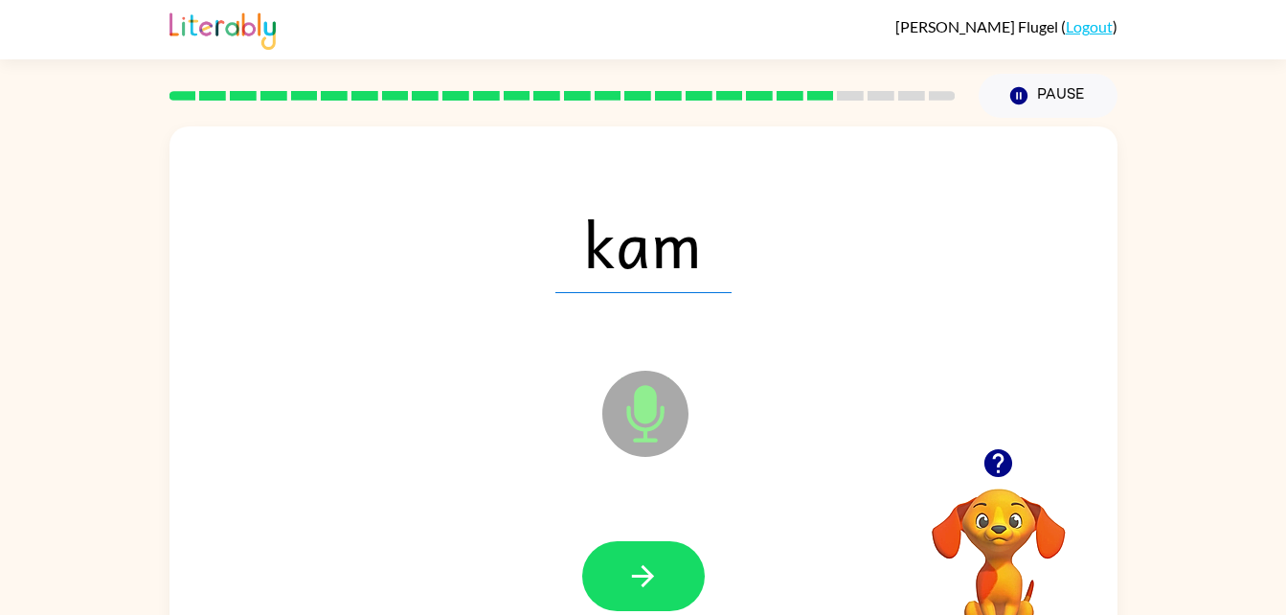
click at [639, 413] on icon "Microphone The Microphone is here when it is your turn to talk" at bounding box center [741, 438] width 287 height 144
click at [634, 591] on icon "button" at bounding box center [643, 576] width 34 height 34
click at [650, 440] on icon "Microphone The Microphone is here when it is your turn to talk" at bounding box center [741, 438] width 287 height 144
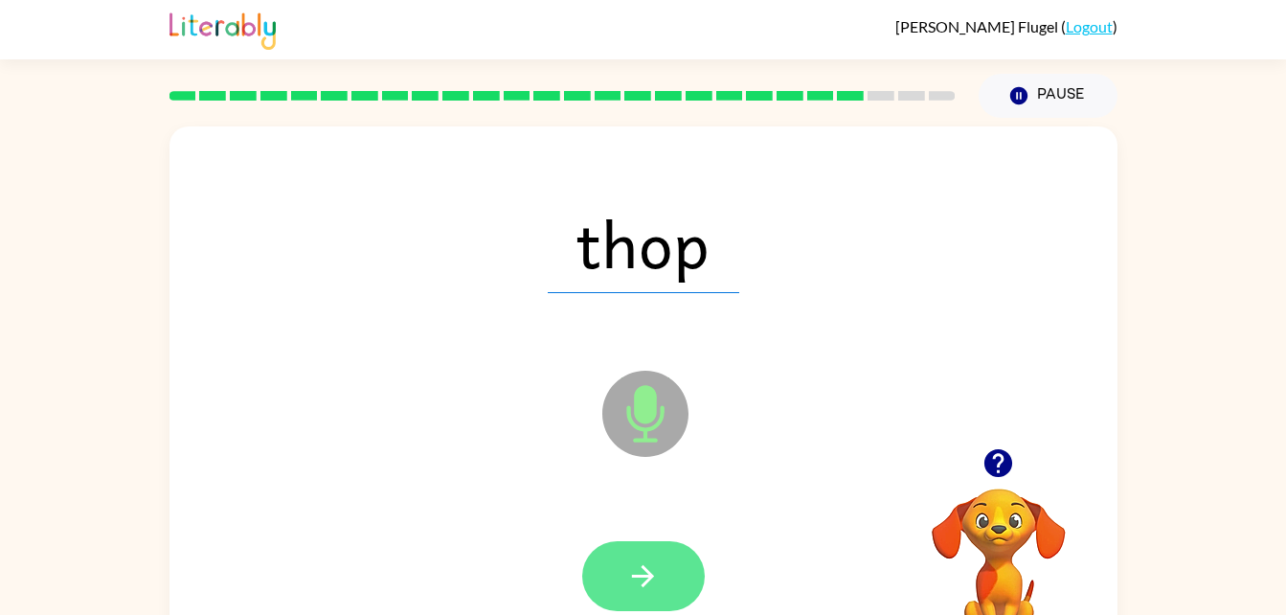
click at [646, 580] on icon "button" at bounding box center [643, 576] width 22 height 22
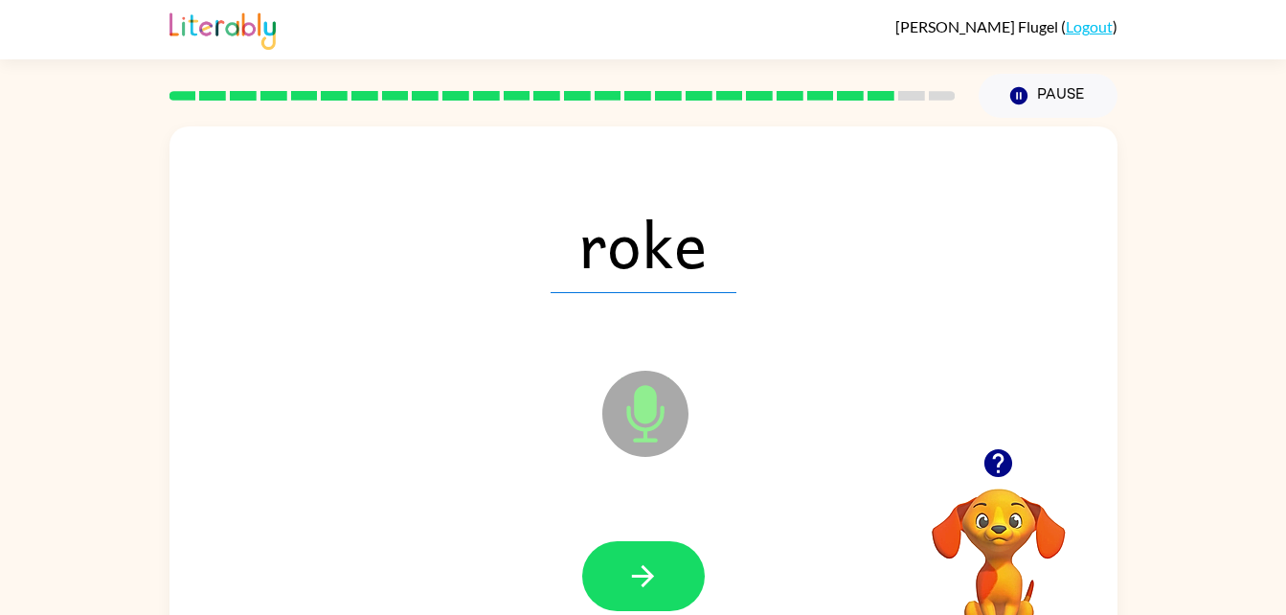
click at [637, 438] on icon at bounding box center [645, 414] width 86 height 86
click at [652, 557] on button "button" at bounding box center [643, 576] width 123 height 70
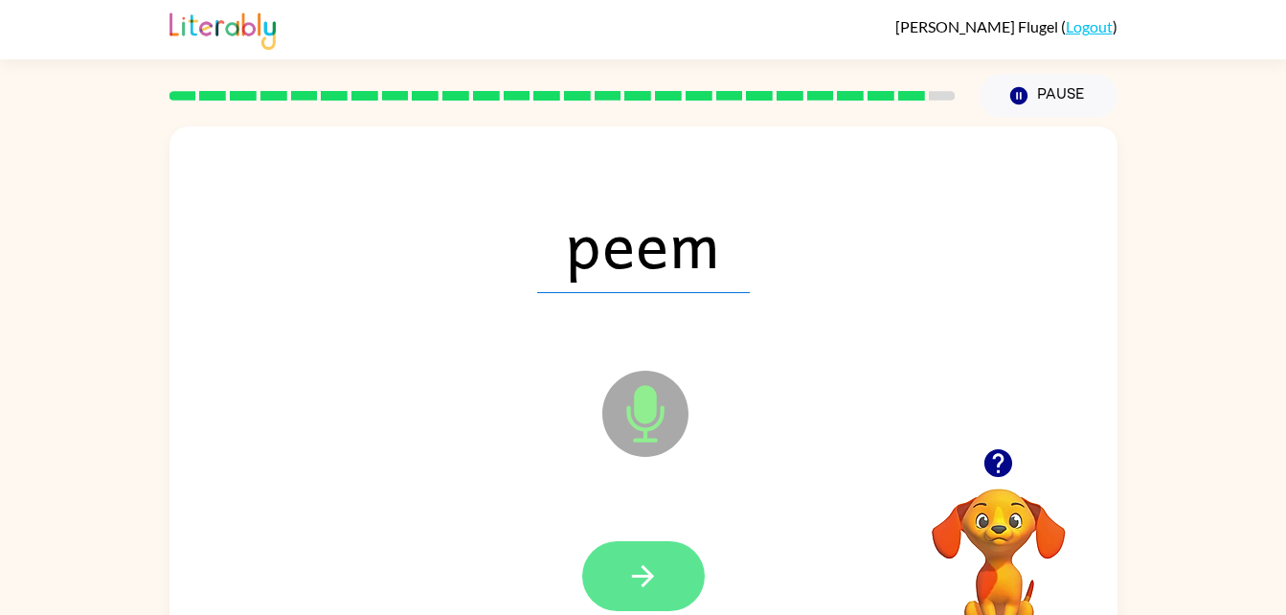
drag, startPoint x: 686, startPoint y: 404, endPoint x: 665, endPoint y: 606, distance: 203.2
click at [665, 606] on div "peem Microphone The Microphone is here when it is your turn to talk" at bounding box center [644, 399] width 948 height 547
click at [667, 590] on button "button" at bounding box center [643, 576] width 123 height 70
